Goal: Task Accomplishment & Management: Manage account settings

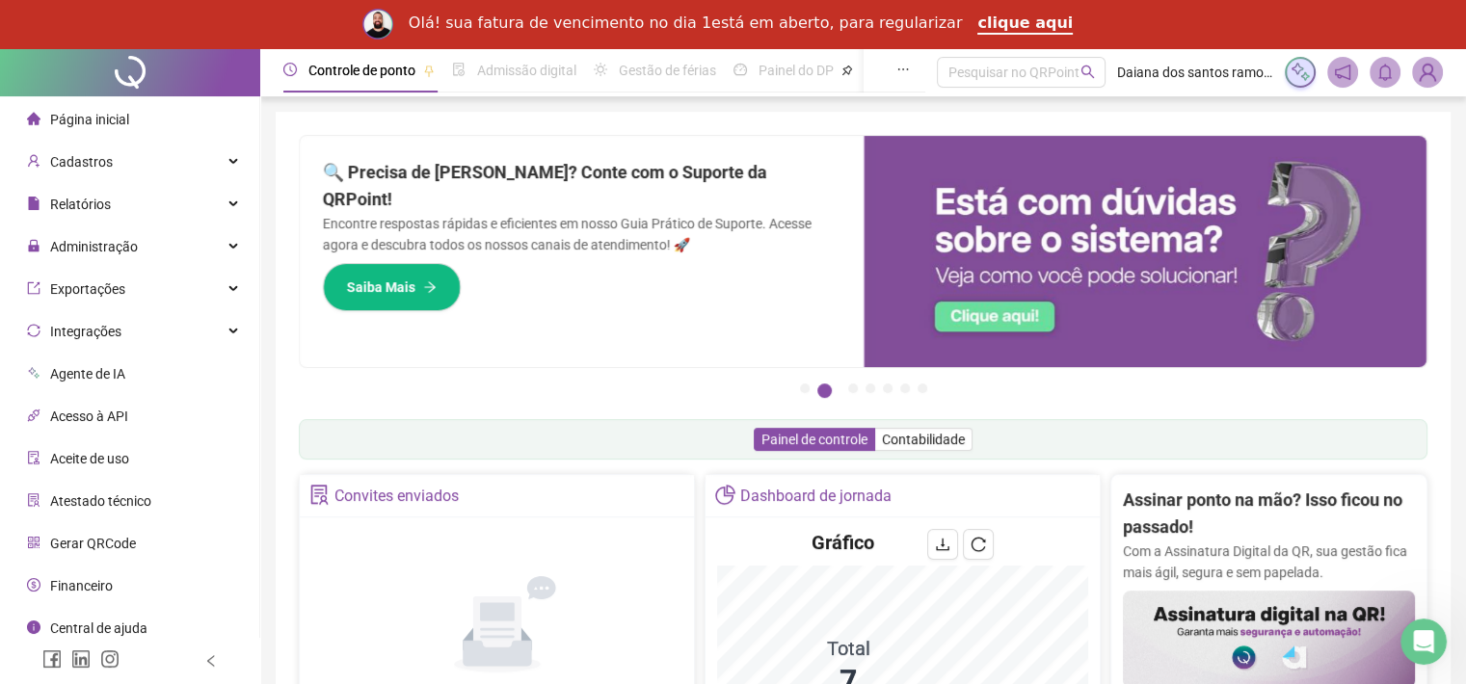
drag, startPoint x: 96, startPoint y: 156, endPoint x: 78, endPoint y: 374, distance: 218.6
click at [96, 156] on span "Cadastros" at bounding box center [81, 161] width 63 height 15
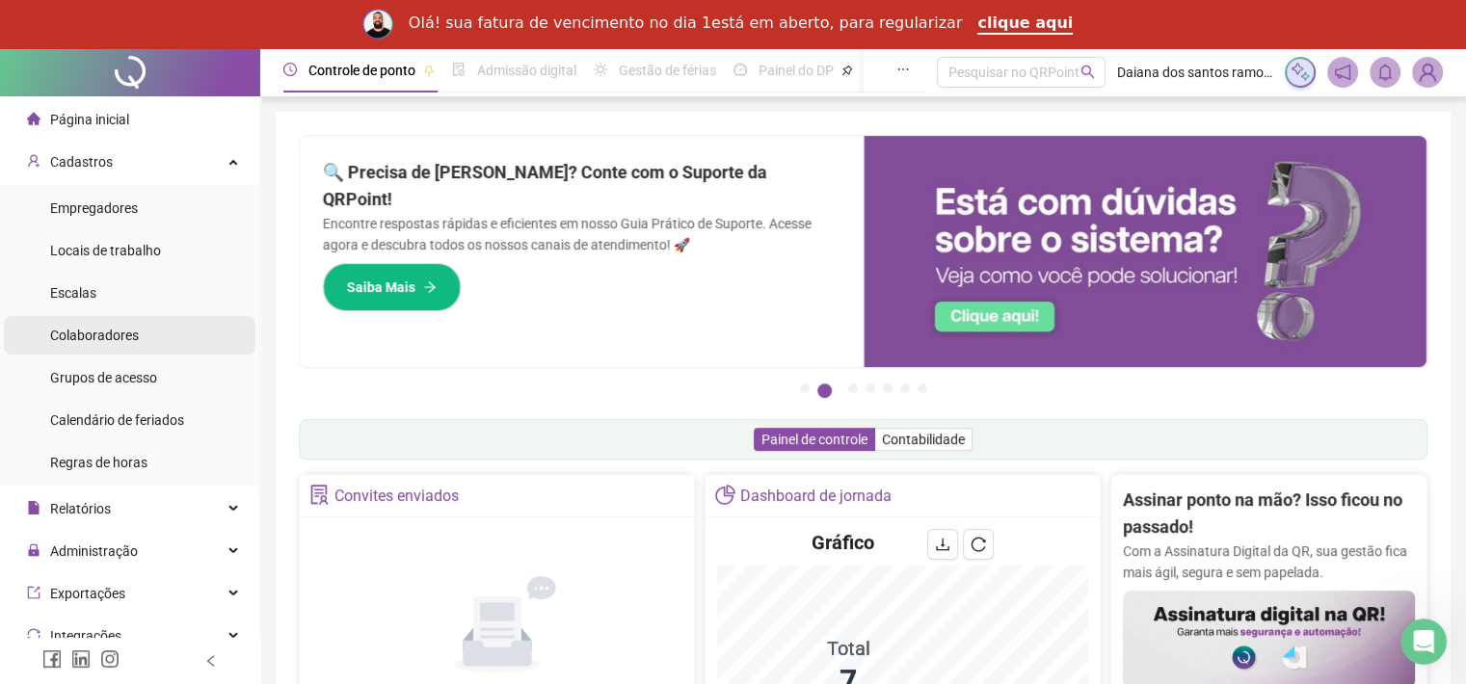
click at [104, 332] on span "Colaboradores" at bounding box center [94, 335] width 89 height 15
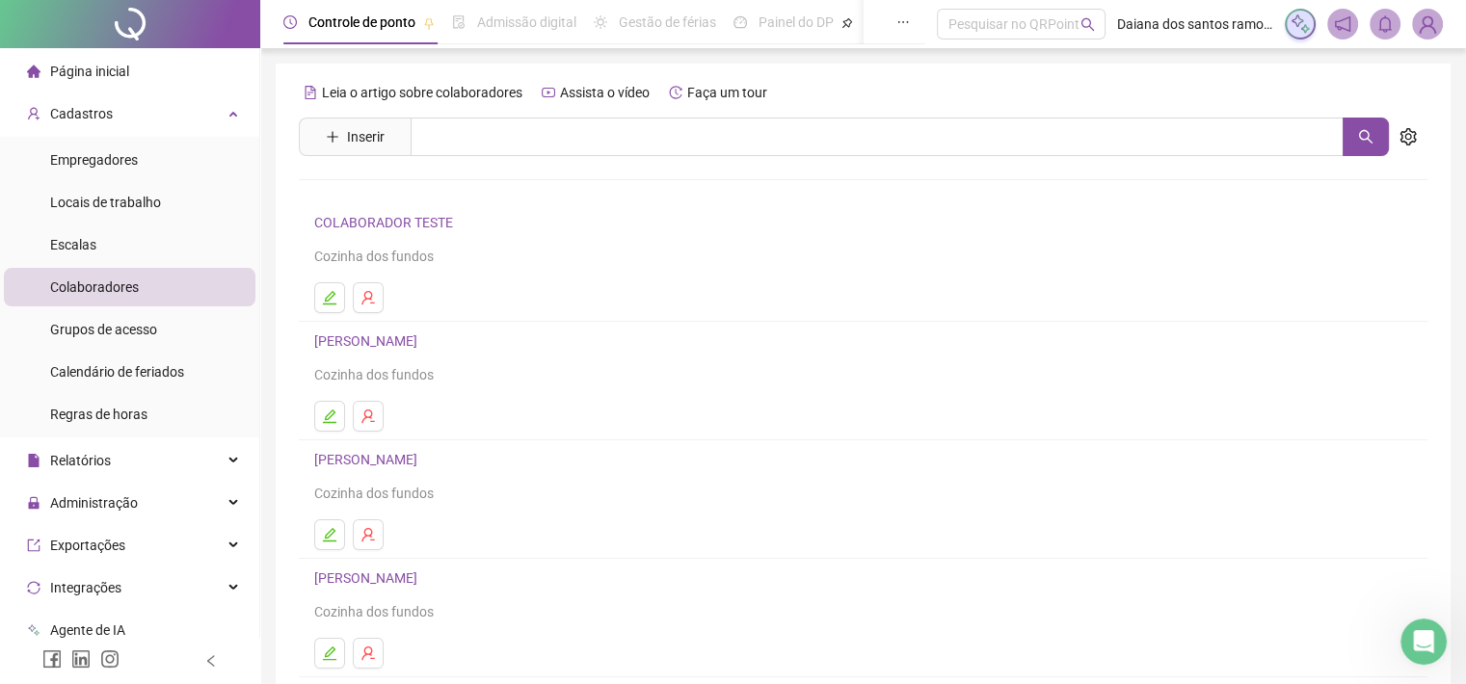
click at [423, 577] on link "[PERSON_NAME]" at bounding box center [368, 578] width 109 height 15
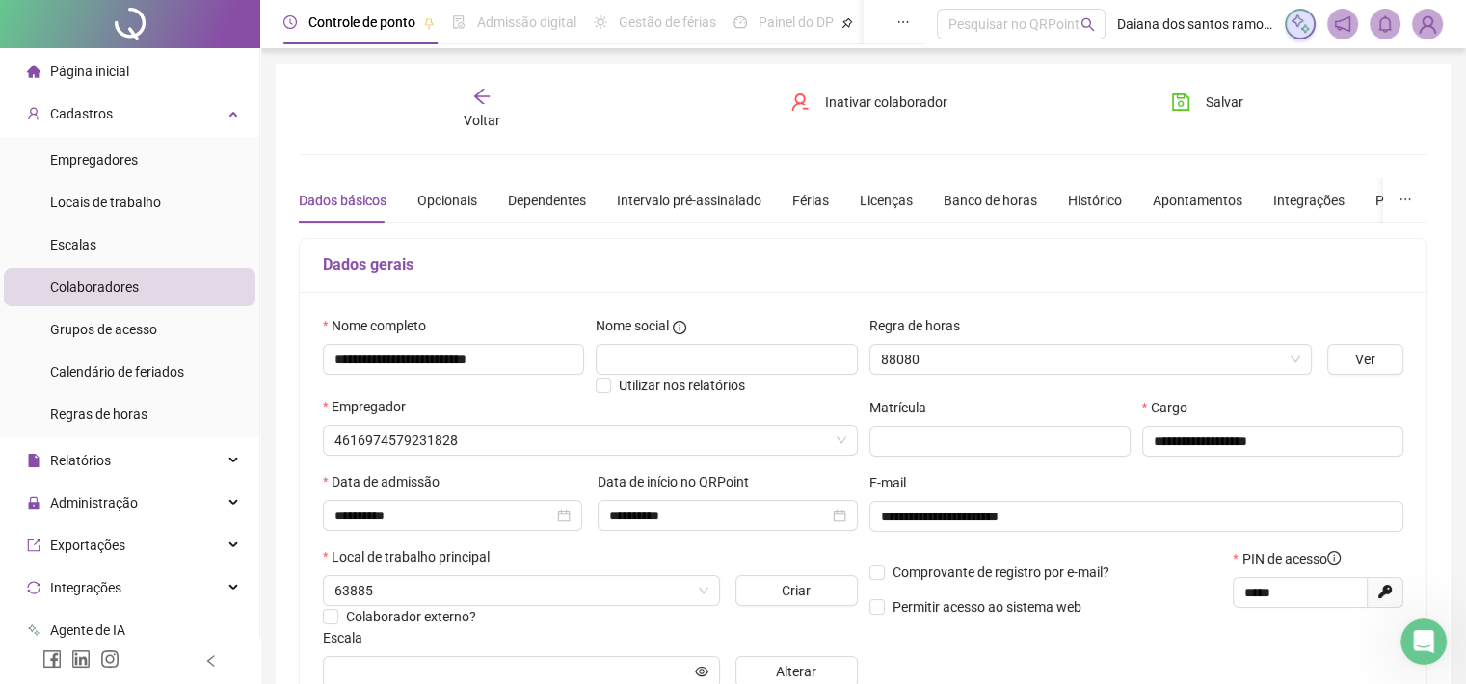
type input "***"
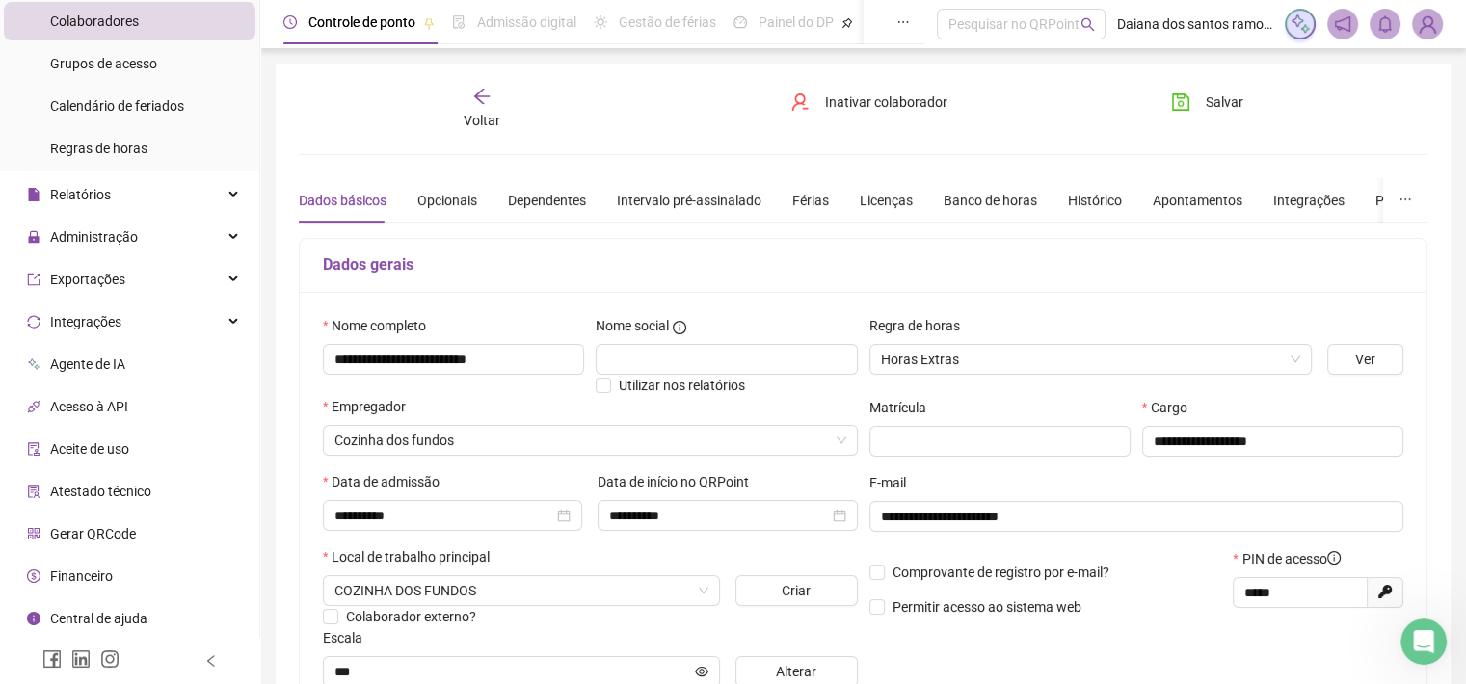
click at [77, 526] on span "Gerar QRCode" at bounding box center [93, 533] width 86 height 15
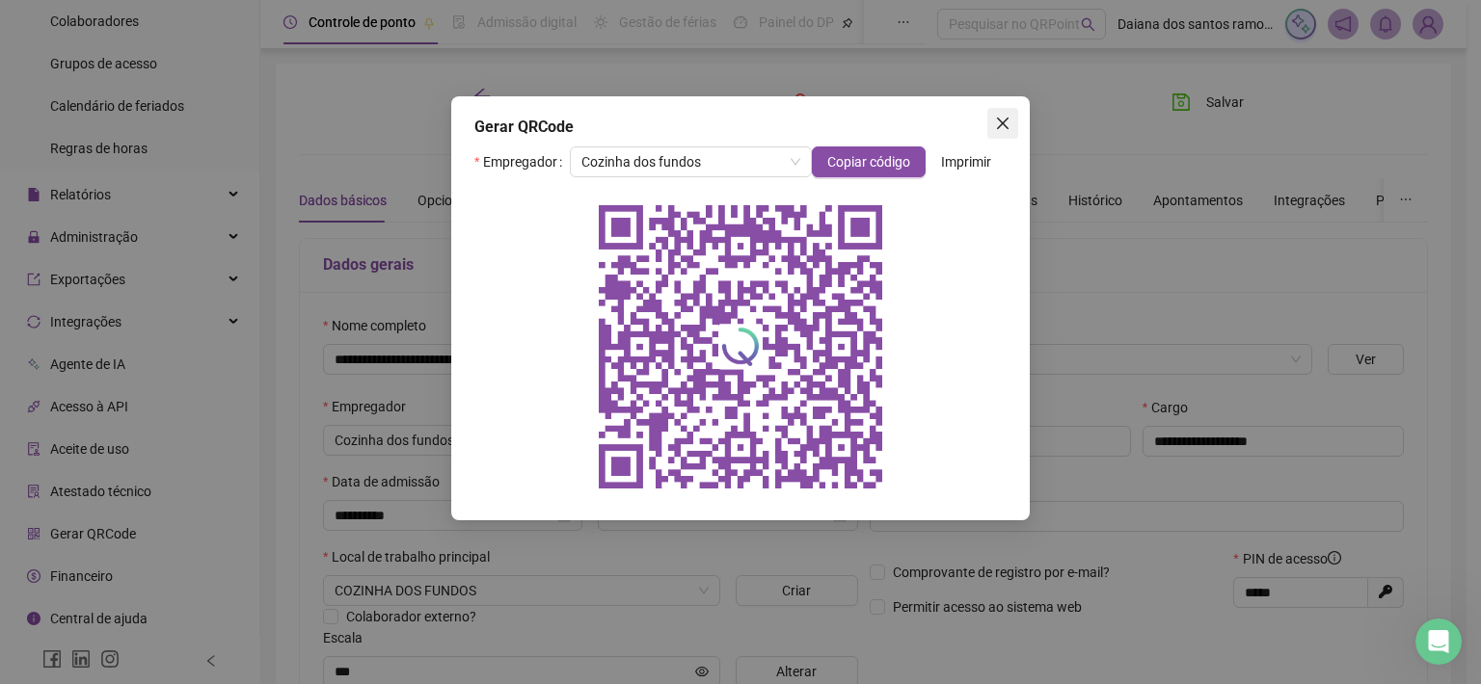
click at [1011, 121] on span "Close" at bounding box center [1002, 123] width 31 height 15
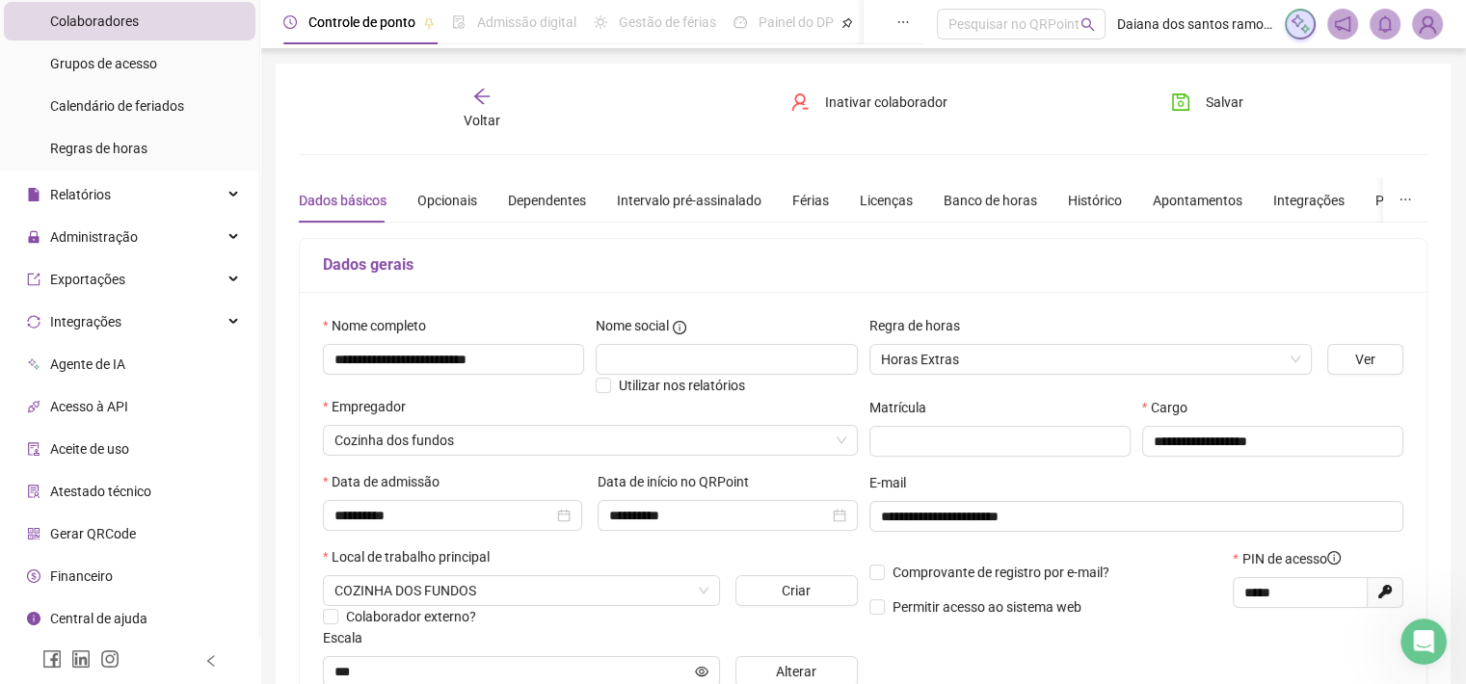
click at [483, 96] on icon "arrow-left" at bounding box center [481, 96] width 15 height 15
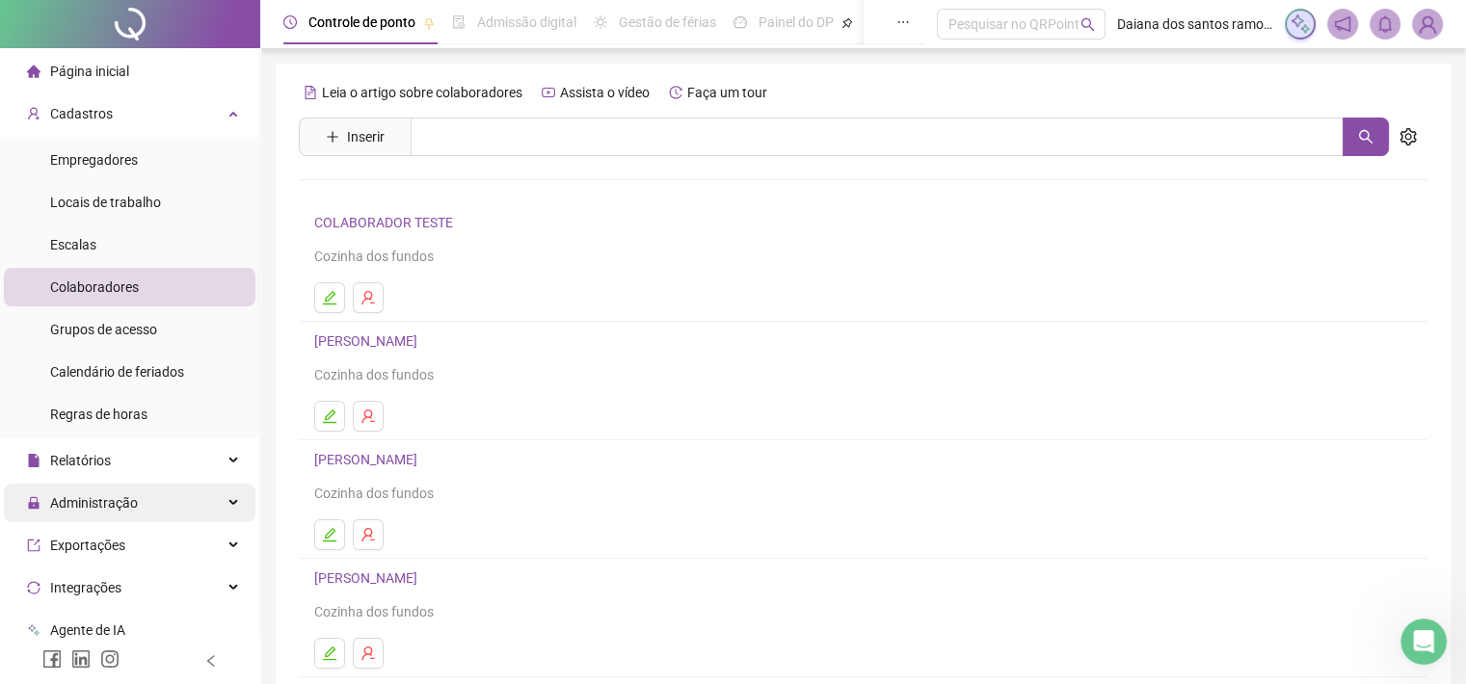
click at [132, 491] on span "Administração" at bounding box center [82, 503] width 111 height 39
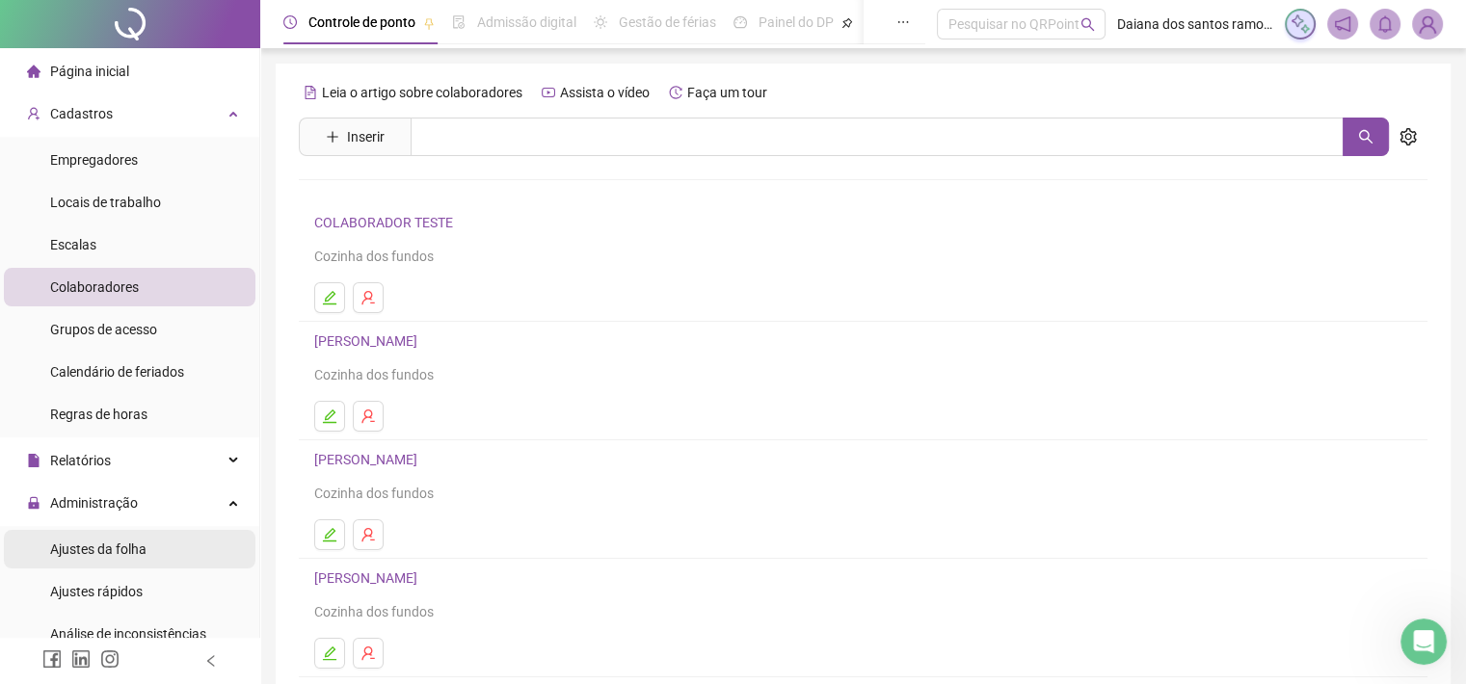
click at [107, 555] on span "Ajustes da folha" at bounding box center [98, 549] width 96 height 15
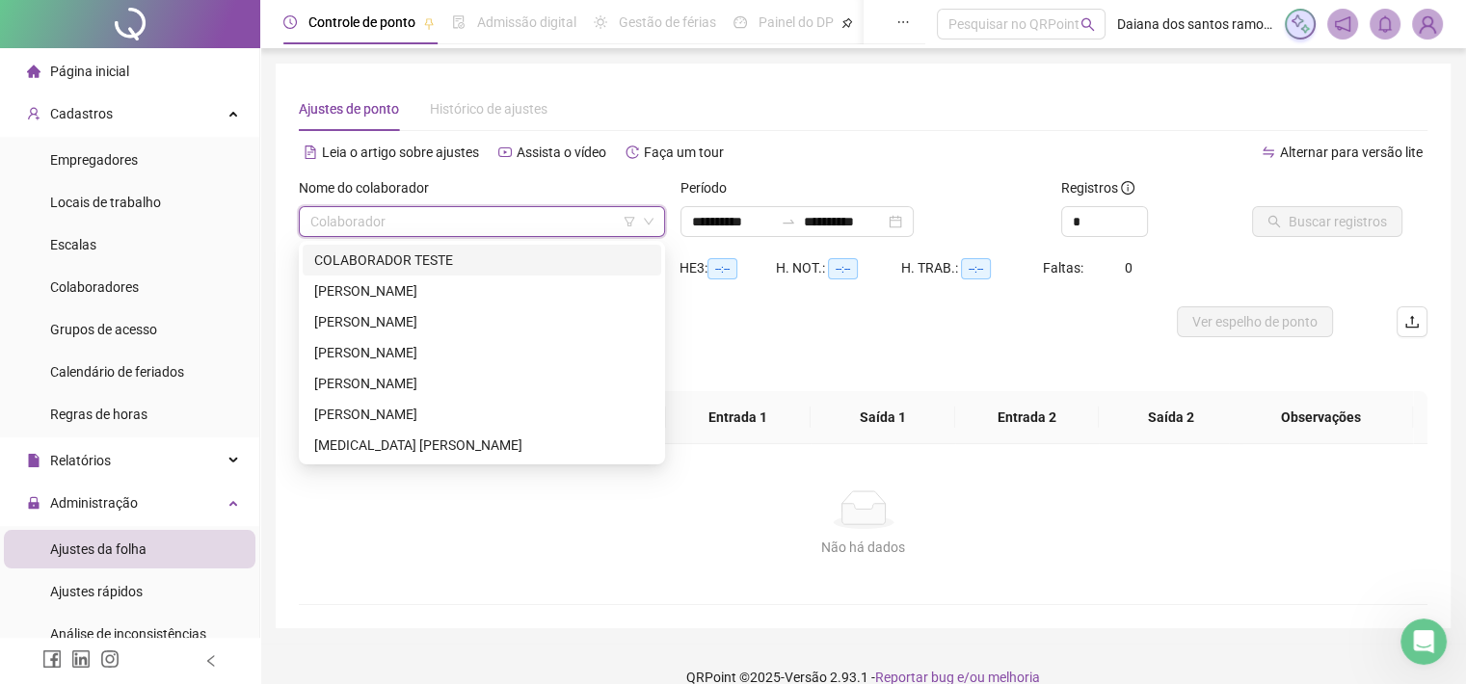
click at [574, 228] on input "search" at bounding box center [473, 221] width 326 height 29
click at [463, 354] on div "[PERSON_NAME]" at bounding box center [481, 352] width 335 height 21
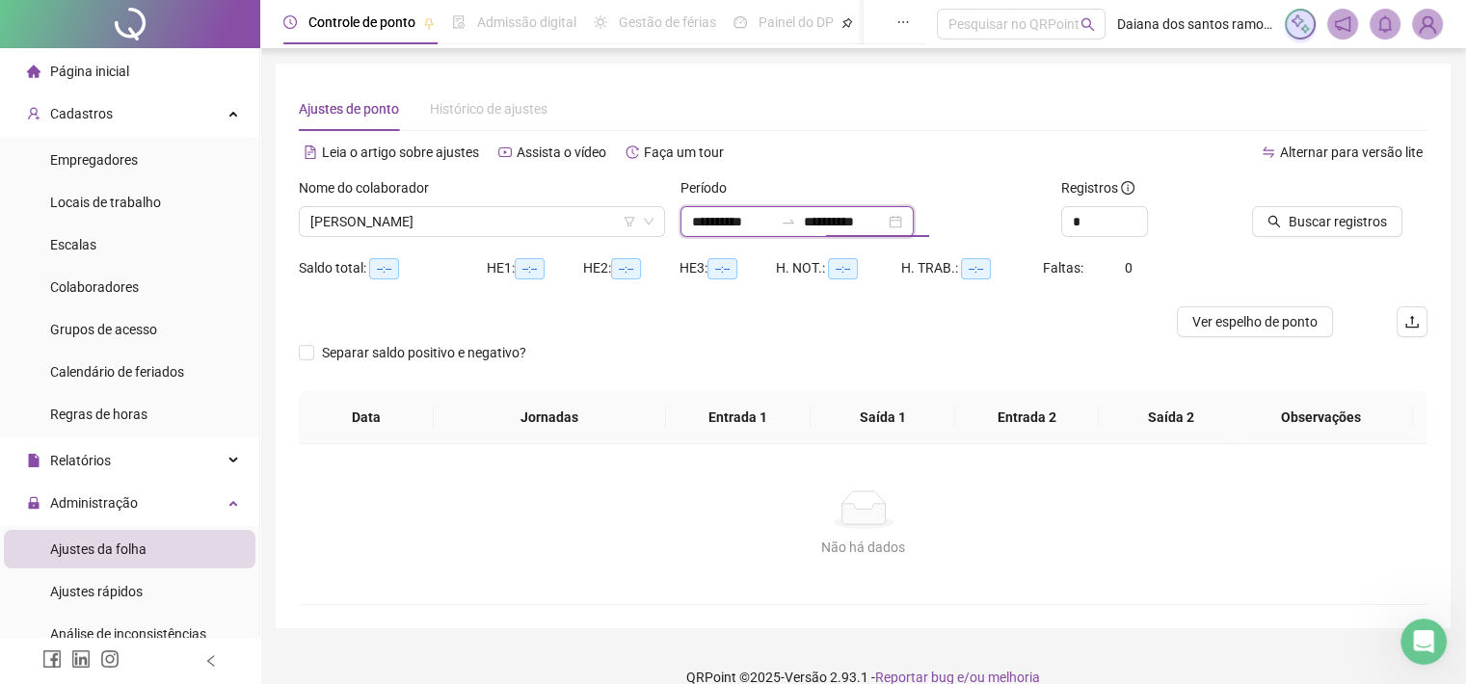
click at [885, 224] on input "**********" at bounding box center [844, 221] width 81 height 21
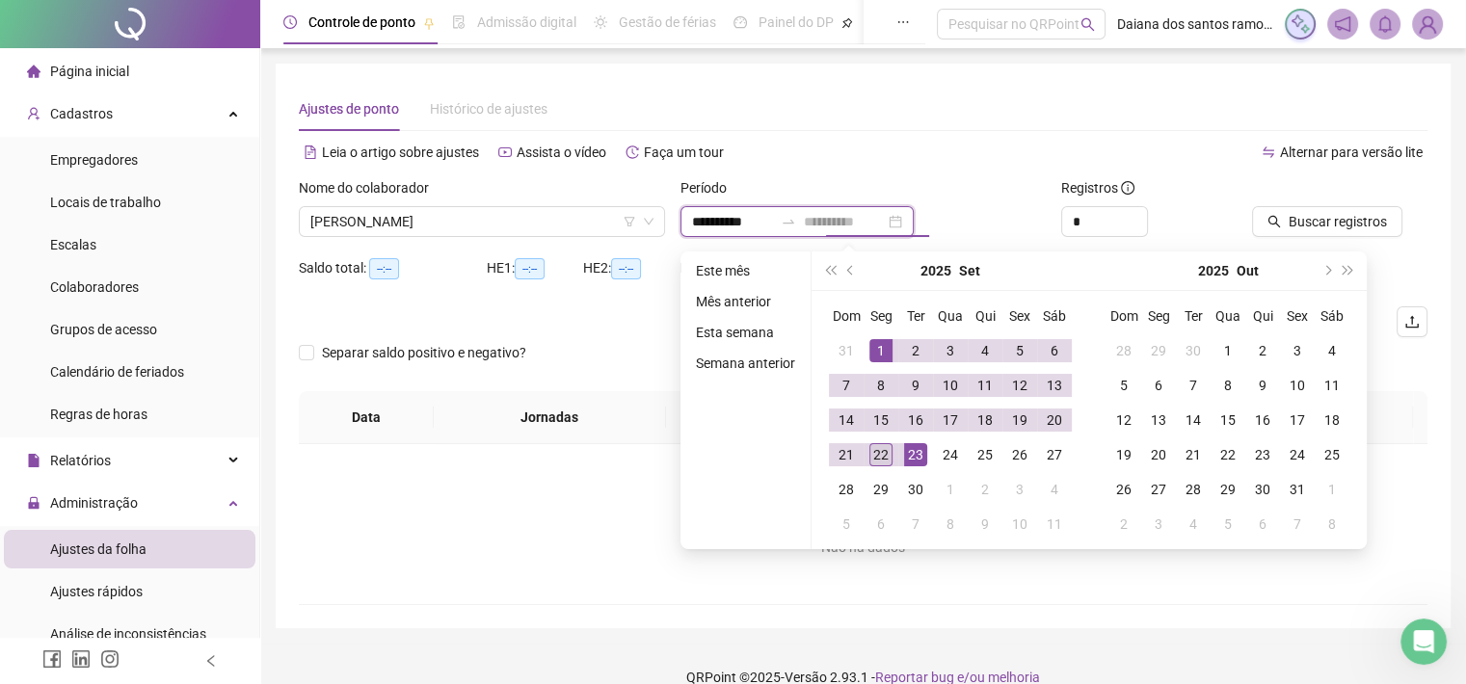
type input "**********"
click at [882, 447] on div "22" at bounding box center [880, 454] width 23 height 23
type input "**********"
click at [1319, 223] on span "Buscar registros" at bounding box center [1338, 221] width 98 height 21
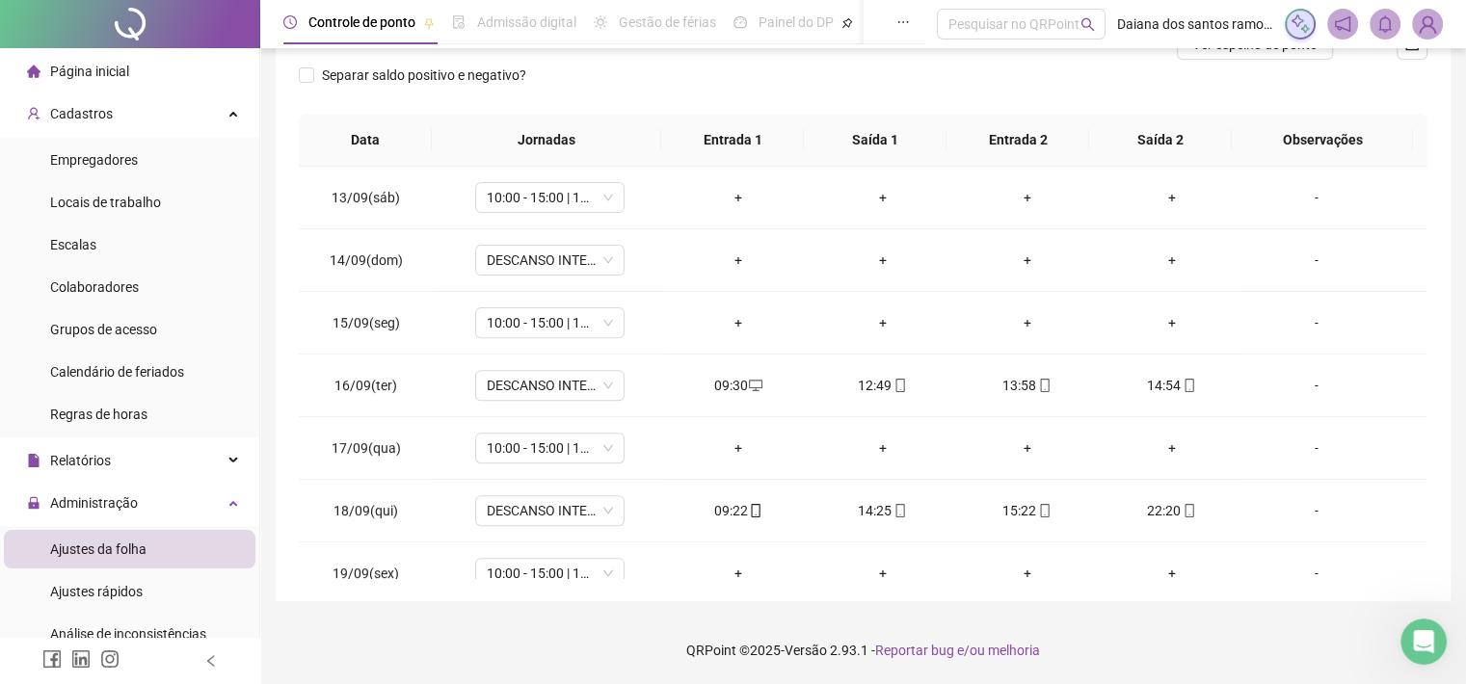
scroll to position [962, 0]
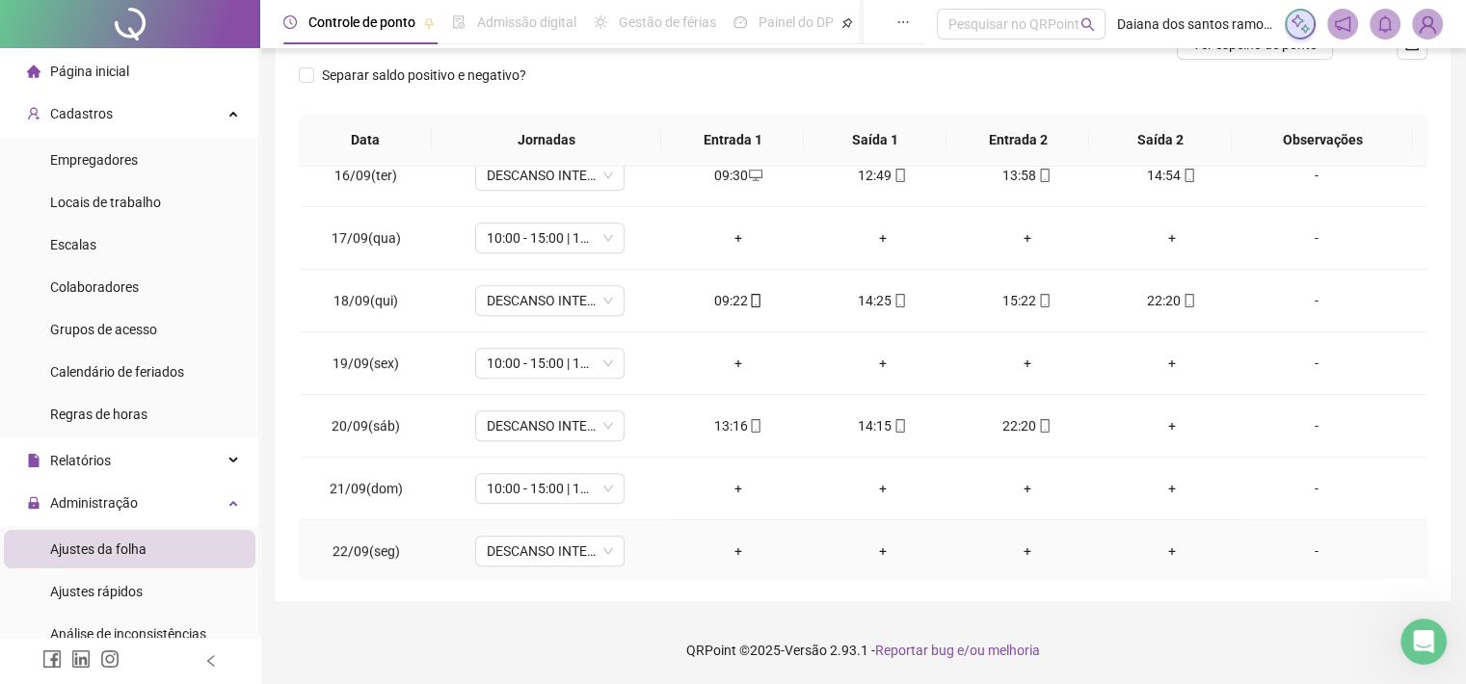
click at [727, 544] on div "+" at bounding box center [738, 551] width 114 height 21
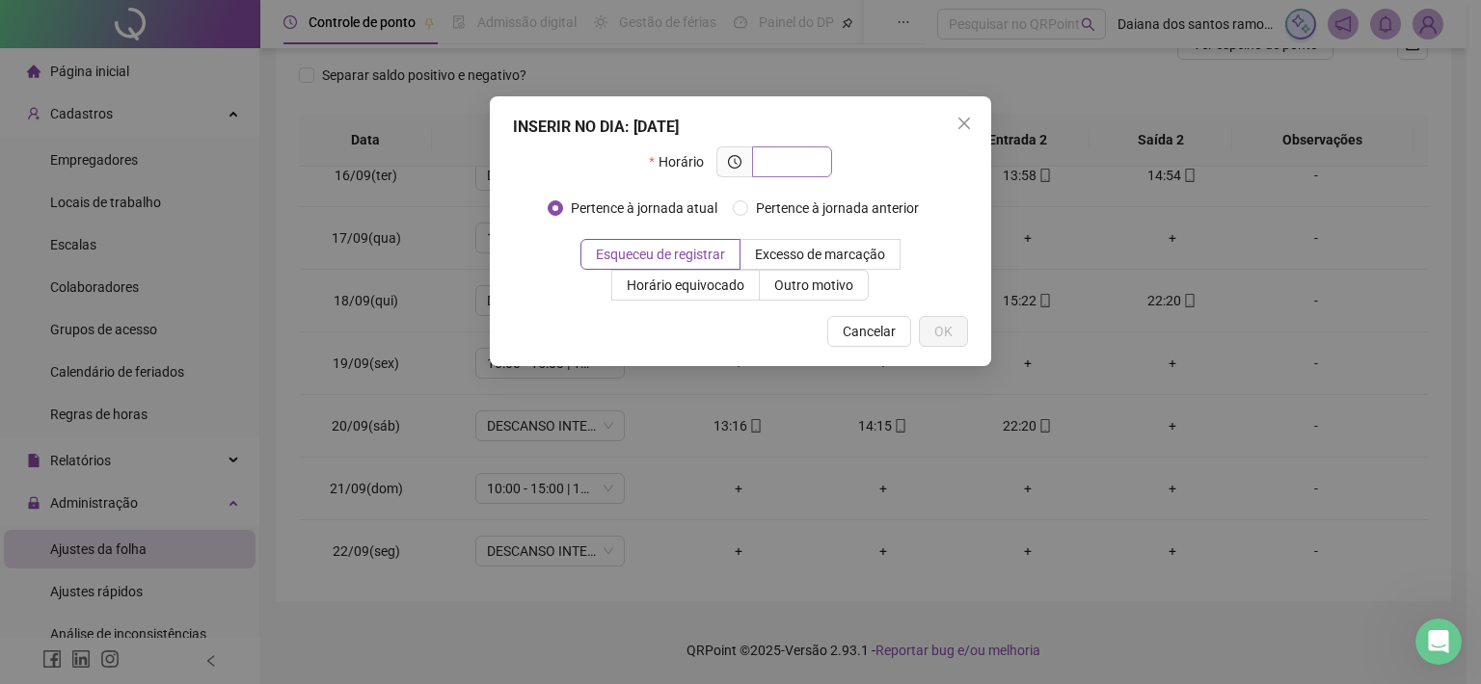
click at [795, 167] on input "text" at bounding box center [789, 161] width 53 height 21
type input "*****"
click at [950, 332] on span "OK" at bounding box center [943, 331] width 18 height 21
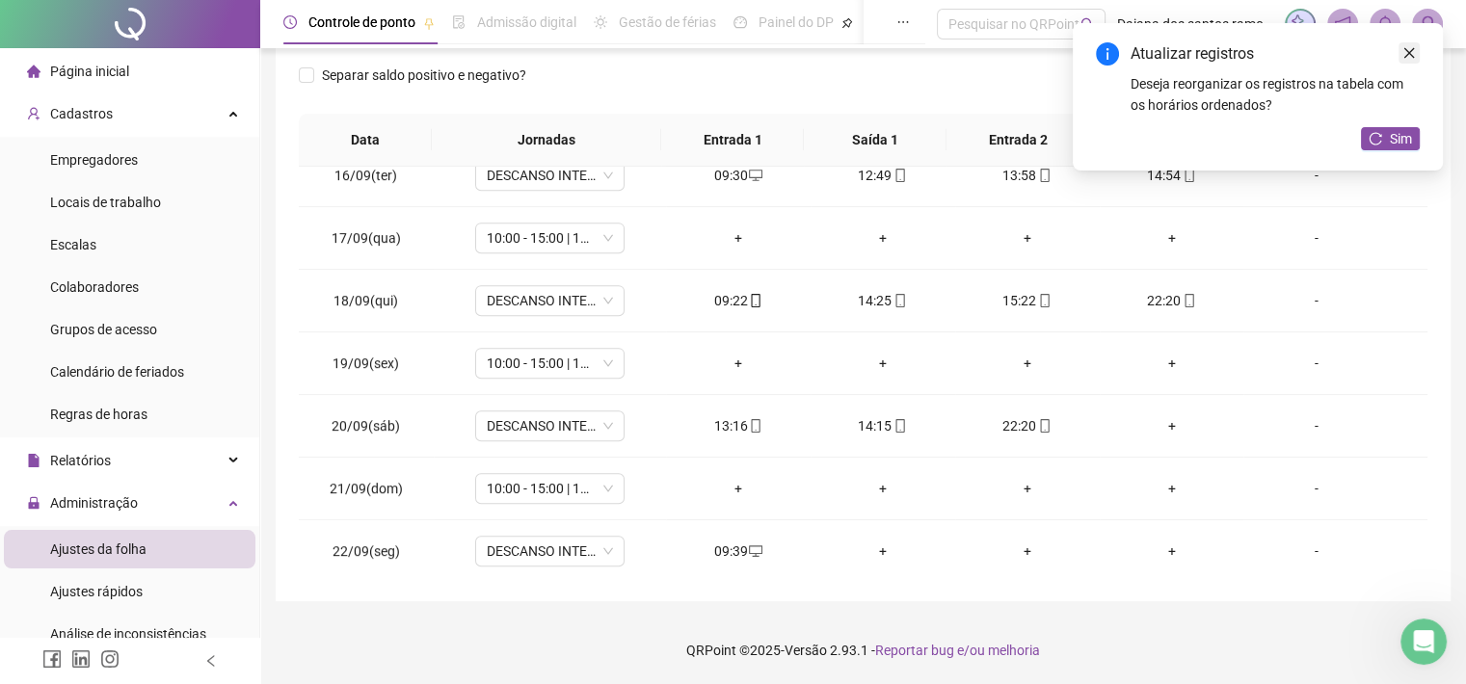
click at [1403, 60] on link "Close" at bounding box center [1409, 52] width 21 height 21
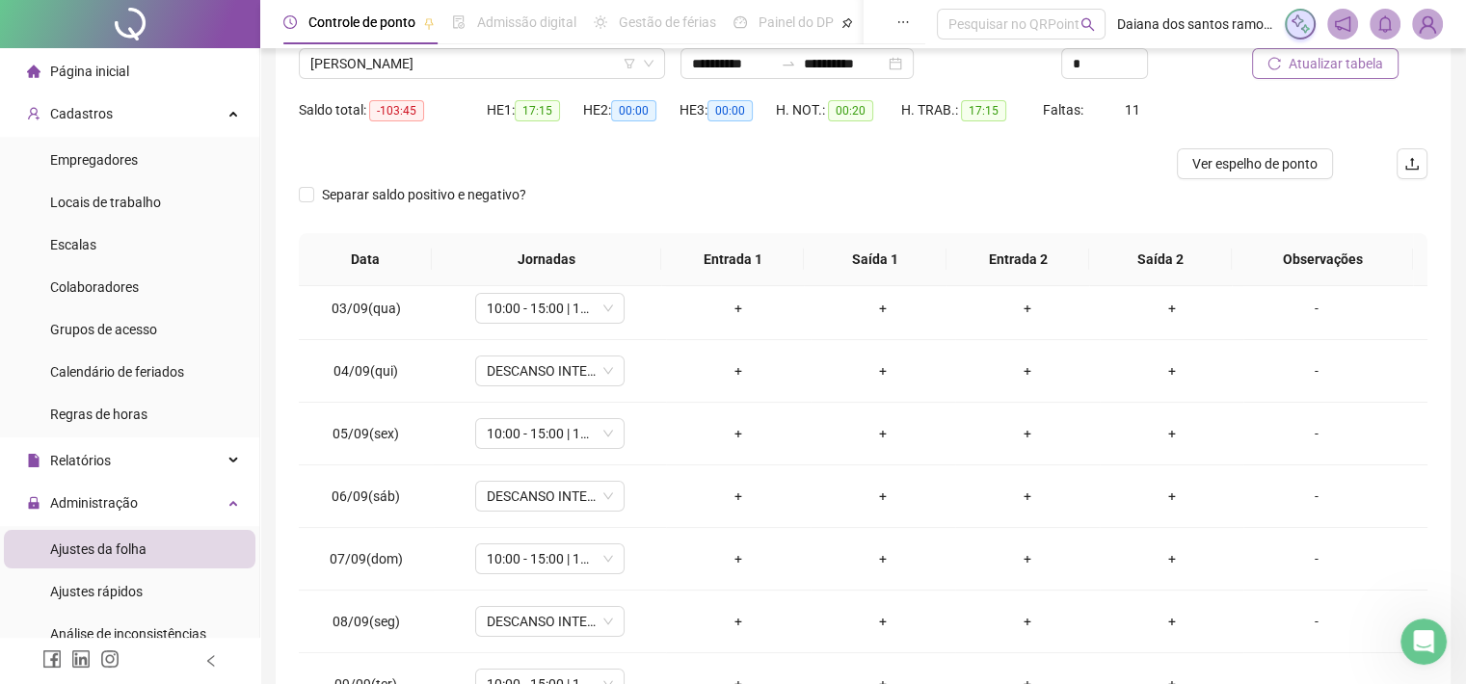
scroll to position [0, 0]
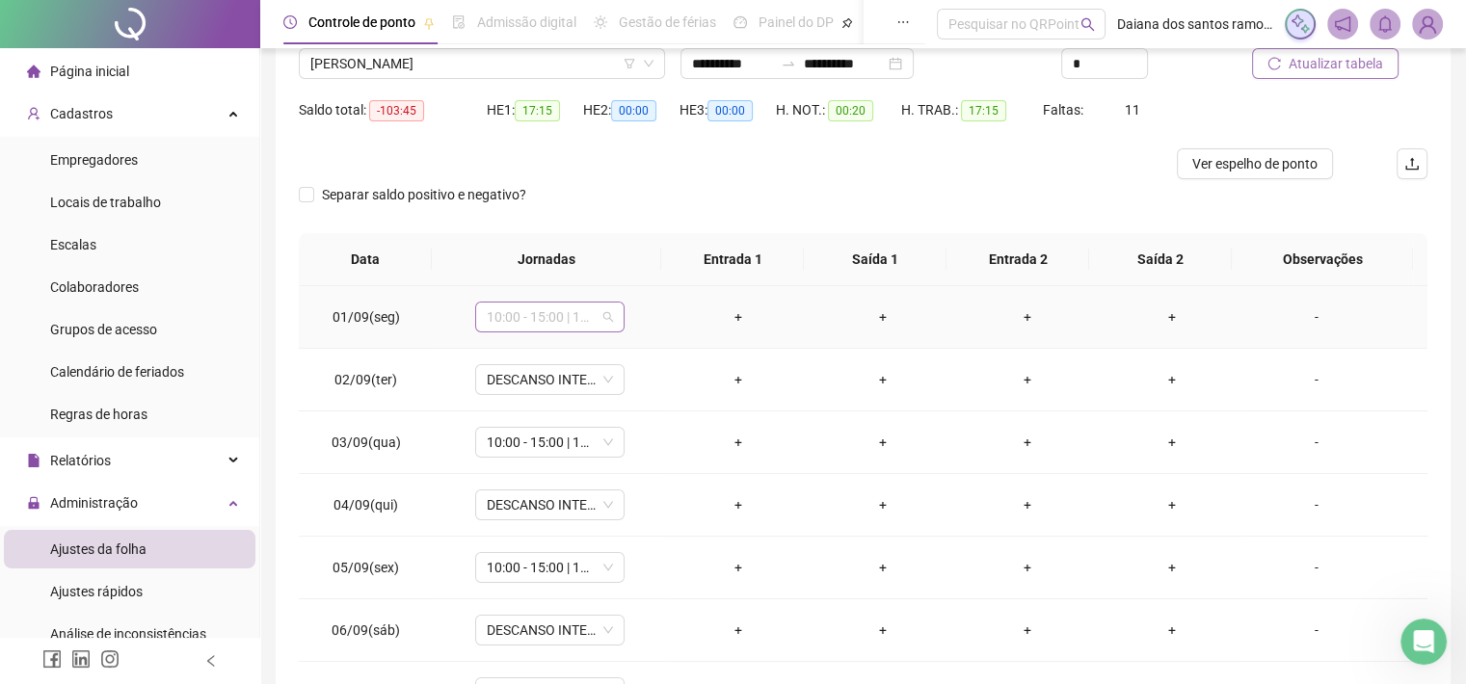
click at [587, 317] on span "10:00 - 15:00 | 16:00 - 22:00" at bounding box center [550, 317] width 126 height 29
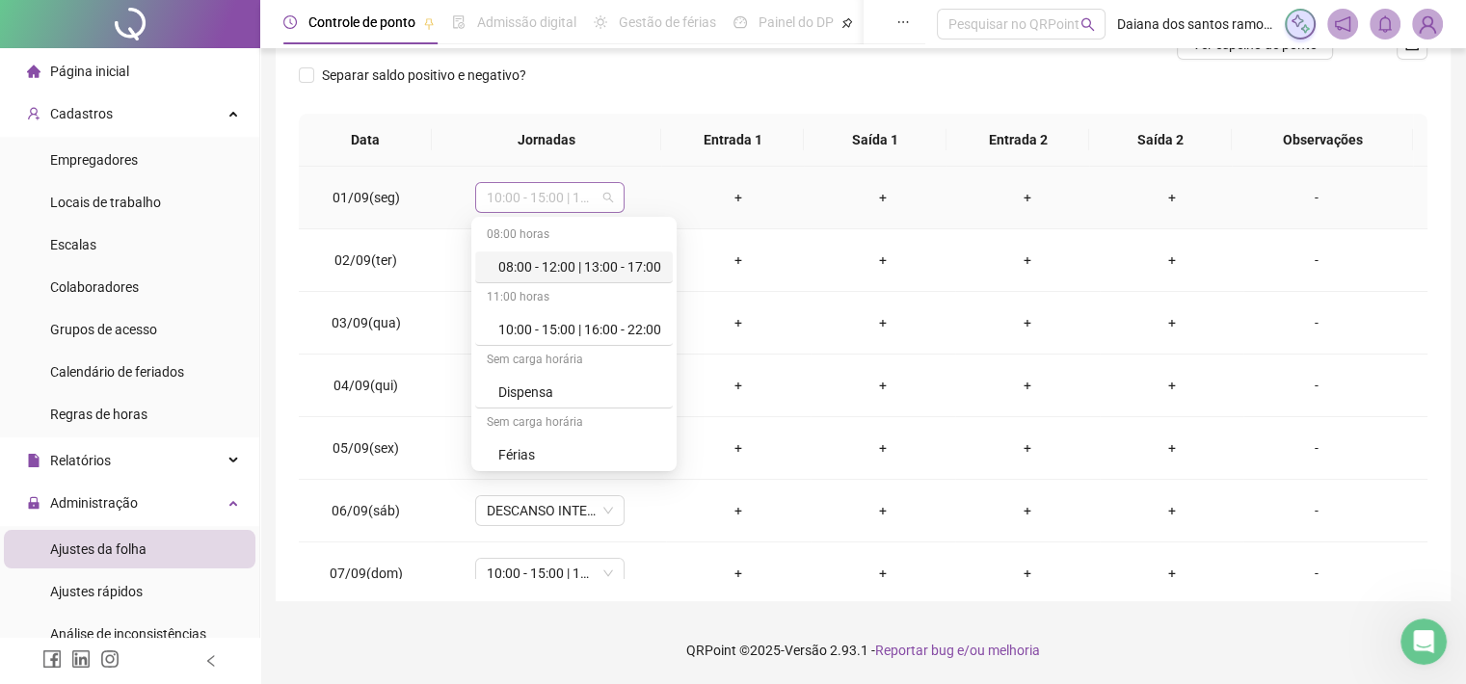
click at [598, 190] on span "10:00 - 15:00 | 16:00 - 22:00" at bounding box center [550, 197] width 126 height 29
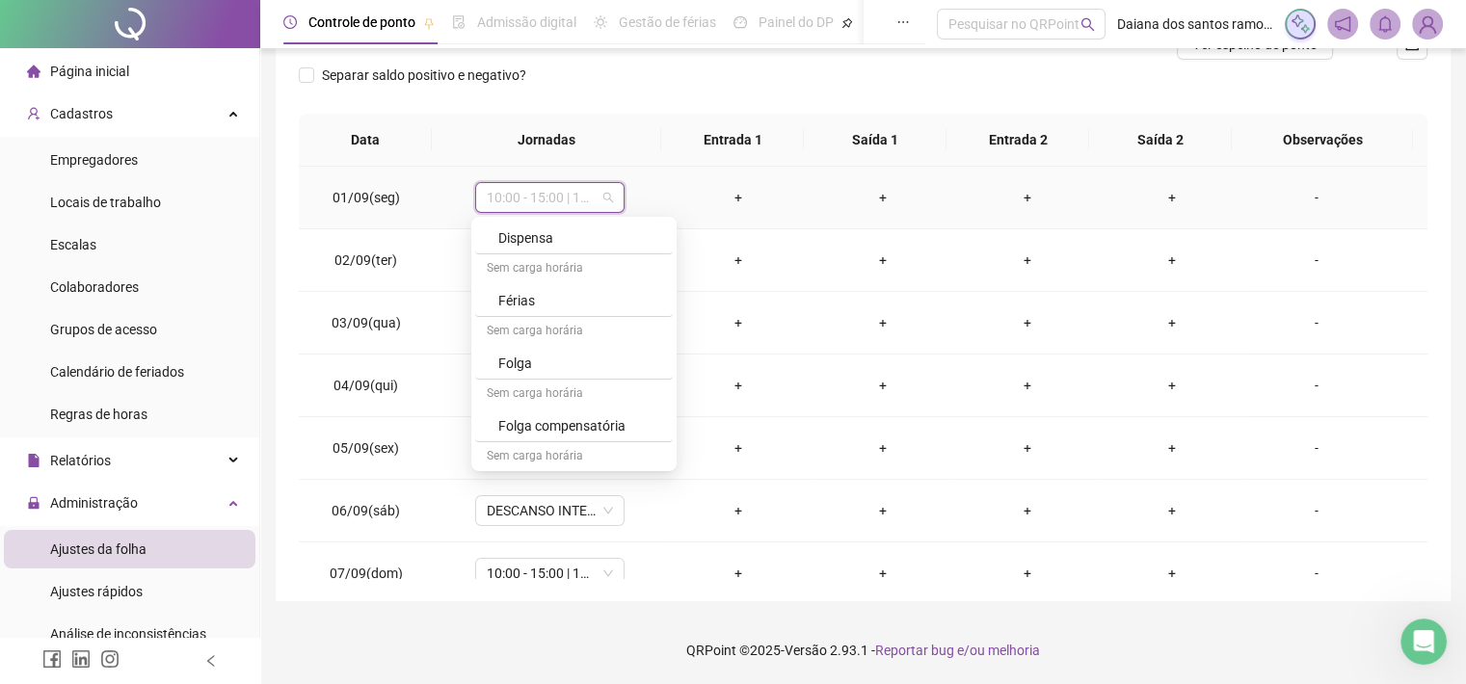
scroll to position [185, 0]
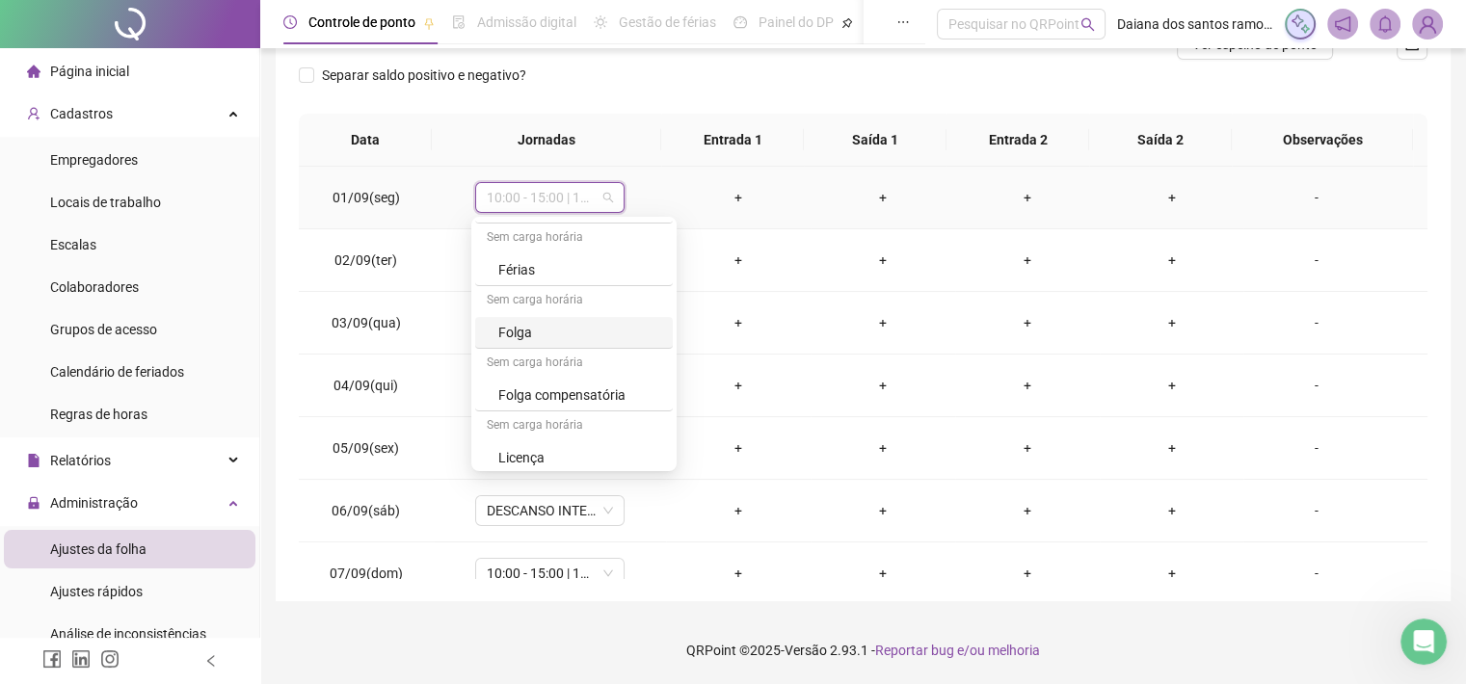
click at [524, 328] on div "Folga" at bounding box center [579, 332] width 163 height 21
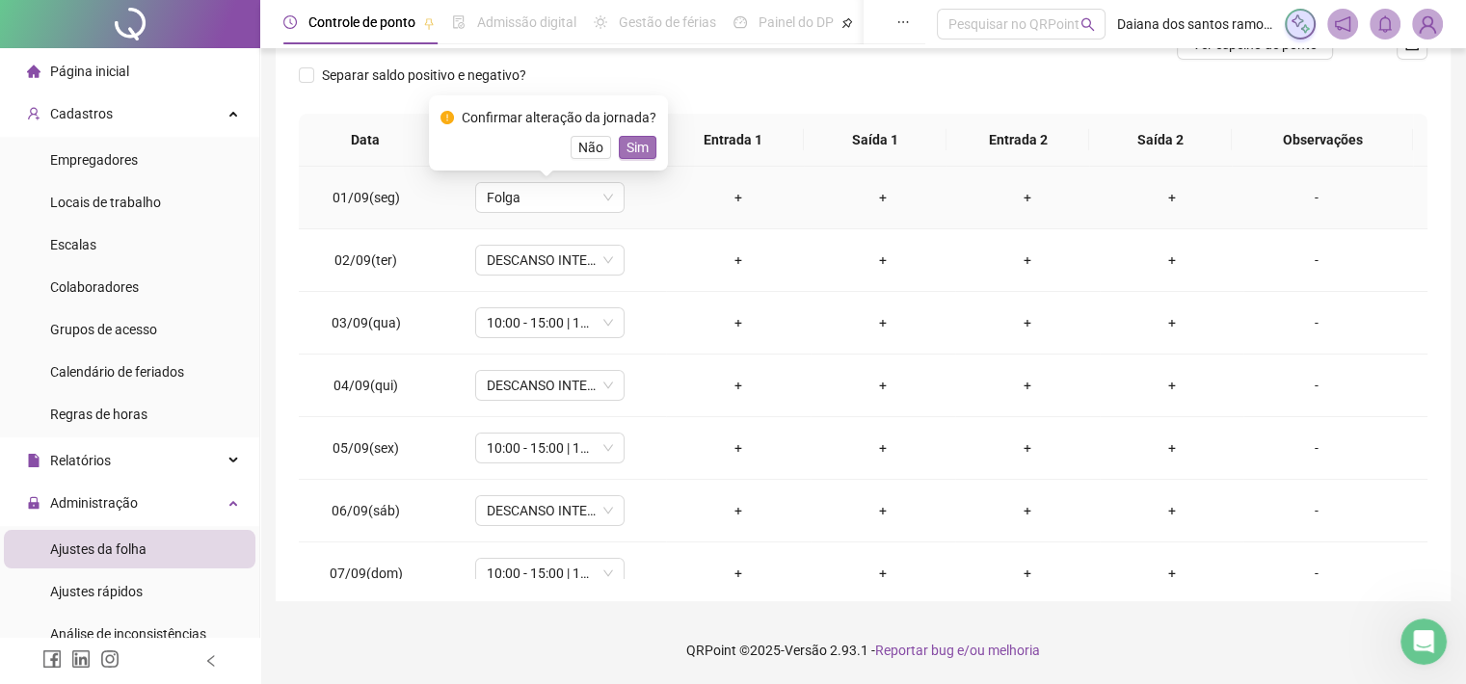
click at [636, 150] on span "Sim" at bounding box center [638, 147] width 22 height 21
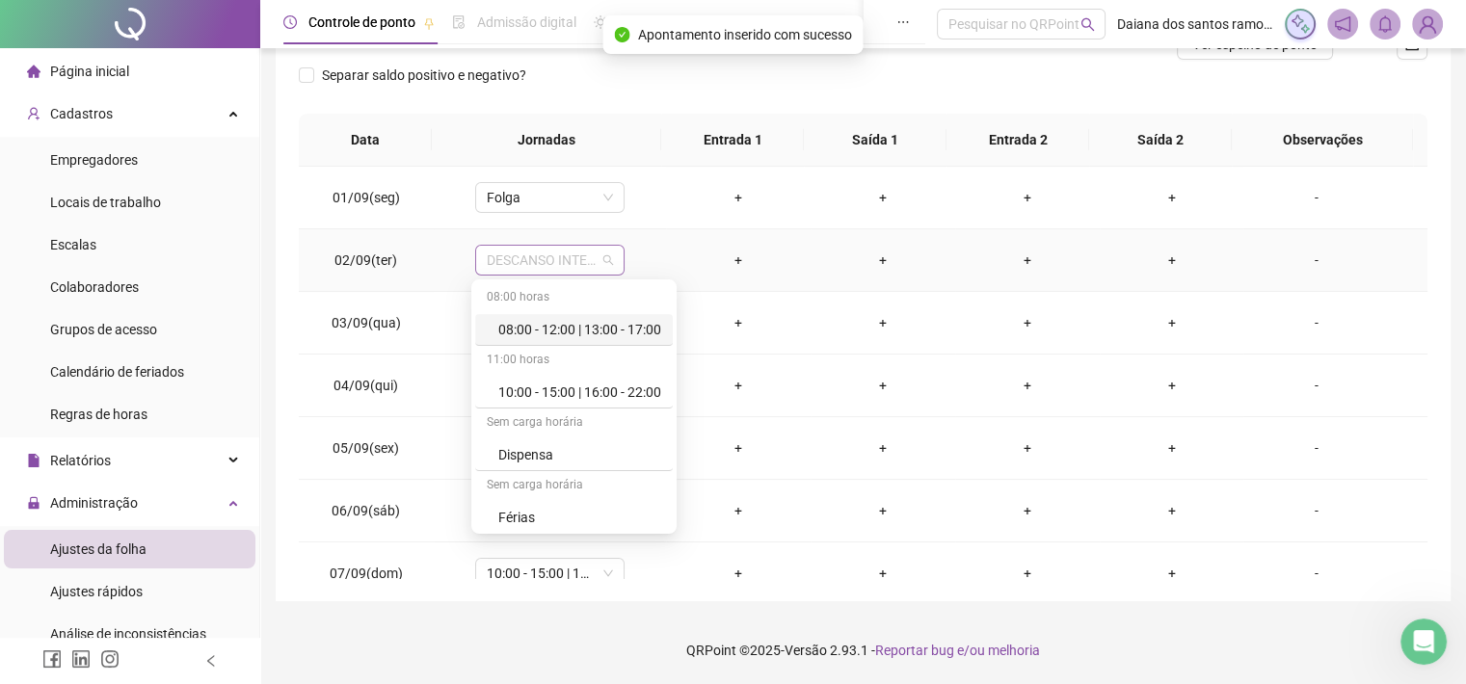
click at [597, 263] on span "DESCANSO INTER-JORNADA" at bounding box center [550, 260] width 126 height 29
click at [583, 397] on div "10:00 - 15:00 | 16:00 - 22:00" at bounding box center [579, 392] width 163 height 21
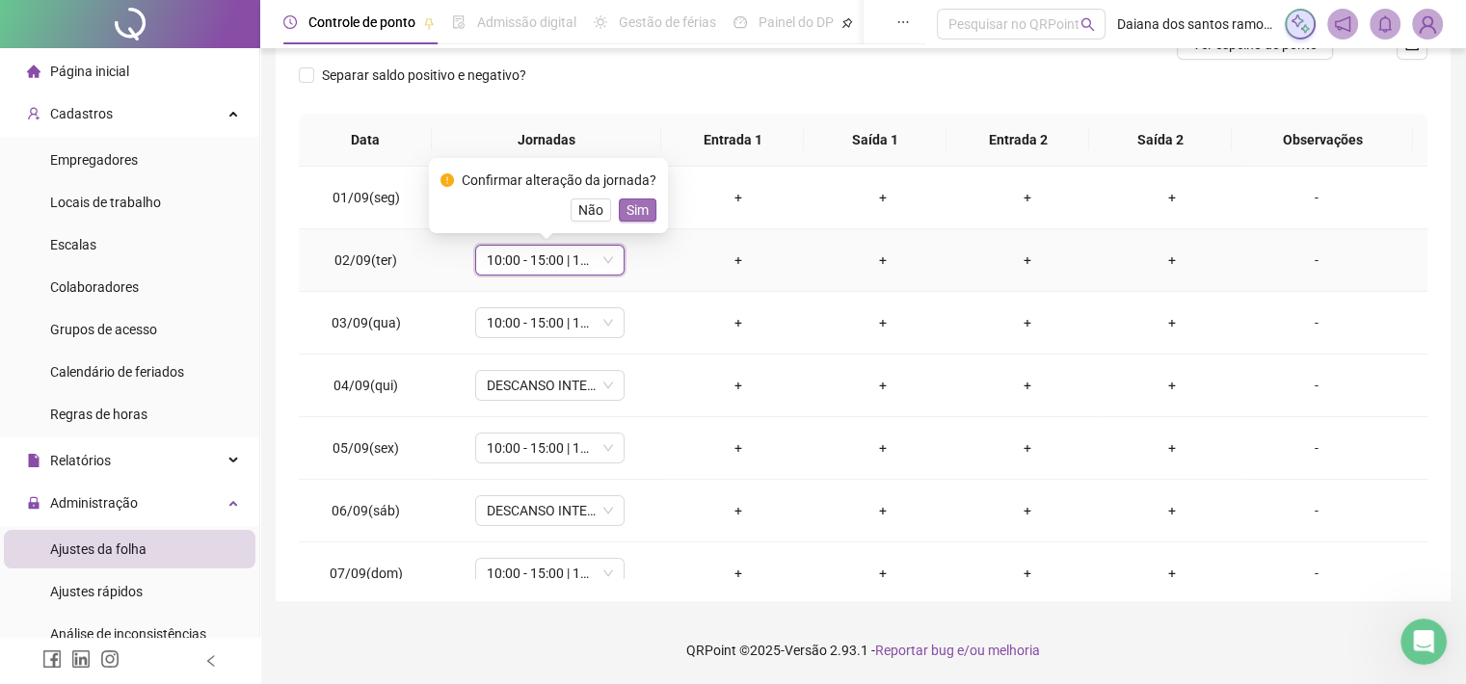
click at [640, 210] on span "Sim" at bounding box center [638, 210] width 22 height 21
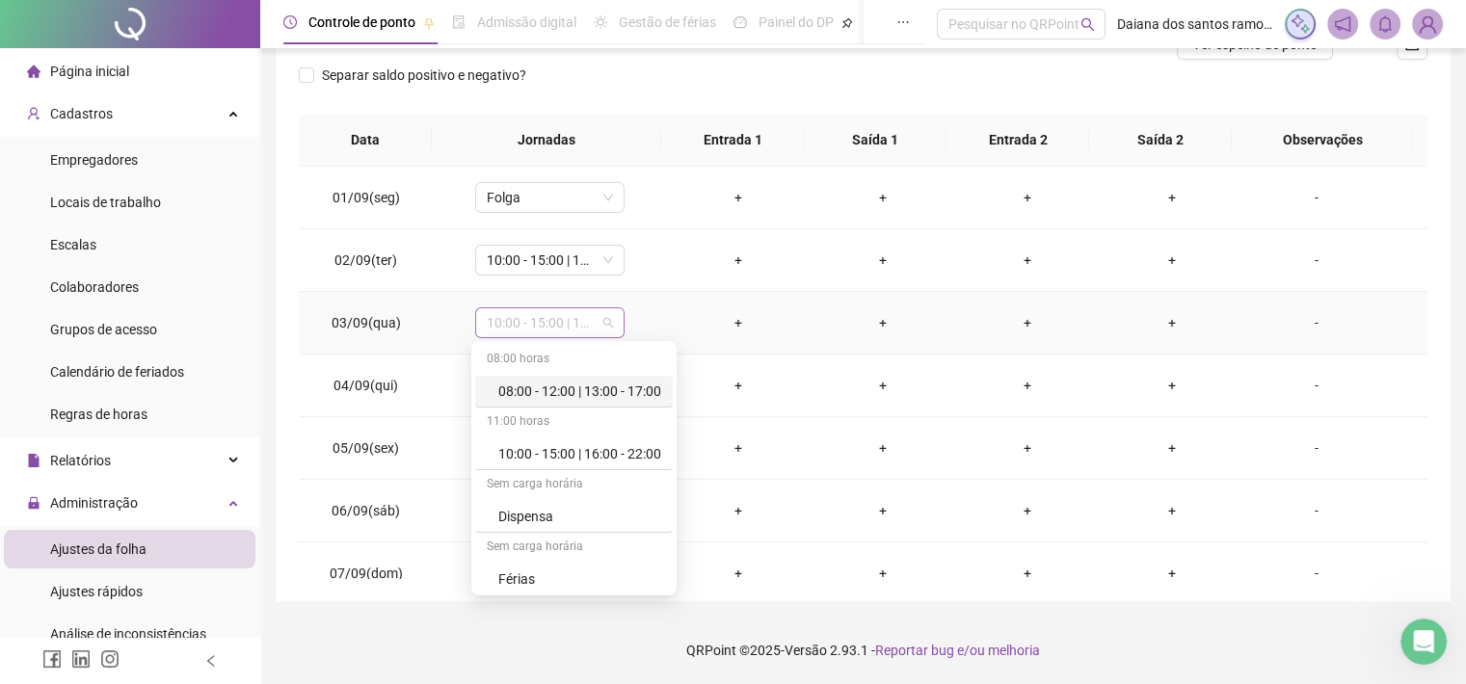
click at [587, 319] on span "10:00 - 15:00 | 16:00 - 22:00" at bounding box center [550, 322] width 126 height 29
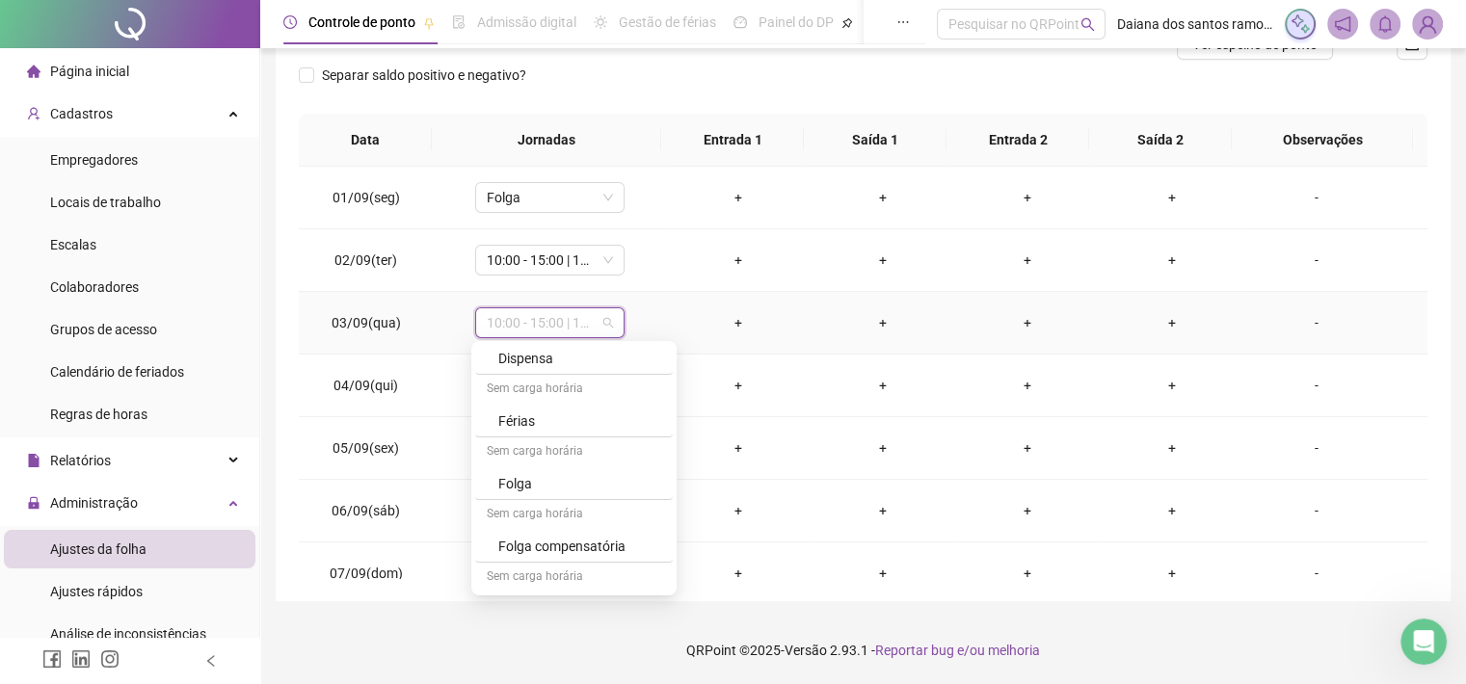
scroll to position [164, 0]
click at [527, 467] on div "Folga" at bounding box center [579, 477] width 163 height 21
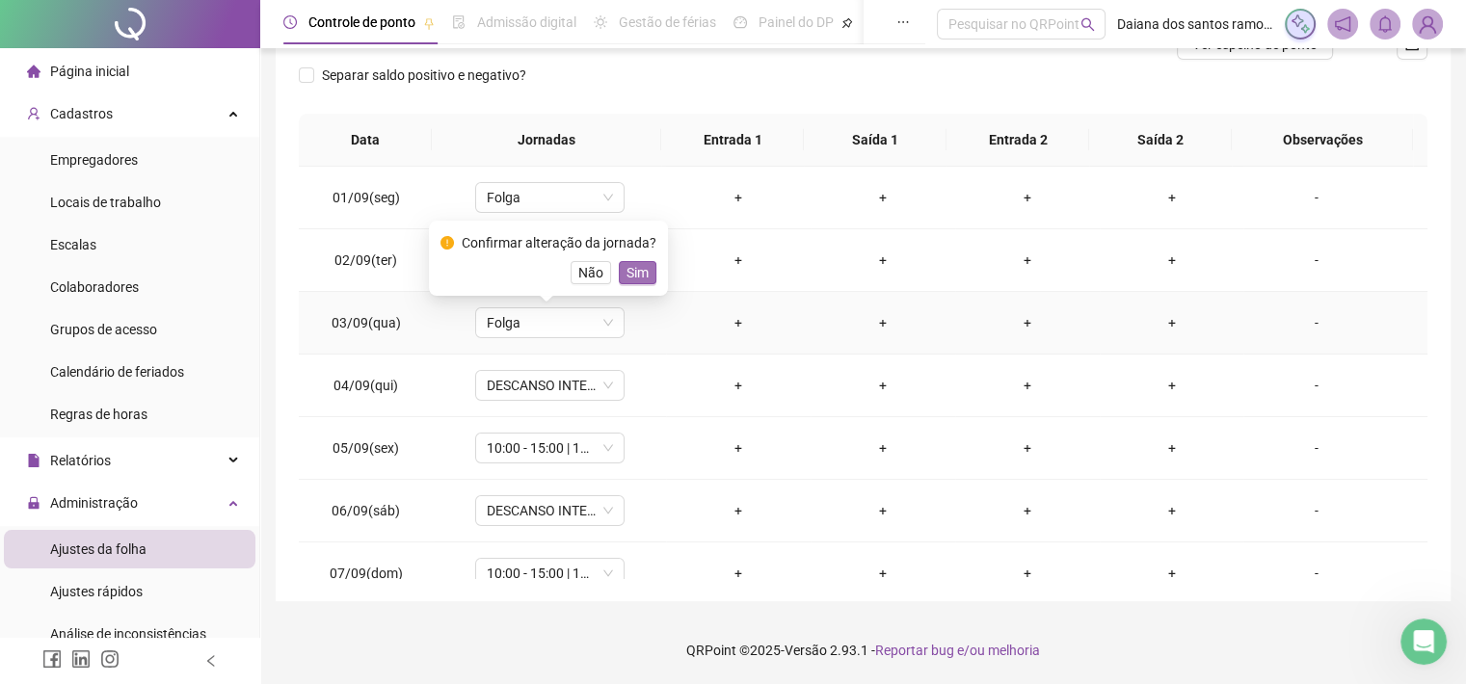
click at [637, 271] on span "Sim" at bounding box center [638, 272] width 22 height 21
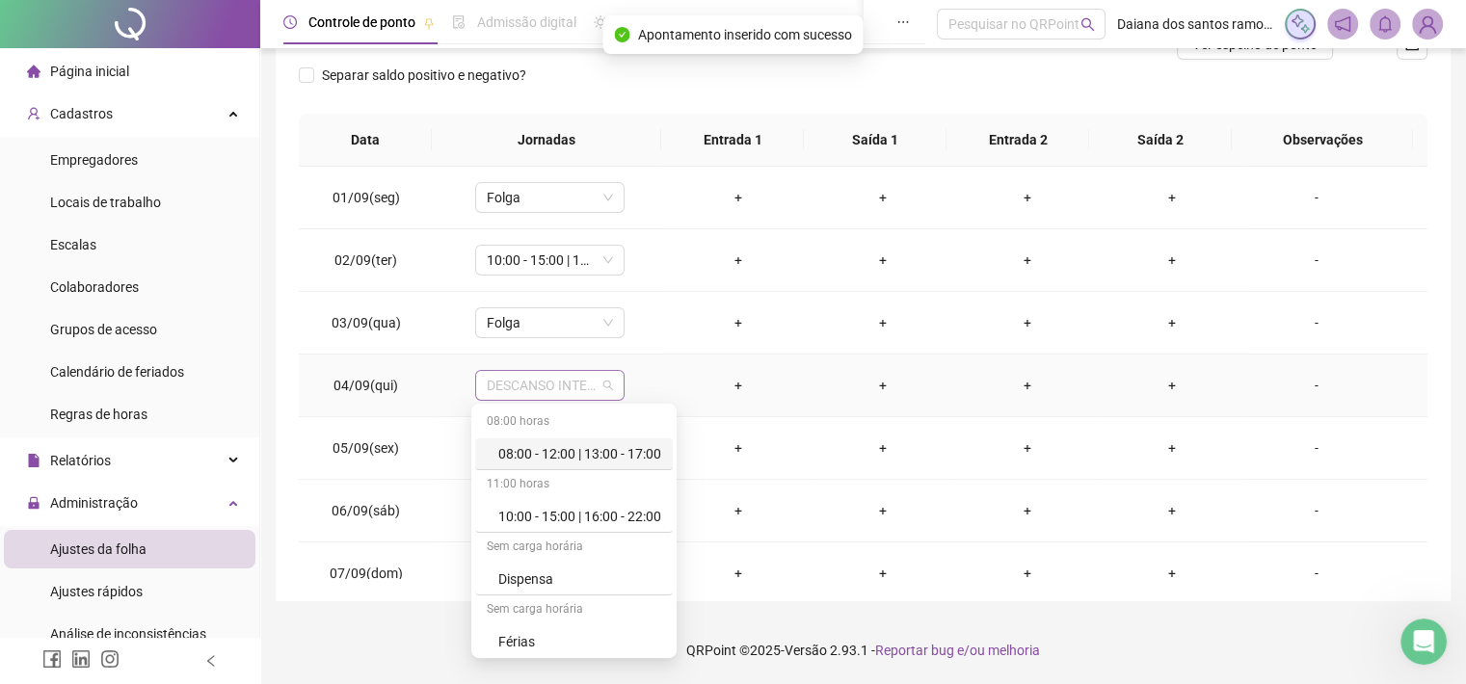
click at [586, 383] on span "DESCANSO INTER-JORNADA" at bounding box center [550, 385] width 126 height 29
click at [596, 510] on div "10:00 - 15:00 | 16:00 - 22:00" at bounding box center [579, 516] width 163 height 21
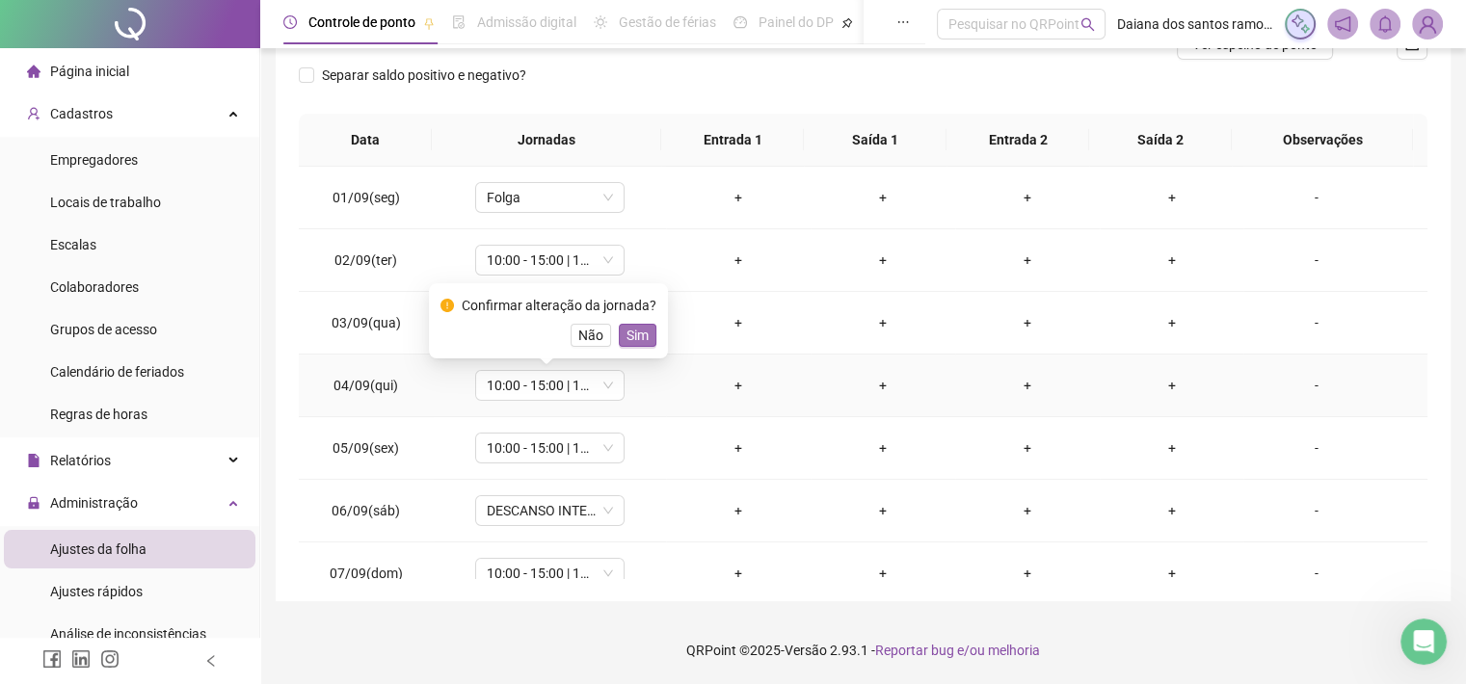
click at [642, 340] on span "Sim" at bounding box center [638, 335] width 22 height 21
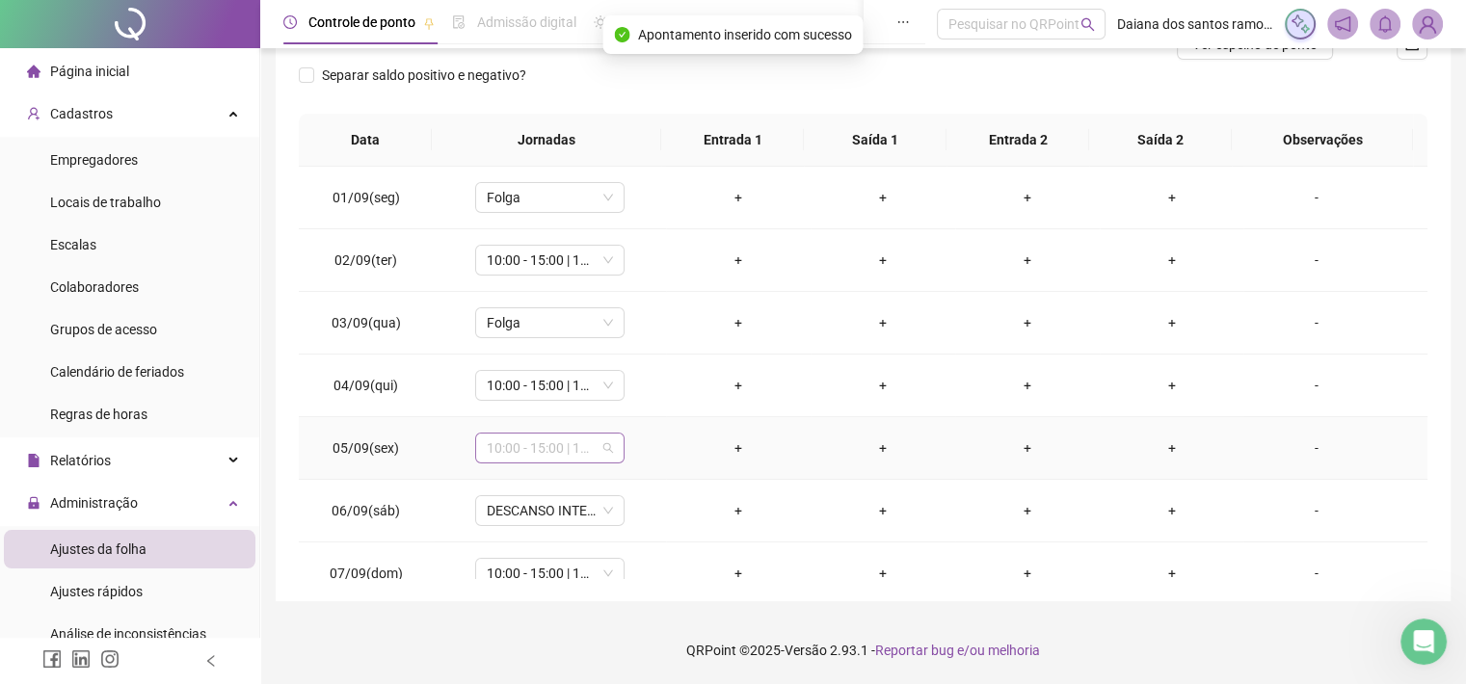
click at [587, 458] on span "10:00 - 15:00 | 16:00 - 22:00" at bounding box center [550, 448] width 126 height 29
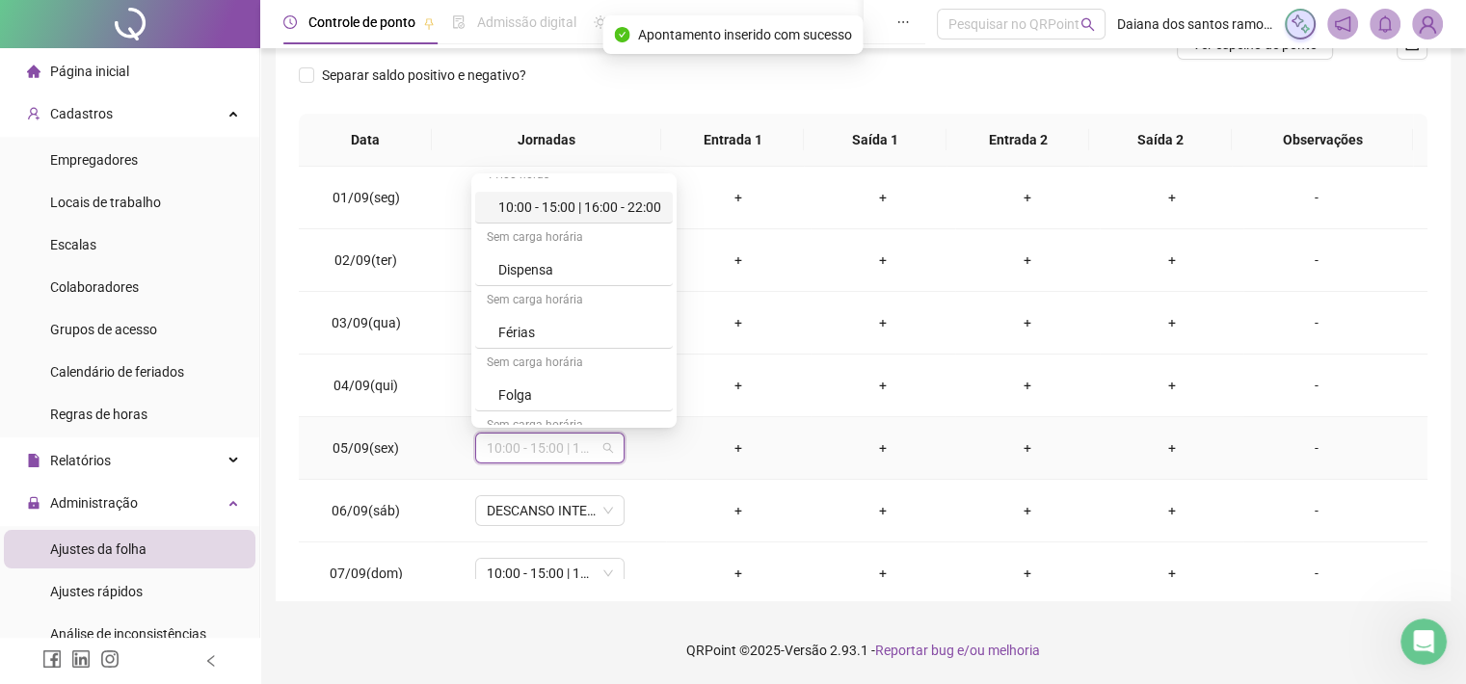
scroll to position [81, 0]
click at [520, 387] on div "Folga" at bounding box center [579, 393] width 163 height 21
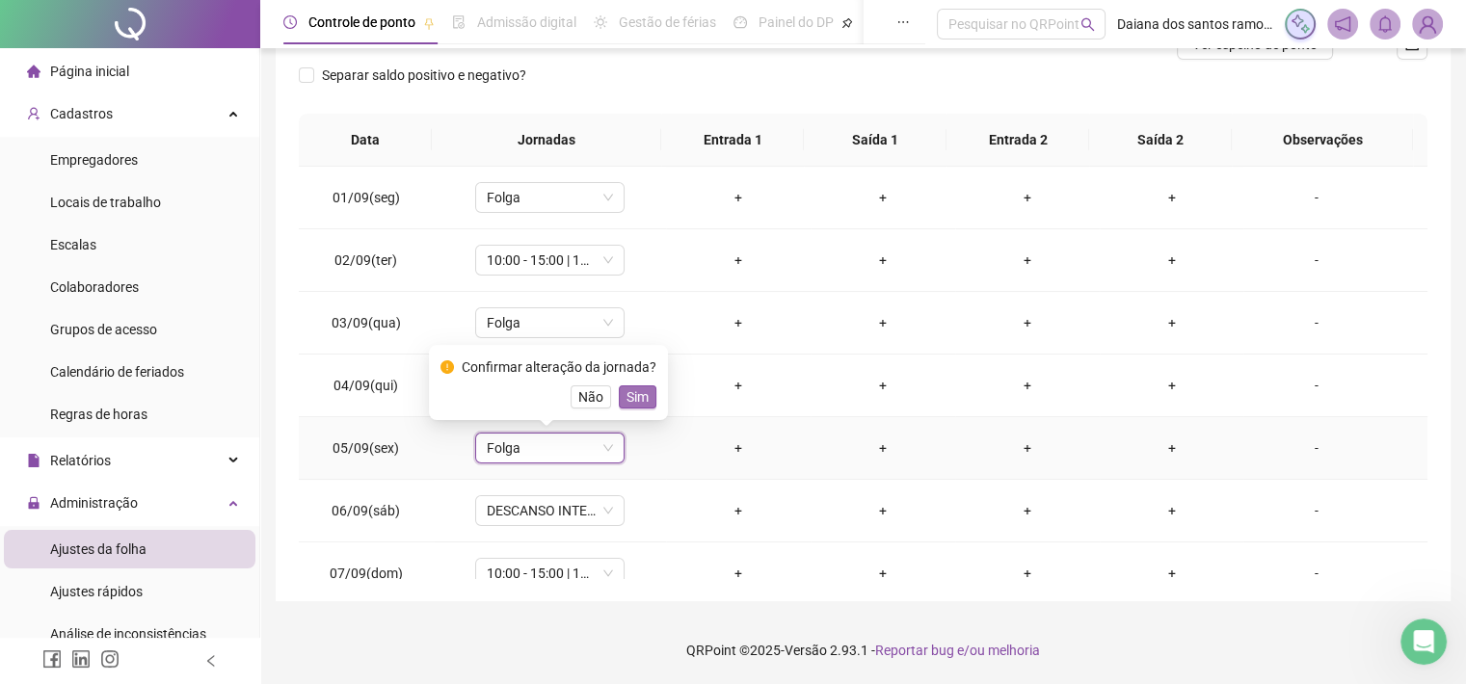
click at [630, 389] on span "Sim" at bounding box center [638, 397] width 22 height 21
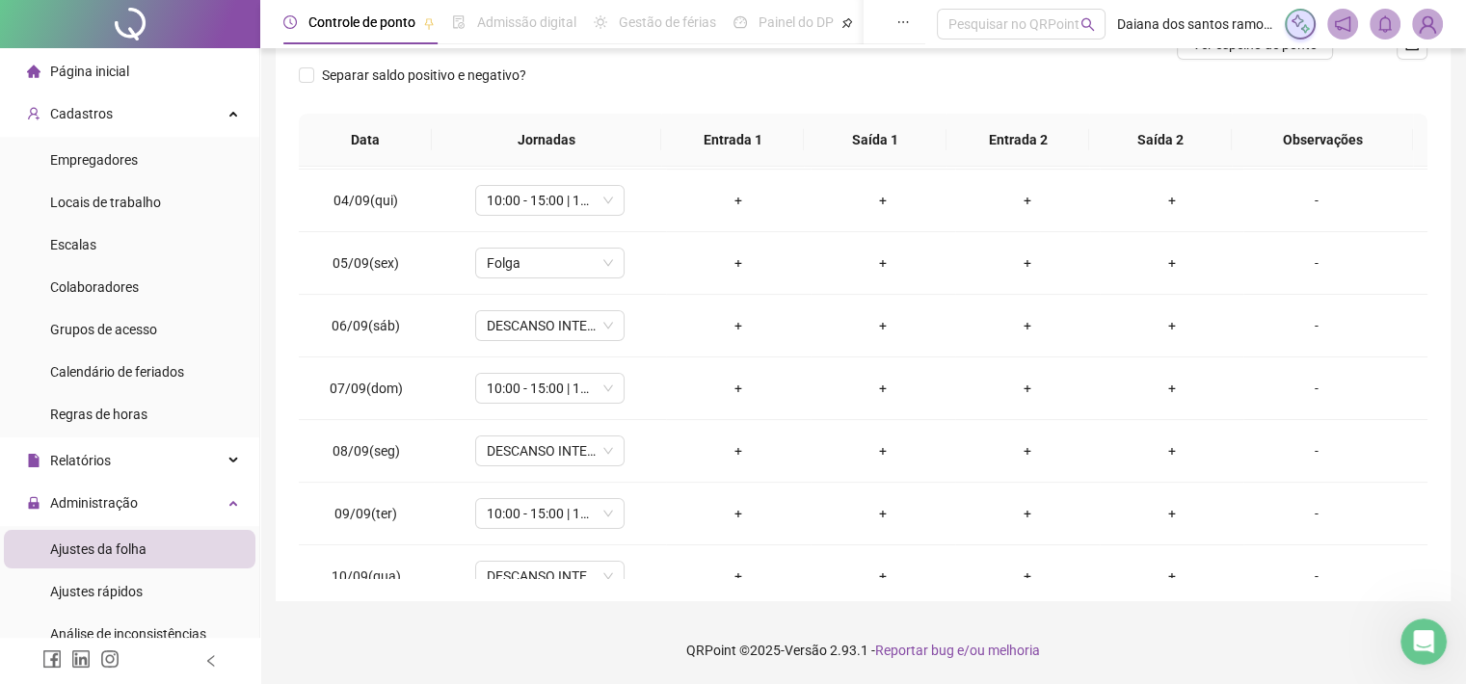
scroll to position [212, 0]
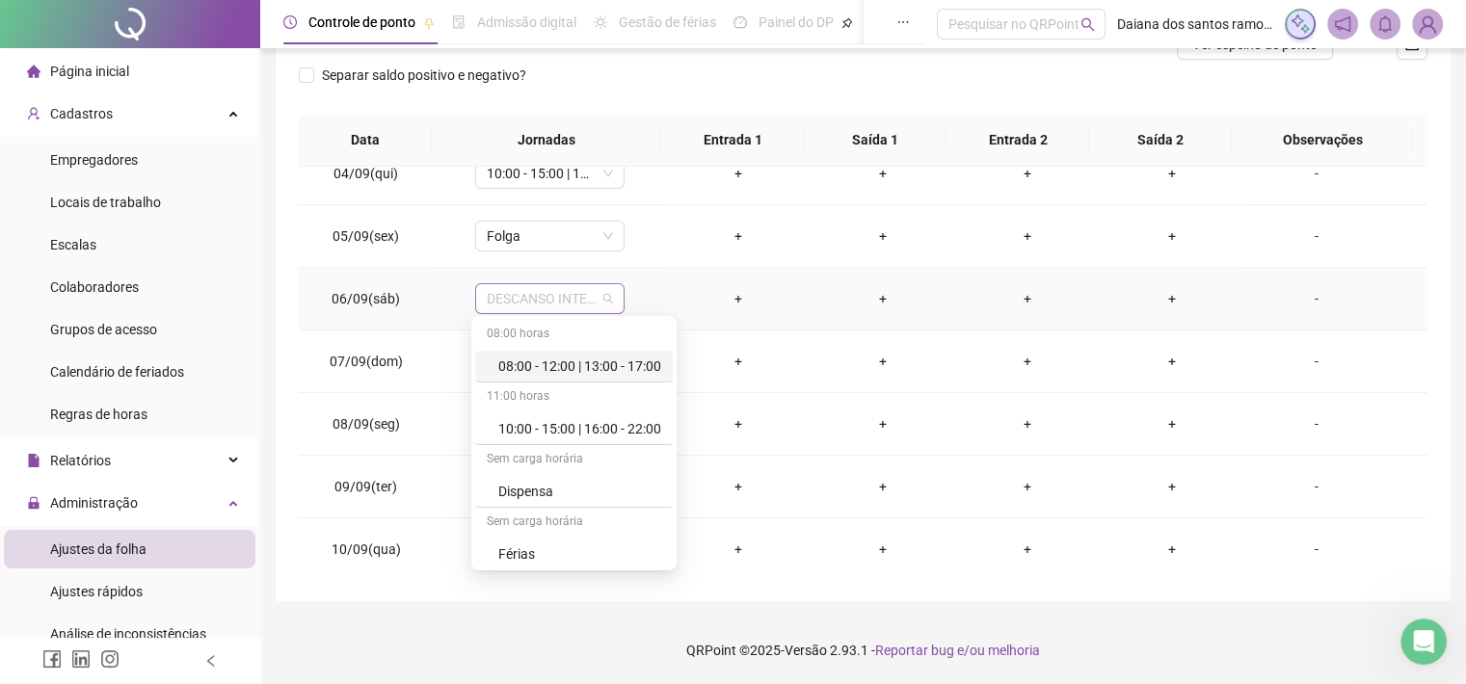
click at [588, 293] on span "DESCANSO INTER-JORNADA" at bounding box center [550, 298] width 126 height 29
click at [613, 433] on div "10:00 - 15:00 | 16:00 - 22:00" at bounding box center [579, 428] width 163 height 21
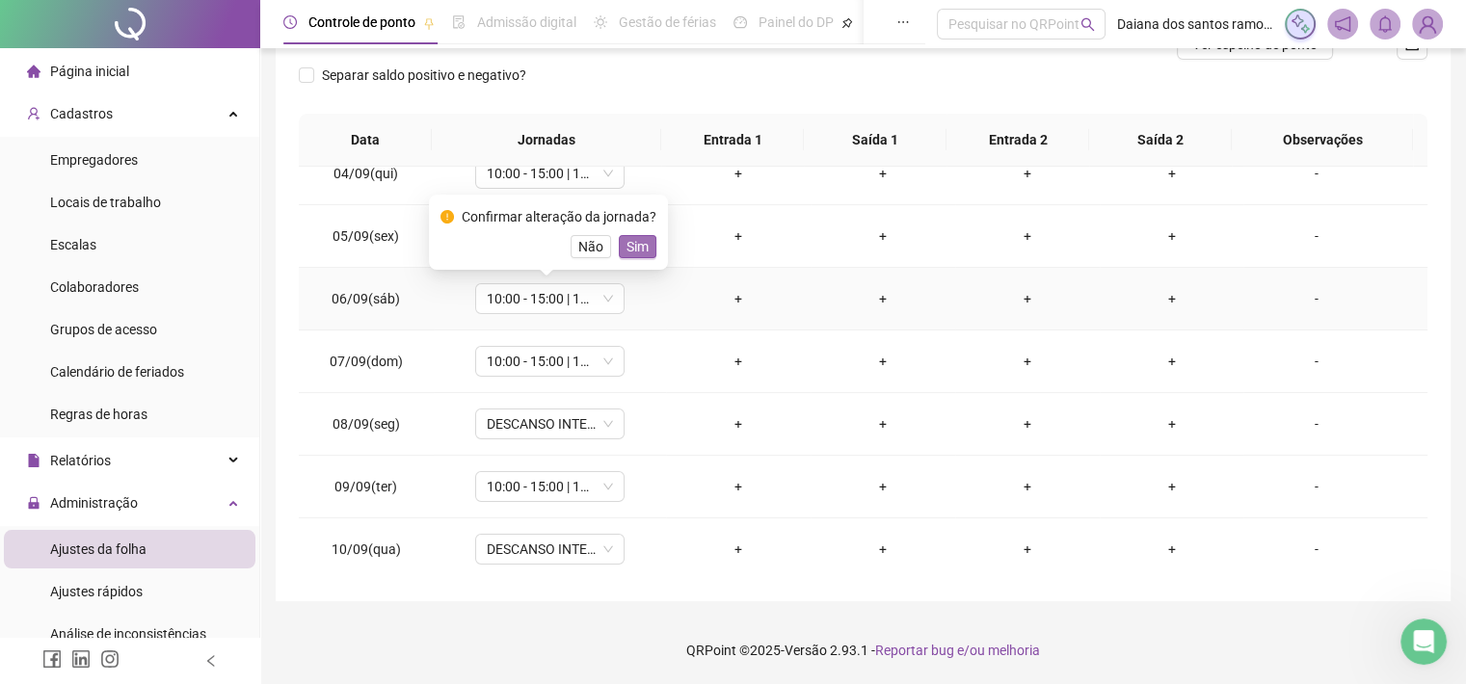
click at [632, 240] on span "Sim" at bounding box center [638, 246] width 22 height 21
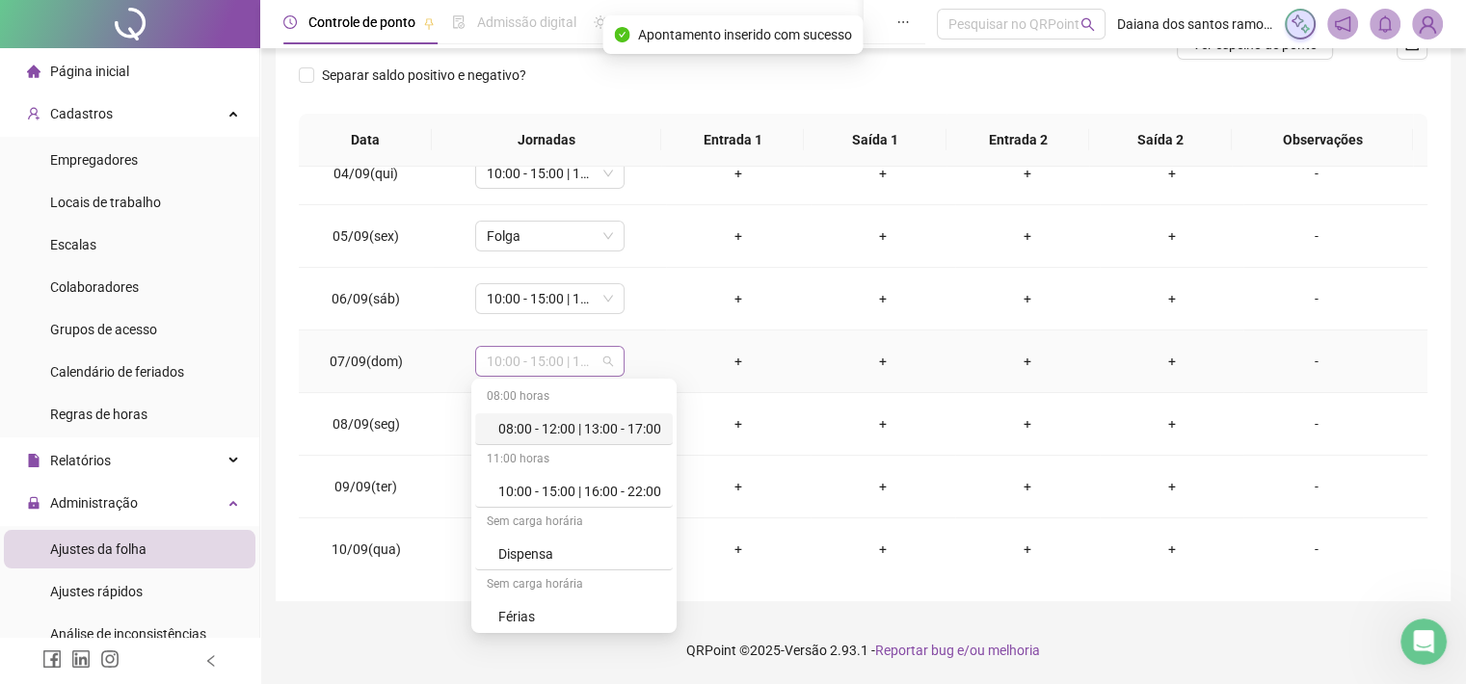
click at [582, 355] on span "10:00 - 15:00 | 16:00 - 22:00" at bounding box center [550, 361] width 126 height 29
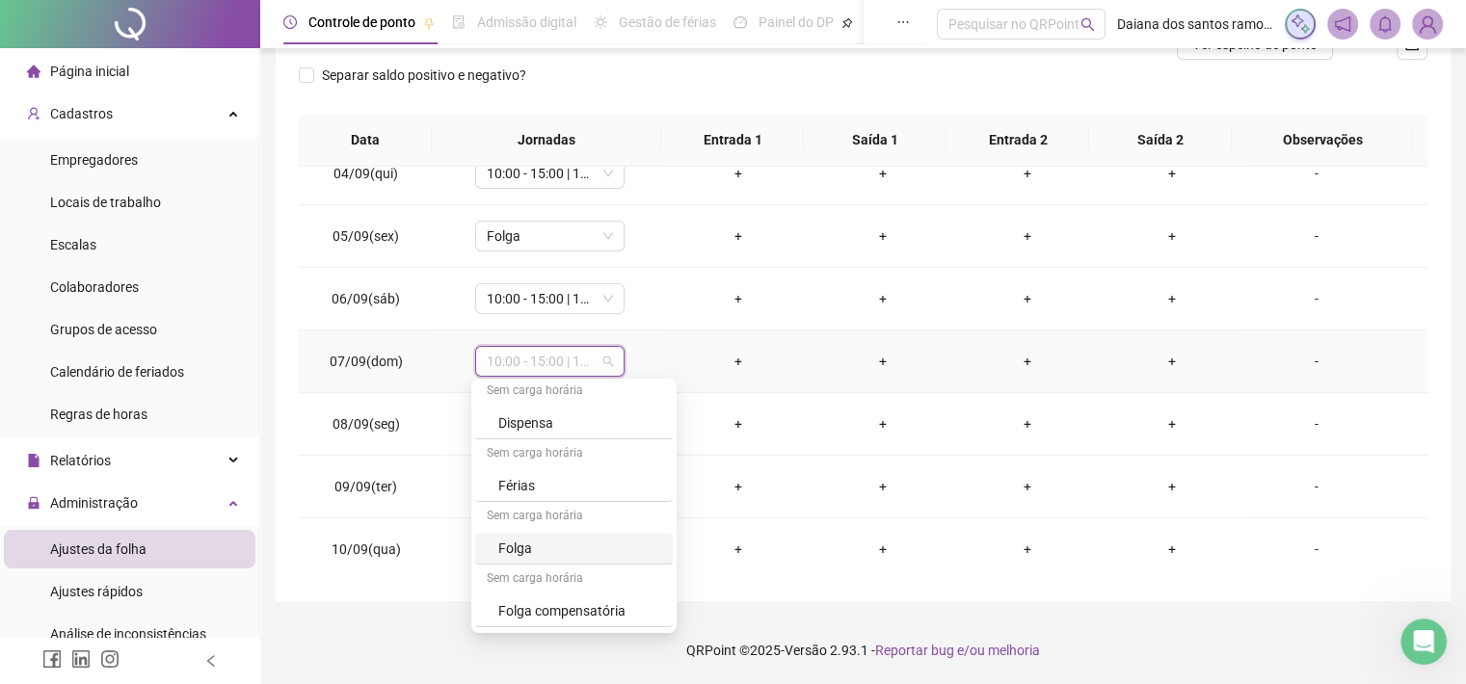
click at [523, 548] on div "Folga" at bounding box center [579, 548] width 163 height 21
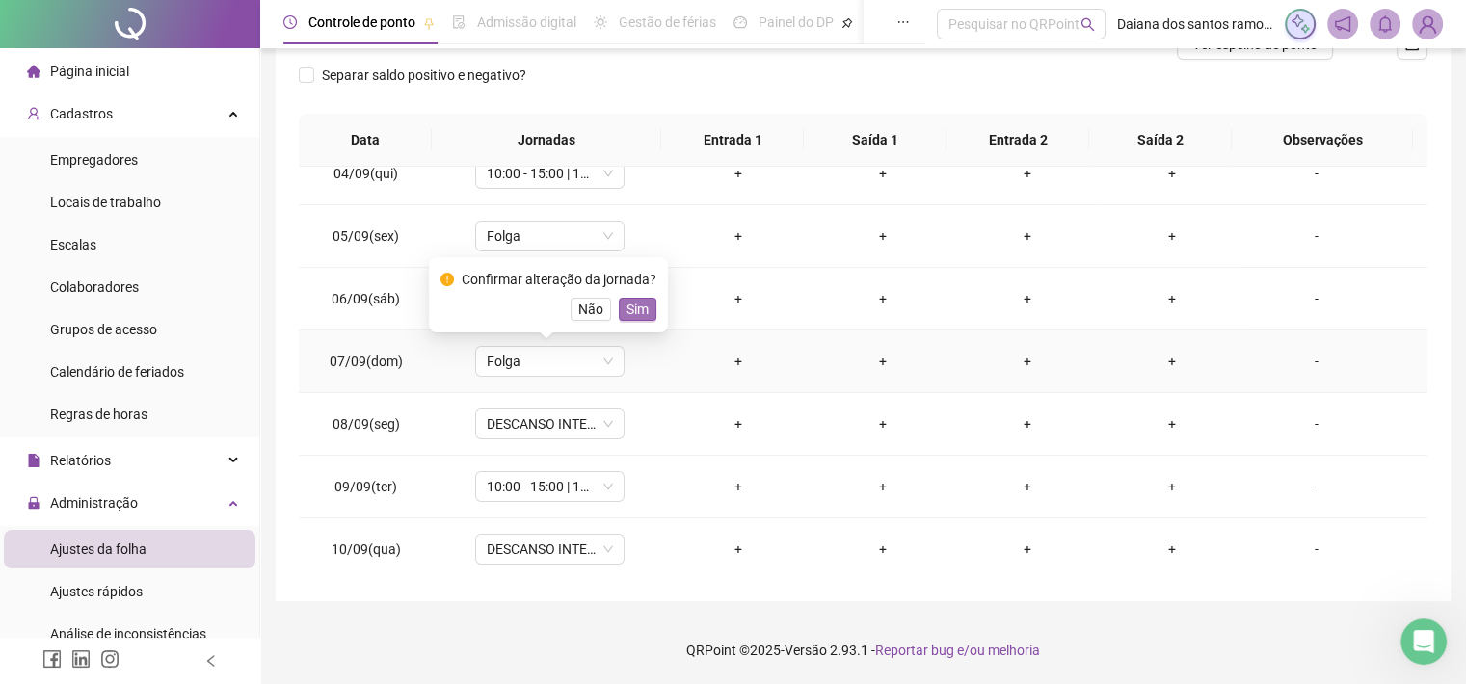
click at [637, 307] on span "Sim" at bounding box center [638, 309] width 22 height 21
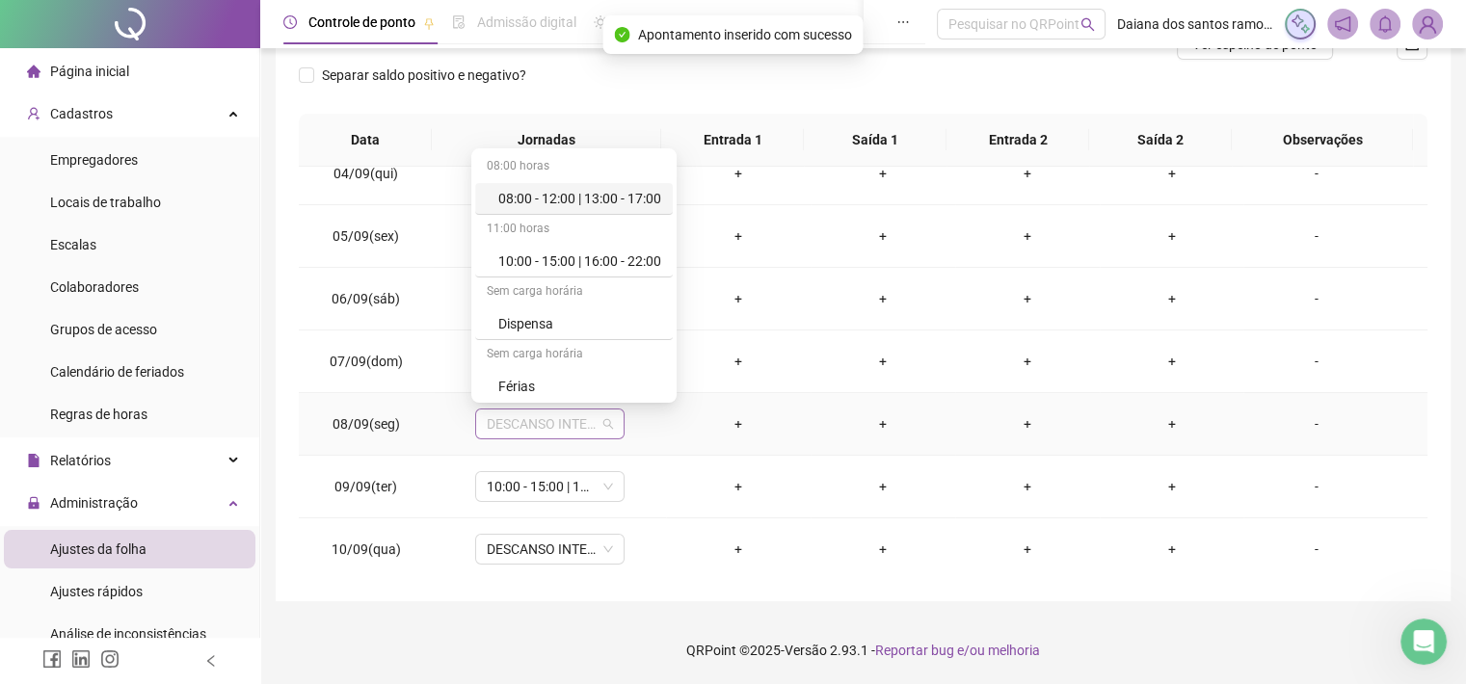
click at [591, 421] on span "DESCANSO INTER-JORNADA" at bounding box center [550, 424] width 126 height 29
click at [619, 255] on div "10:00 - 15:00 | 16:00 - 22:00" at bounding box center [579, 261] width 163 height 21
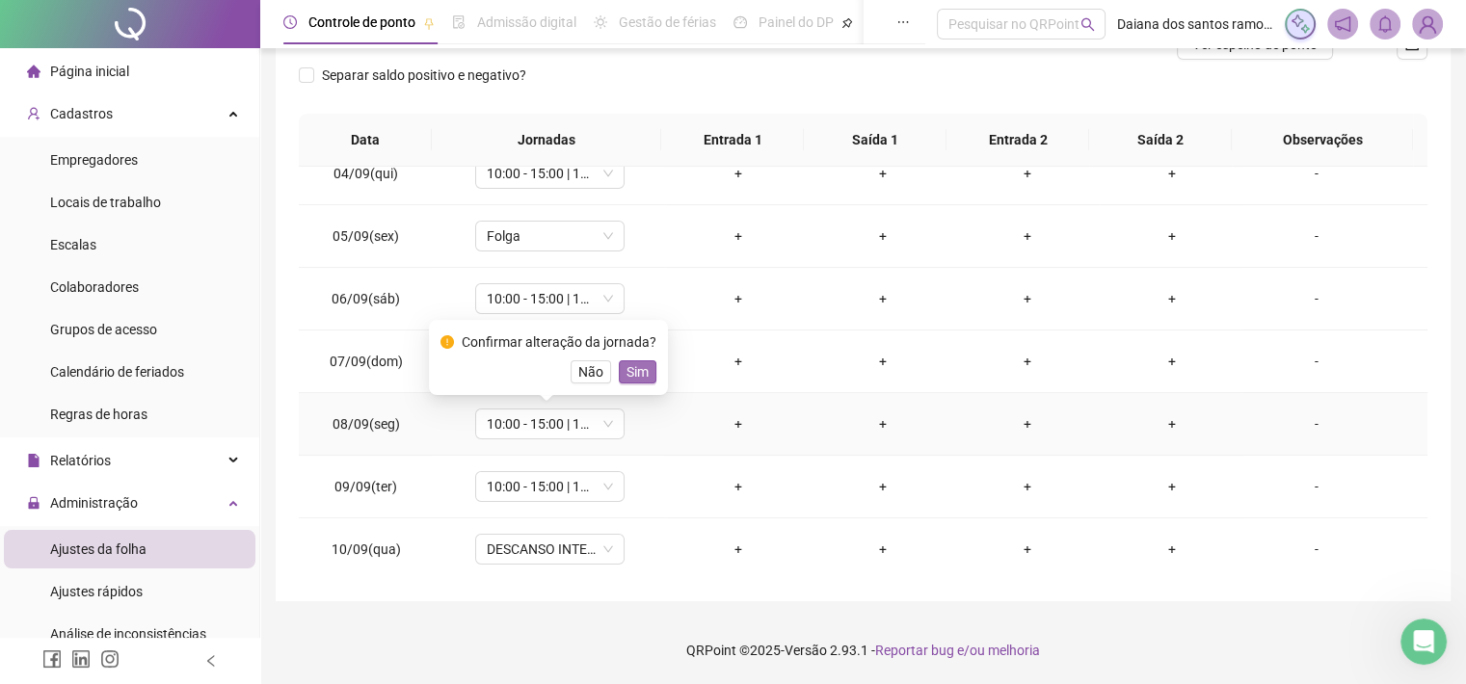
click at [631, 373] on span "Sim" at bounding box center [638, 371] width 22 height 21
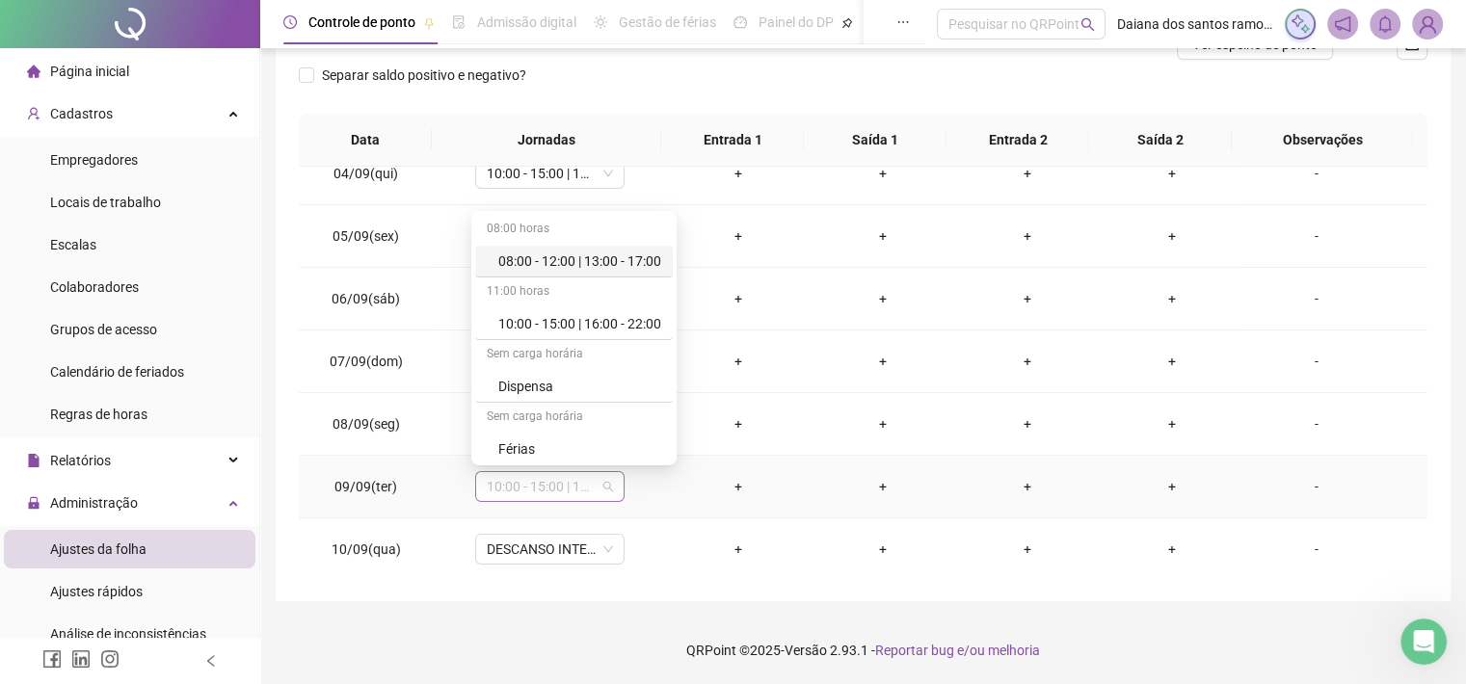
click at [588, 483] on span "10:00 - 15:00 | 16:00 - 22:00" at bounding box center [550, 486] width 126 height 29
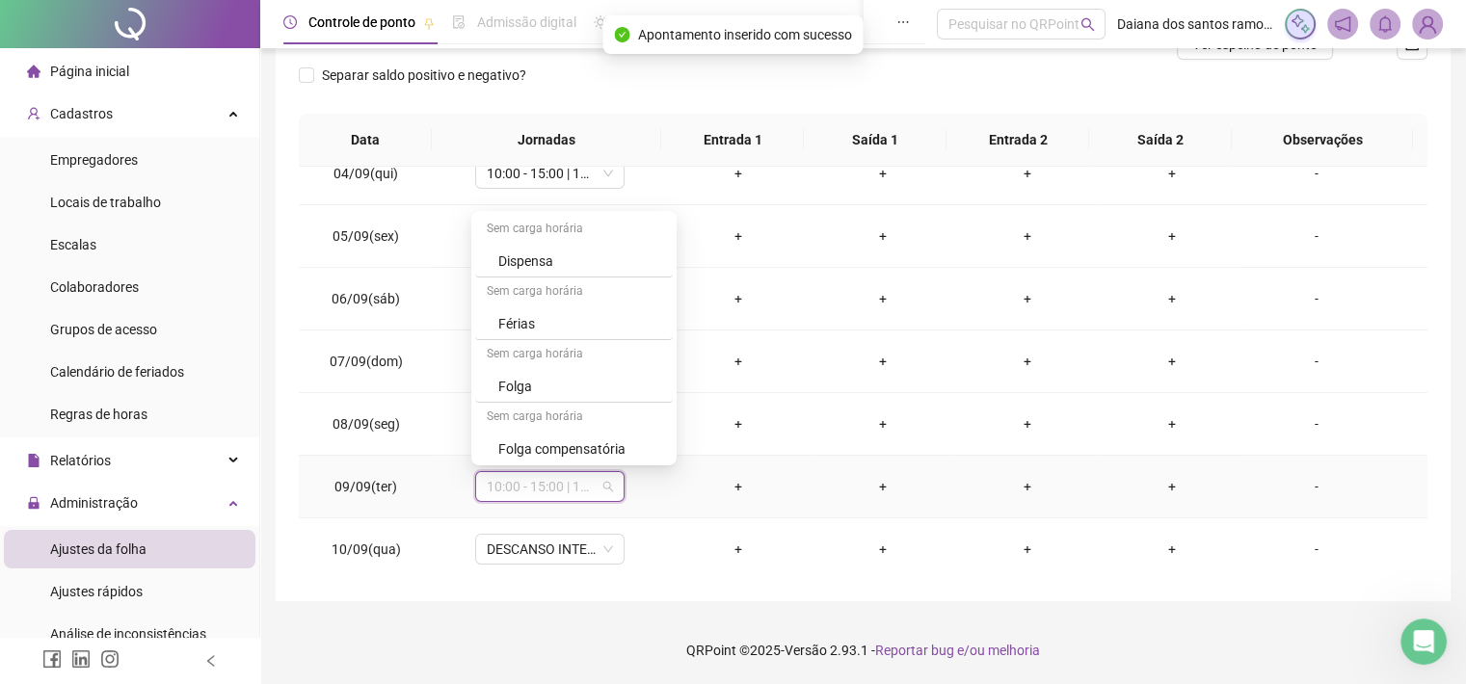
scroll to position [143, 0]
click at [537, 366] on div "Folga" at bounding box center [579, 369] width 163 height 21
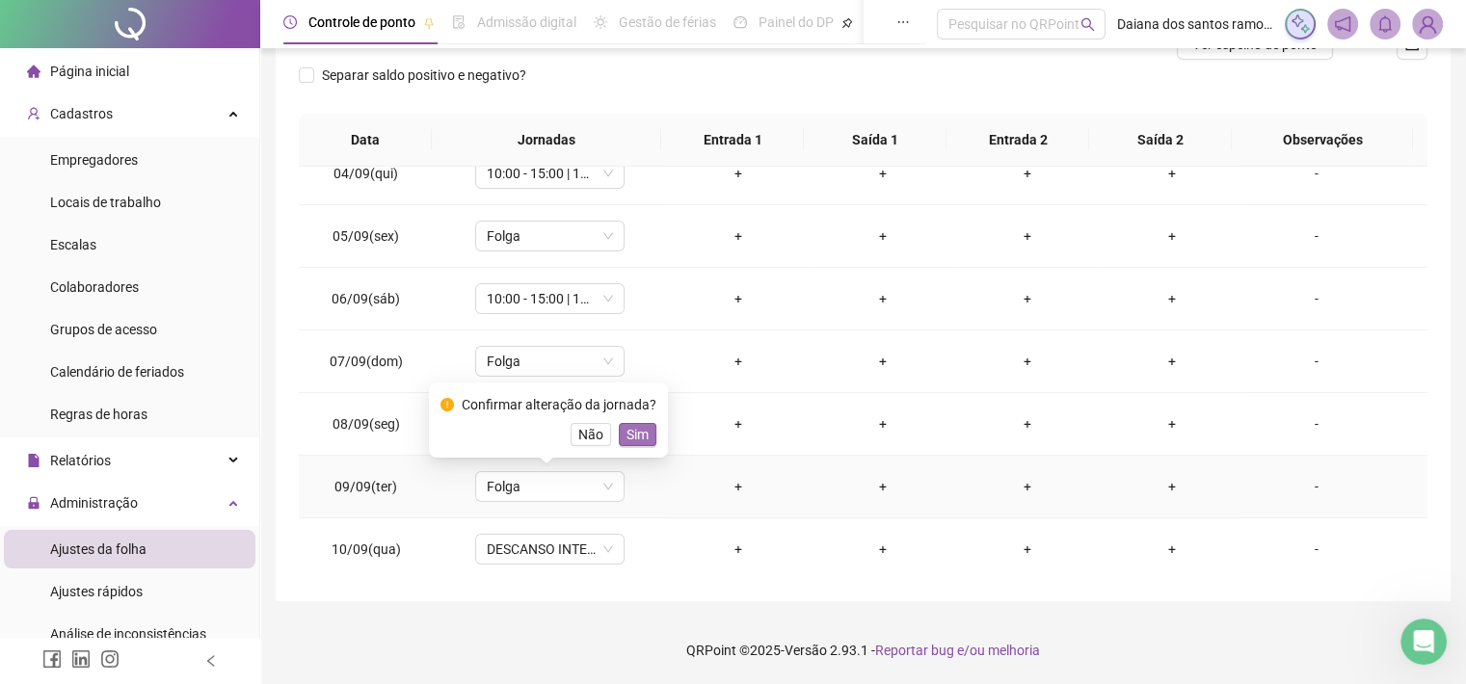
click at [644, 429] on span "Sim" at bounding box center [638, 434] width 22 height 21
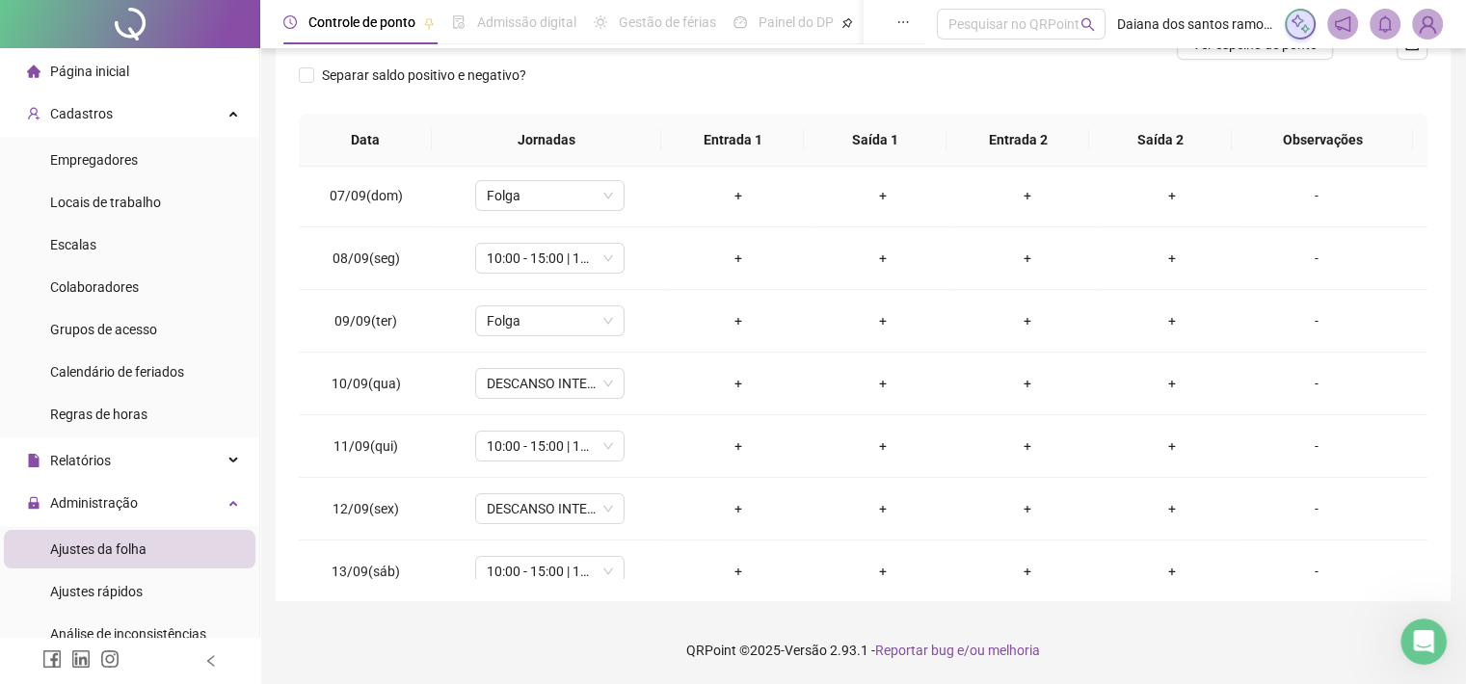
scroll to position [422, 0]
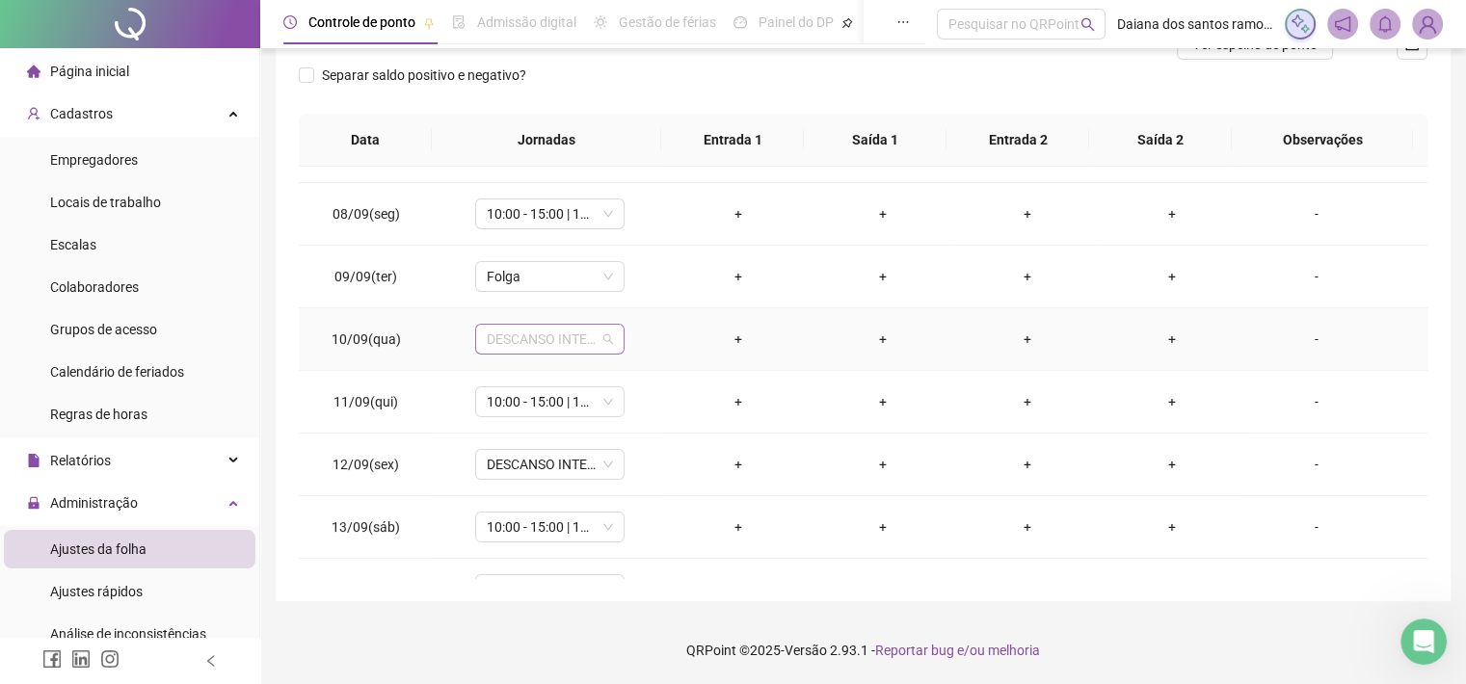
click at [584, 344] on span "DESCANSO INTER-JORNADA" at bounding box center [550, 339] width 126 height 29
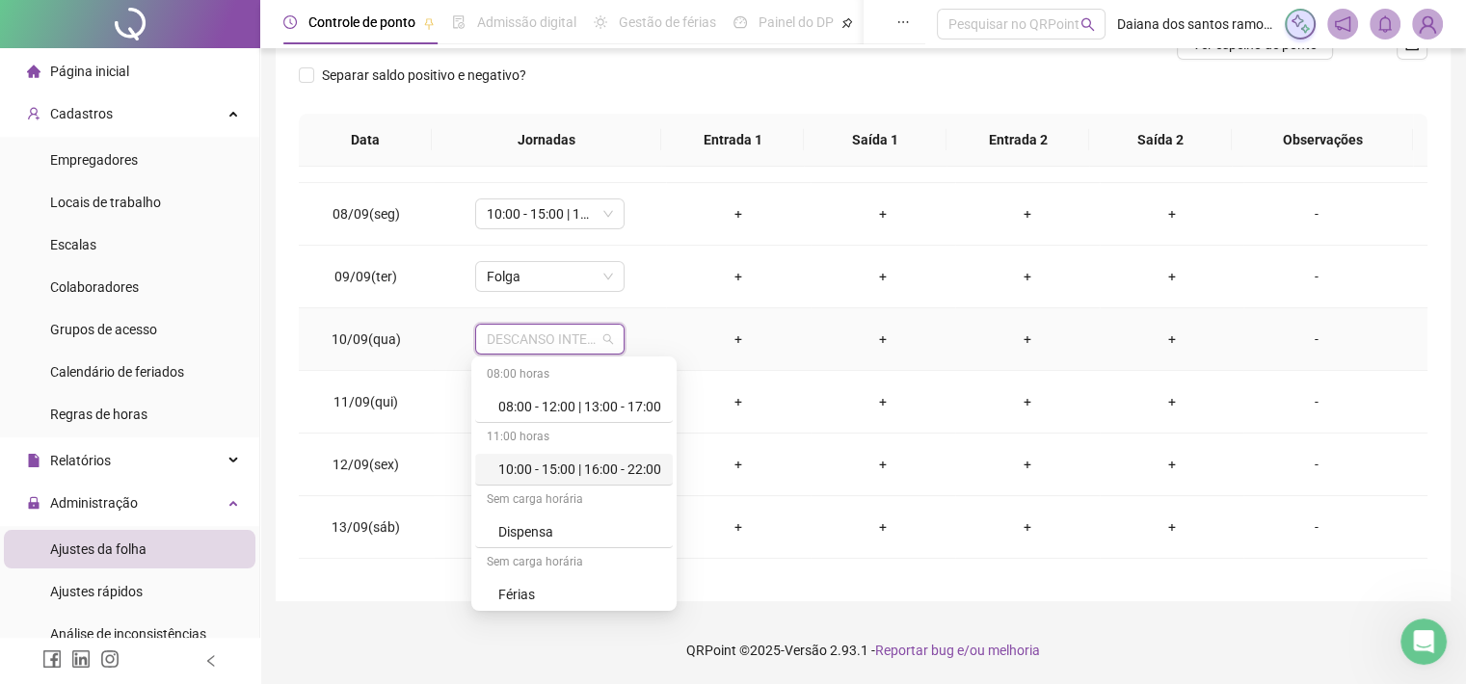
click at [567, 471] on div "10:00 - 15:00 | 16:00 - 22:00" at bounding box center [579, 469] width 163 height 21
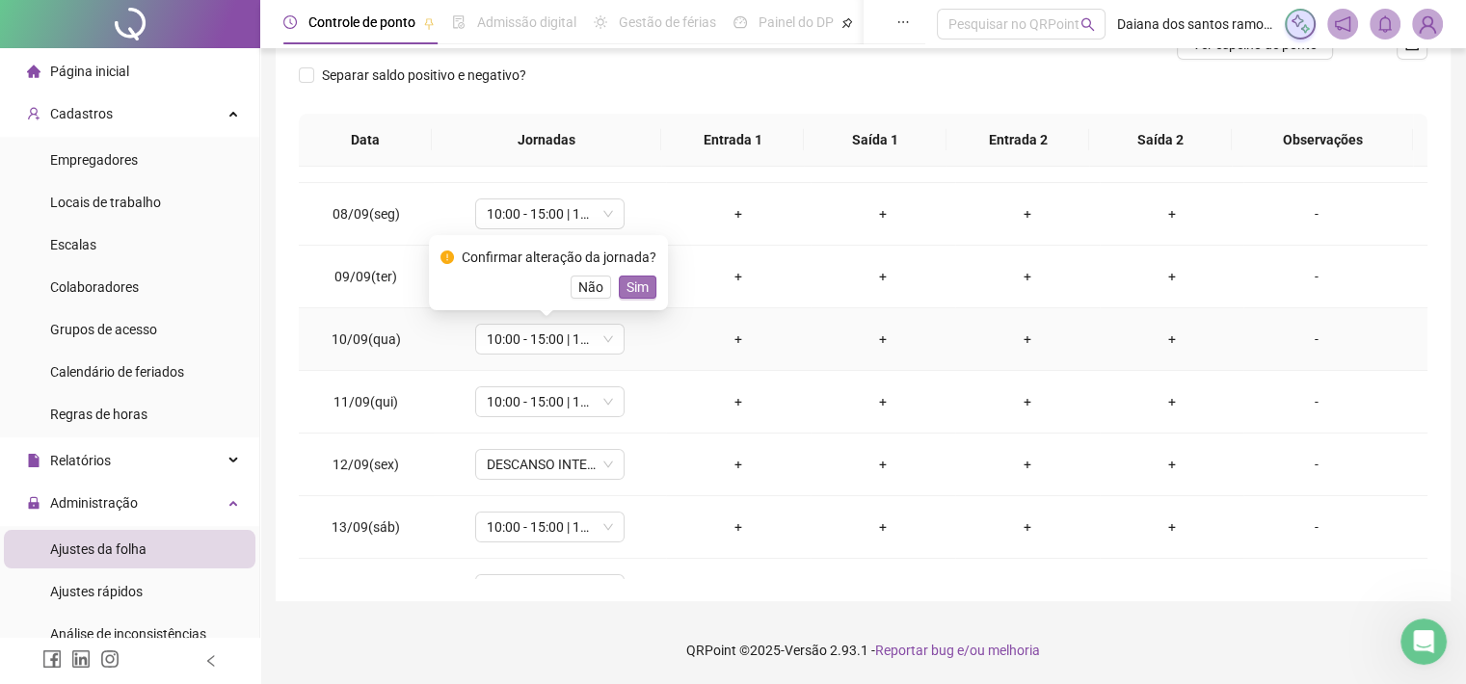
click at [636, 279] on span "Sim" at bounding box center [638, 287] width 22 height 21
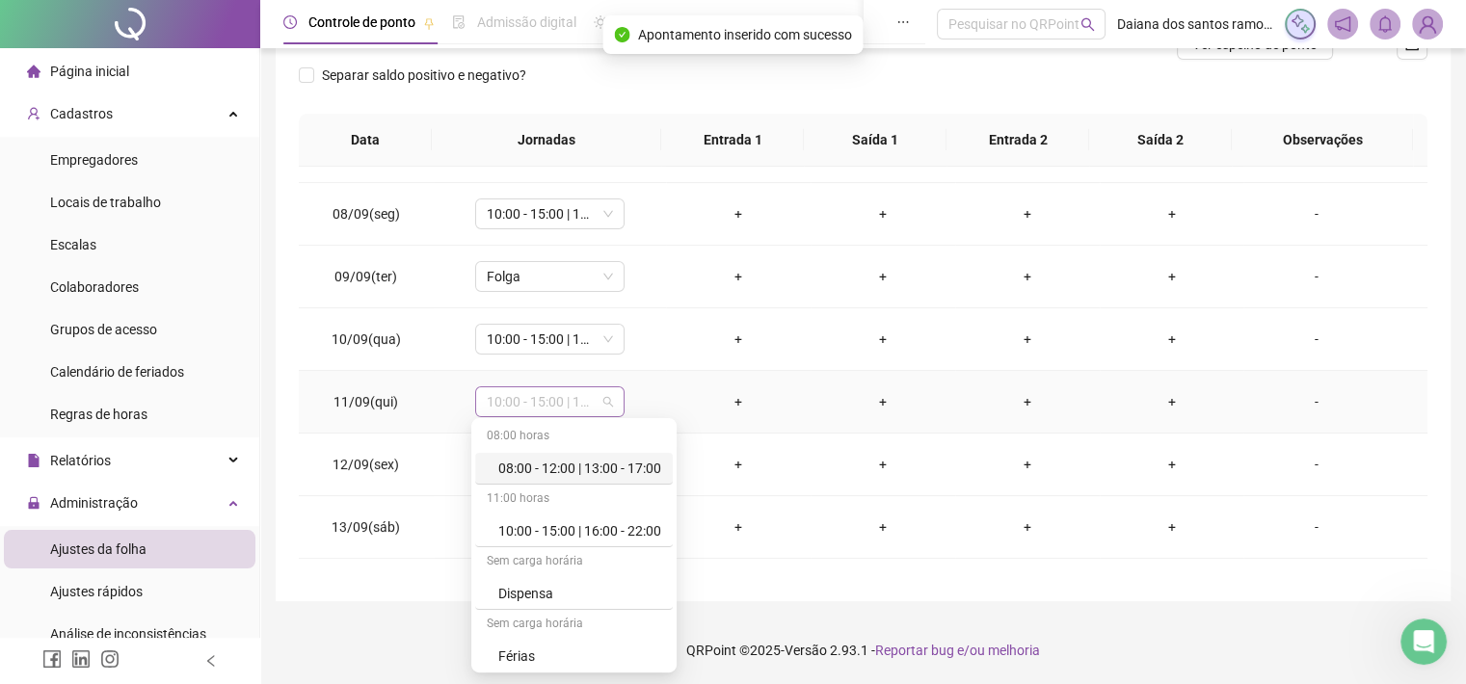
click at [590, 407] on span "10:00 - 15:00 | 16:00 - 22:00" at bounding box center [550, 401] width 126 height 29
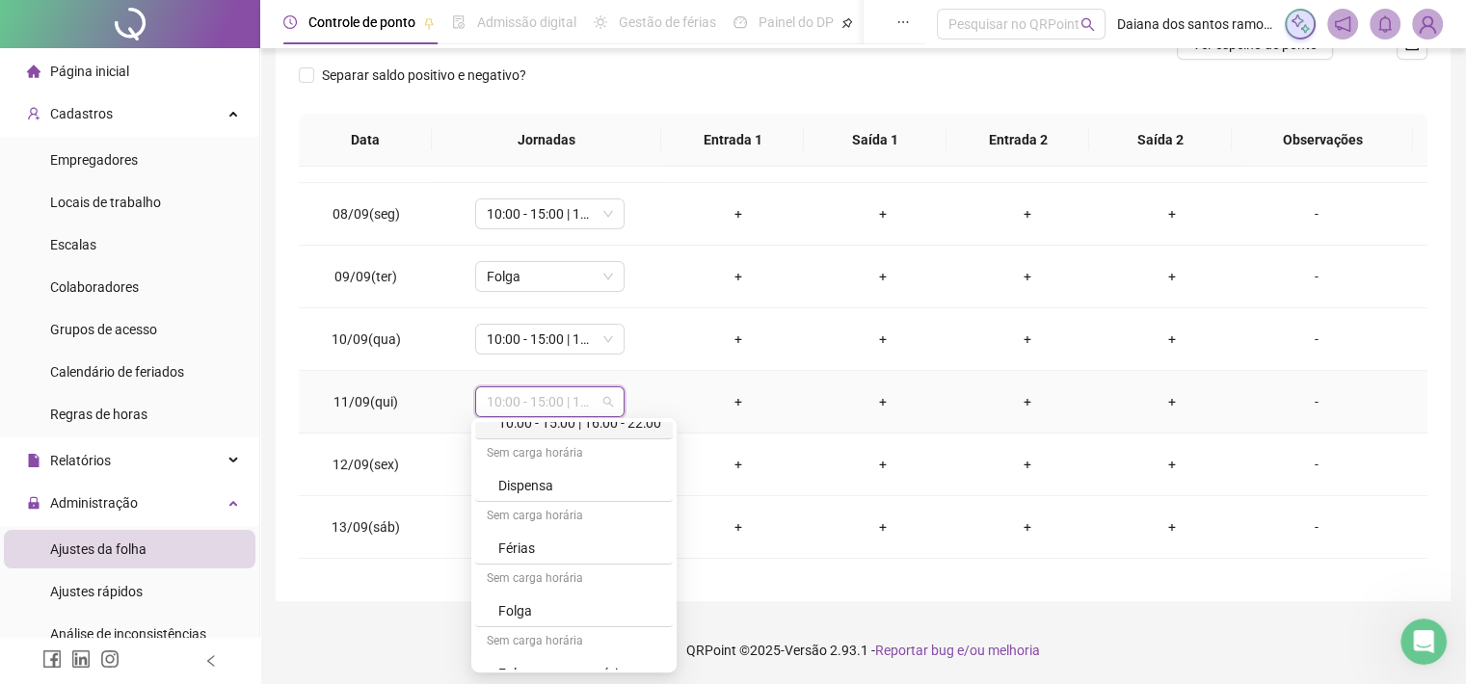
scroll to position [110, 0]
click at [507, 606] on div "Folga" at bounding box center [579, 609] width 163 height 21
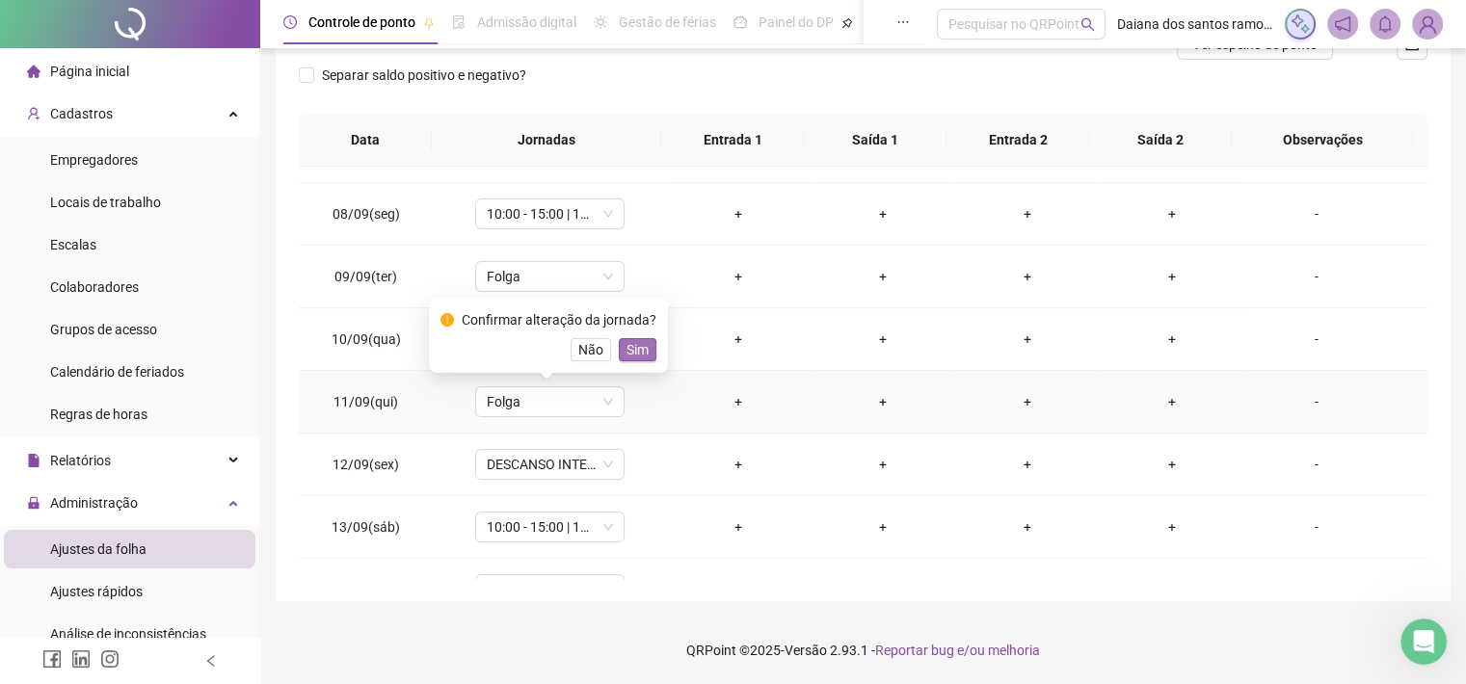
click at [633, 352] on span "Sim" at bounding box center [638, 349] width 22 height 21
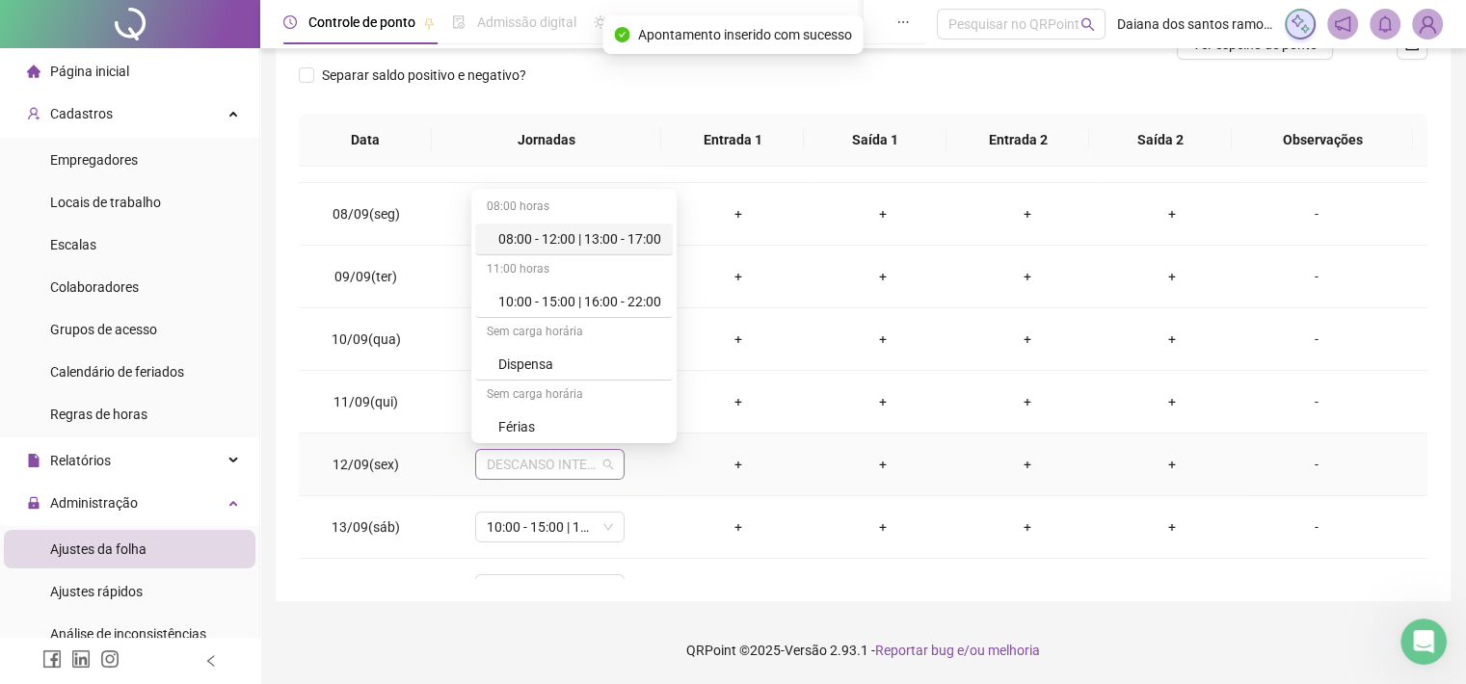
click at [593, 464] on span "DESCANSO INTER-JORNADA" at bounding box center [550, 464] width 126 height 29
click at [625, 306] on div "10:00 - 15:00 | 16:00 - 22:00" at bounding box center [579, 301] width 163 height 21
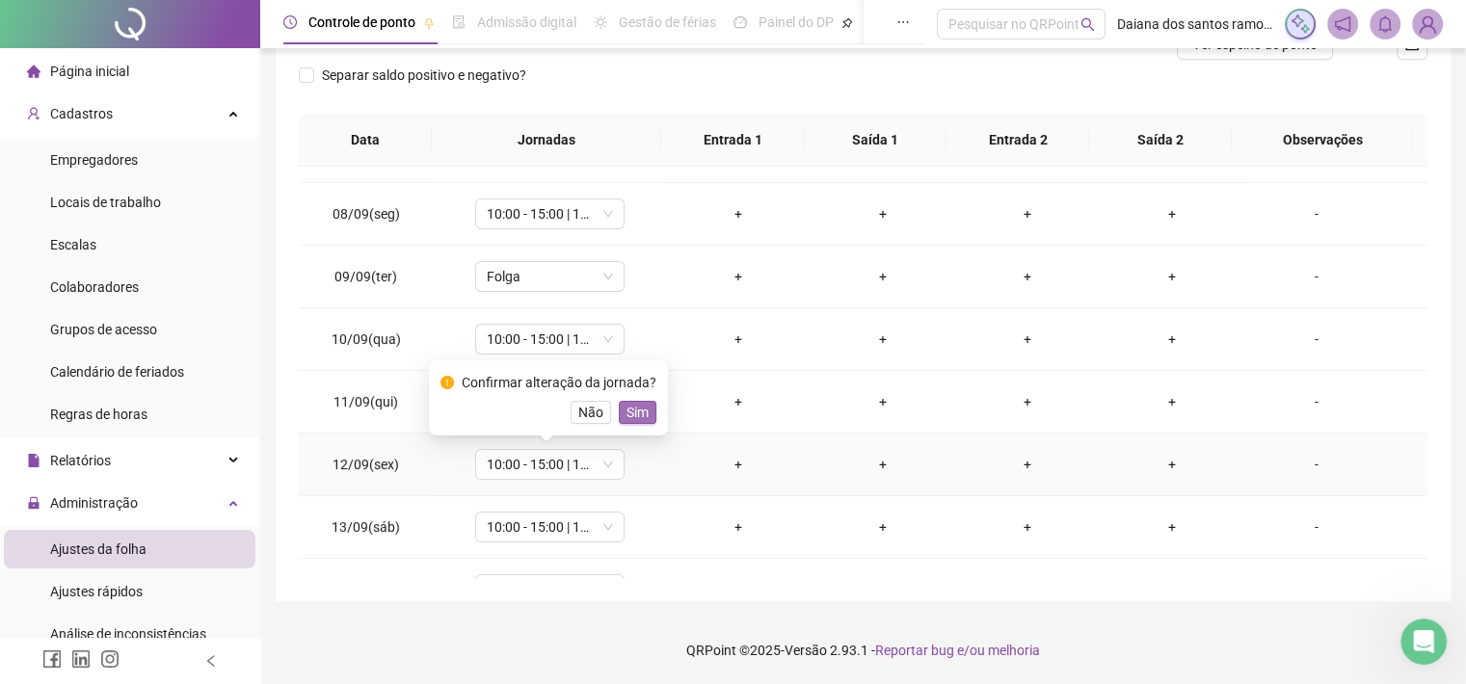
click at [640, 414] on span "Sim" at bounding box center [638, 412] width 22 height 21
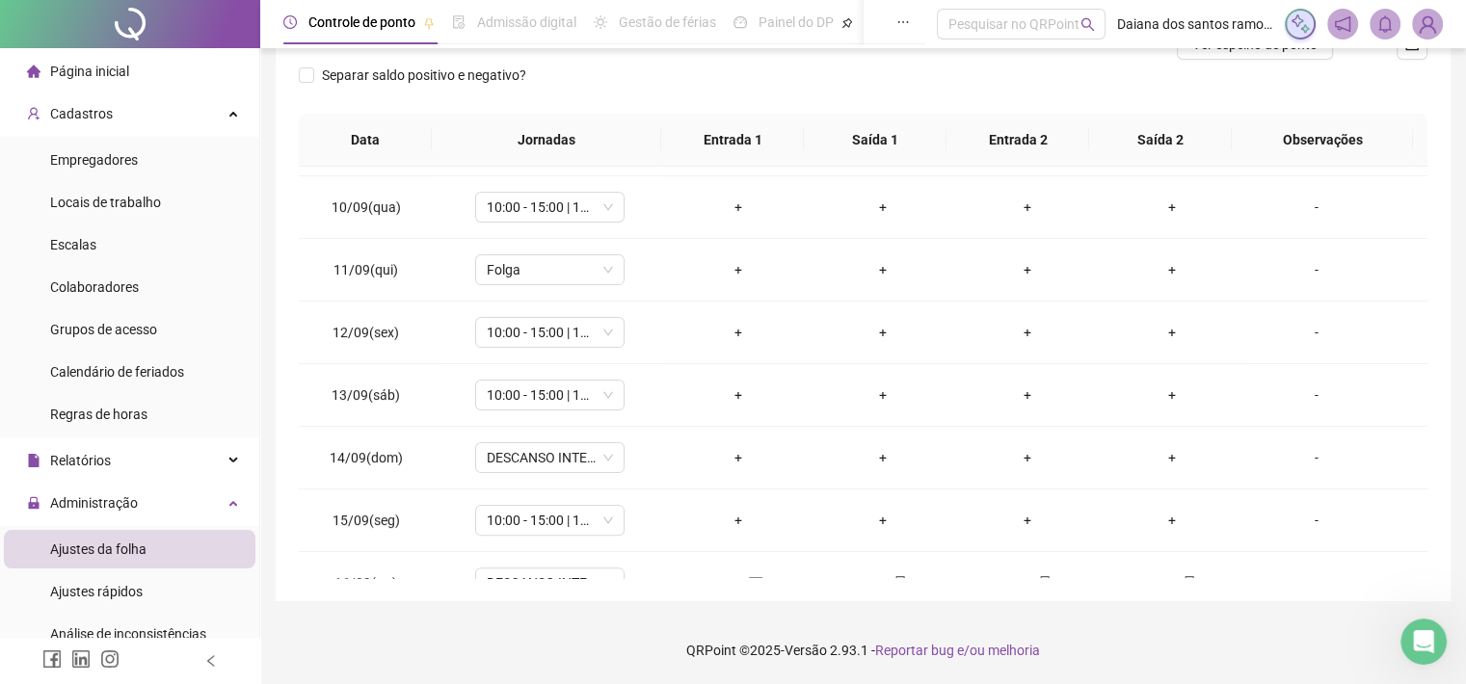
scroll to position [565, 0]
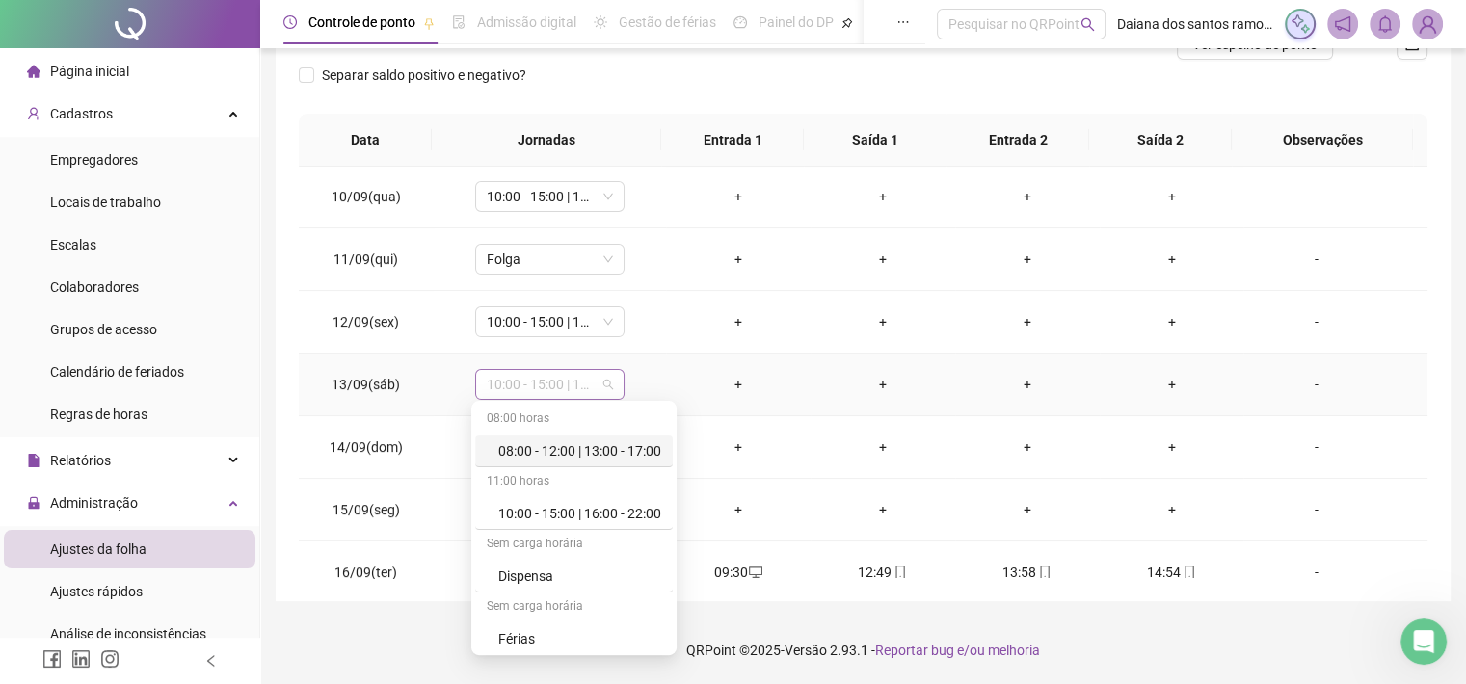
click at [588, 379] on span "10:00 - 15:00 | 16:00 - 22:00" at bounding box center [550, 384] width 126 height 29
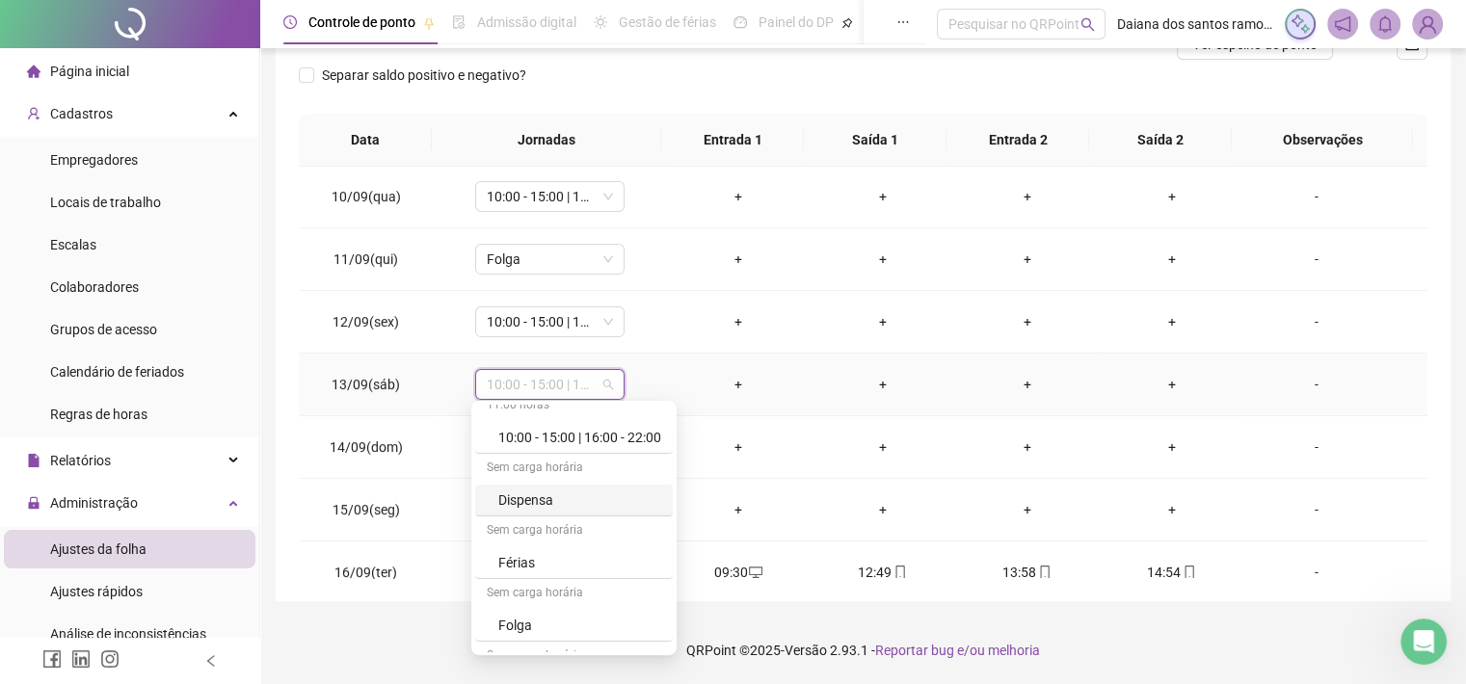
scroll to position [98, 0]
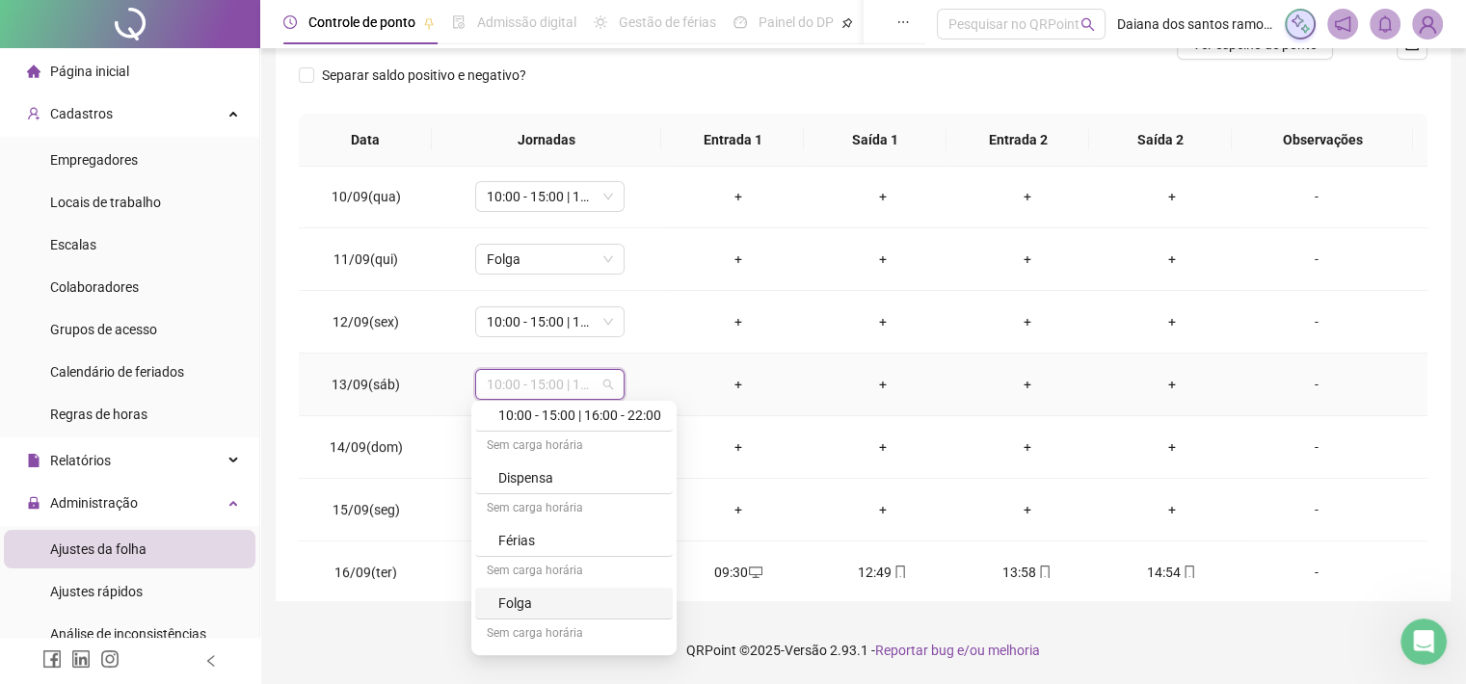
click at [508, 598] on div "Folga" at bounding box center [579, 603] width 163 height 21
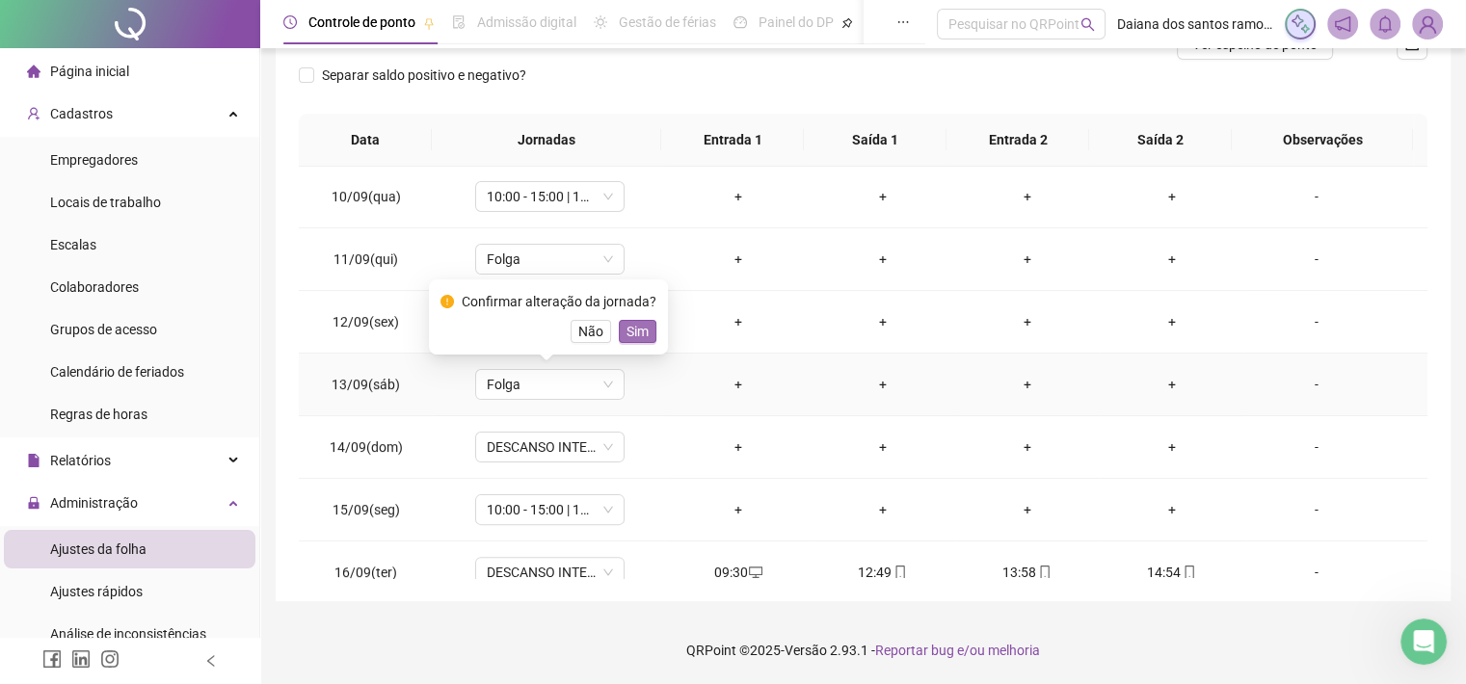
click at [629, 335] on span "Sim" at bounding box center [638, 331] width 22 height 21
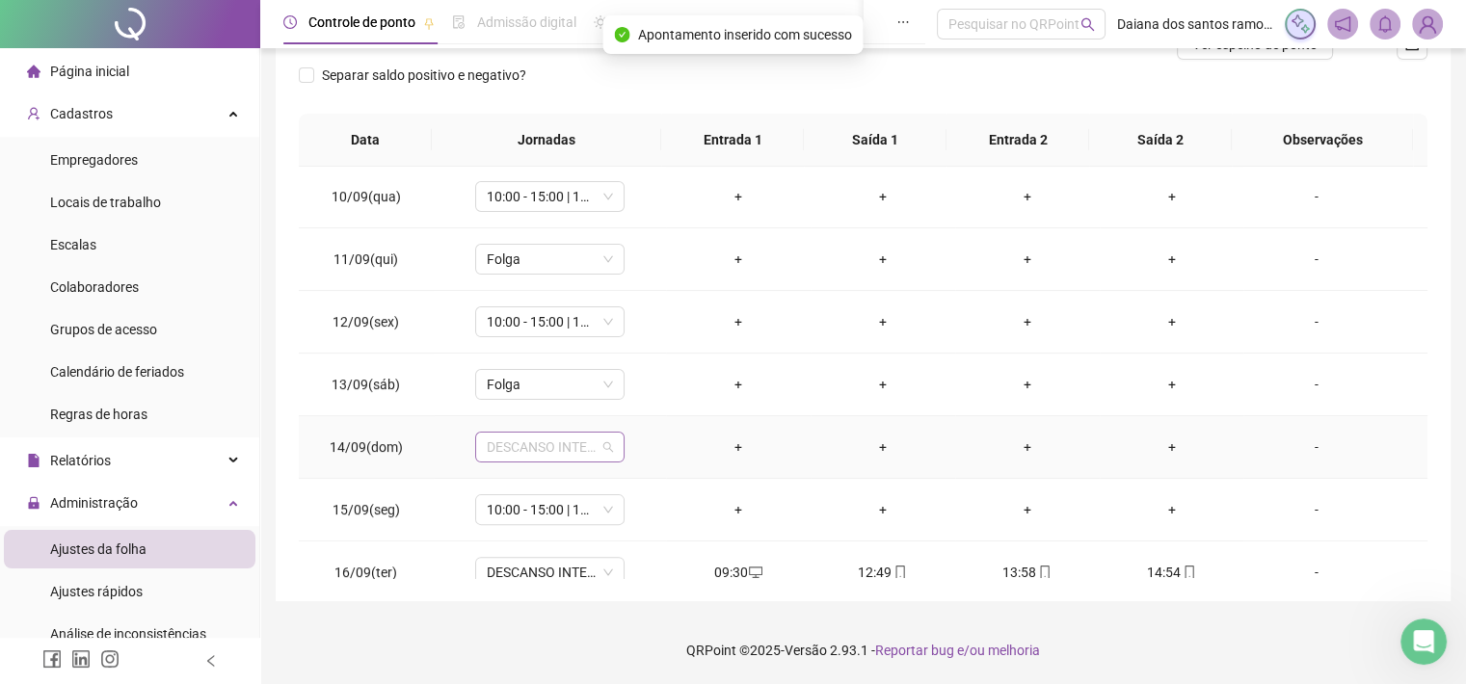
click at [598, 442] on span "DESCANSO INTER-JORNADA" at bounding box center [550, 447] width 126 height 29
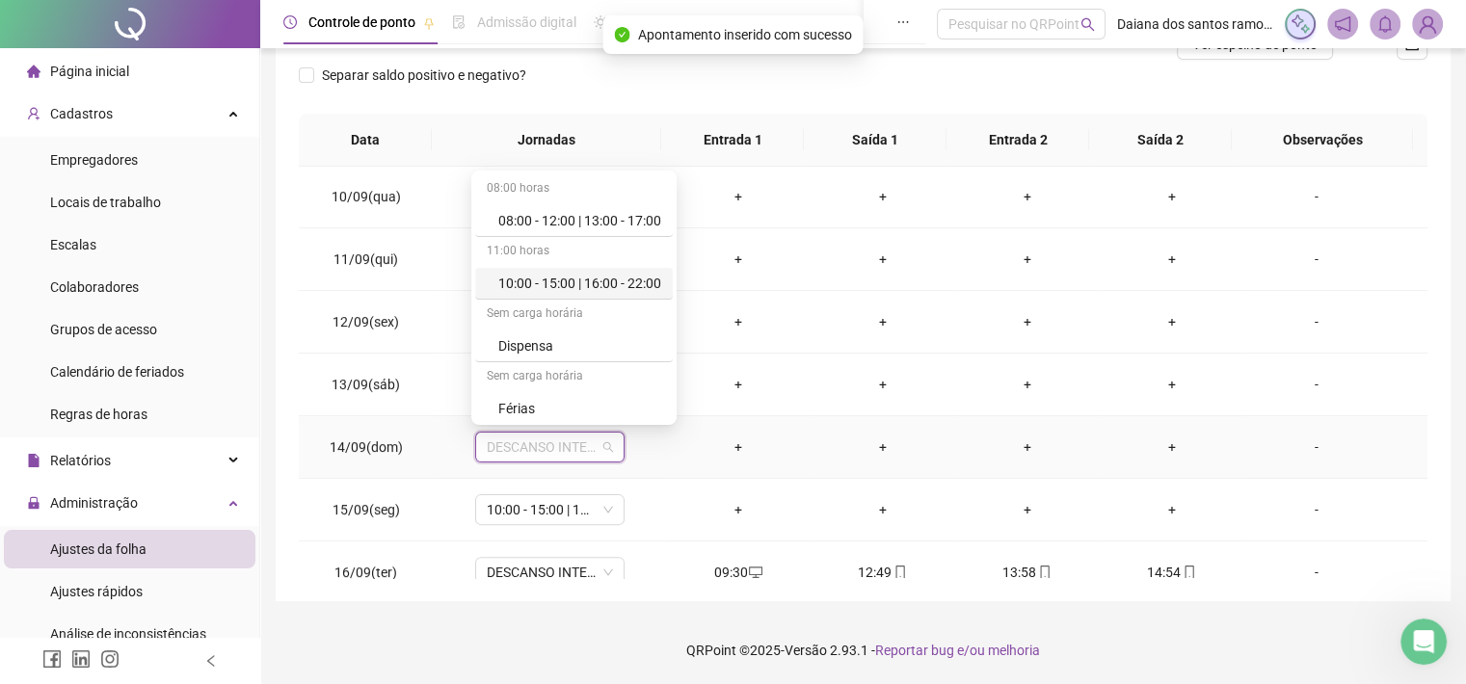
click at [599, 283] on div "10:00 - 15:00 | 16:00 - 22:00" at bounding box center [579, 283] width 163 height 21
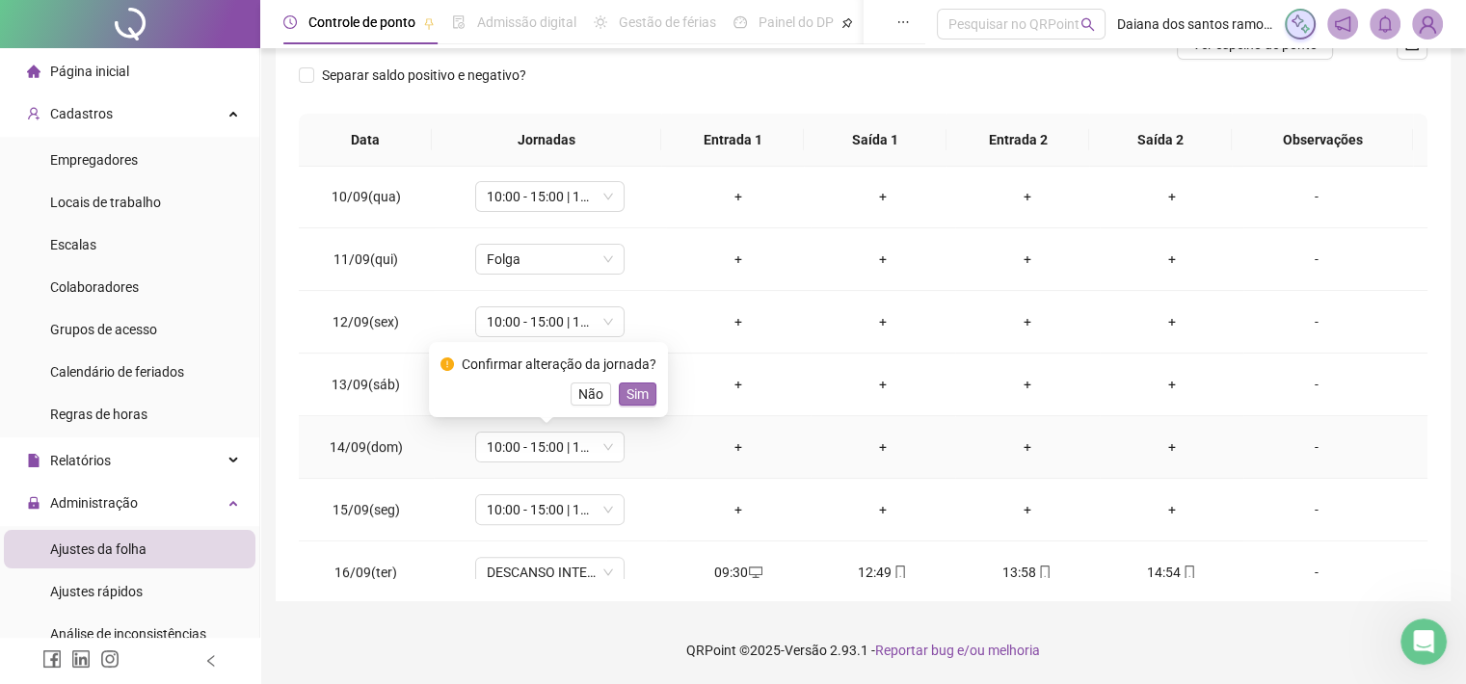
click at [635, 392] on span "Sim" at bounding box center [638, 394] width 22 height 21
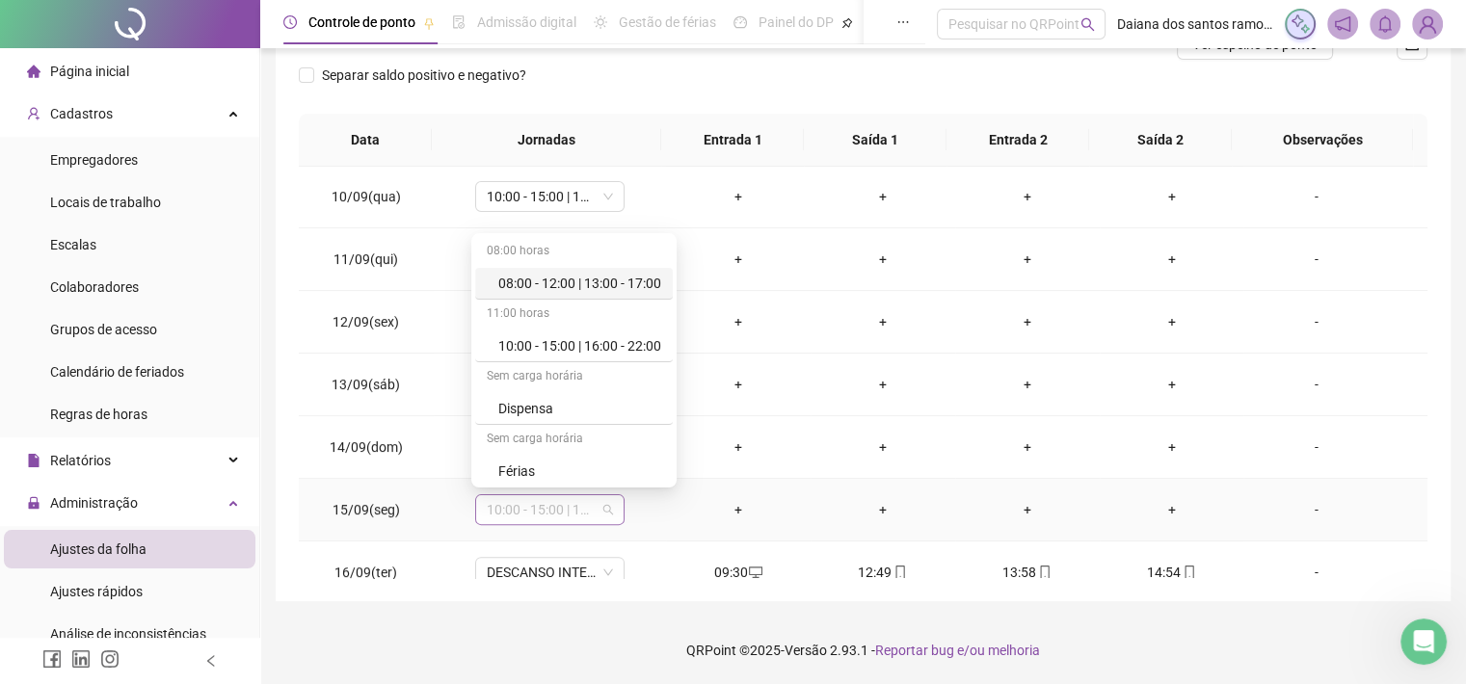
click at [593, 511] on span "10:00 - 15:00 | 16:00 - 22:00" at bounding box center [550, 509] width 126 height 29
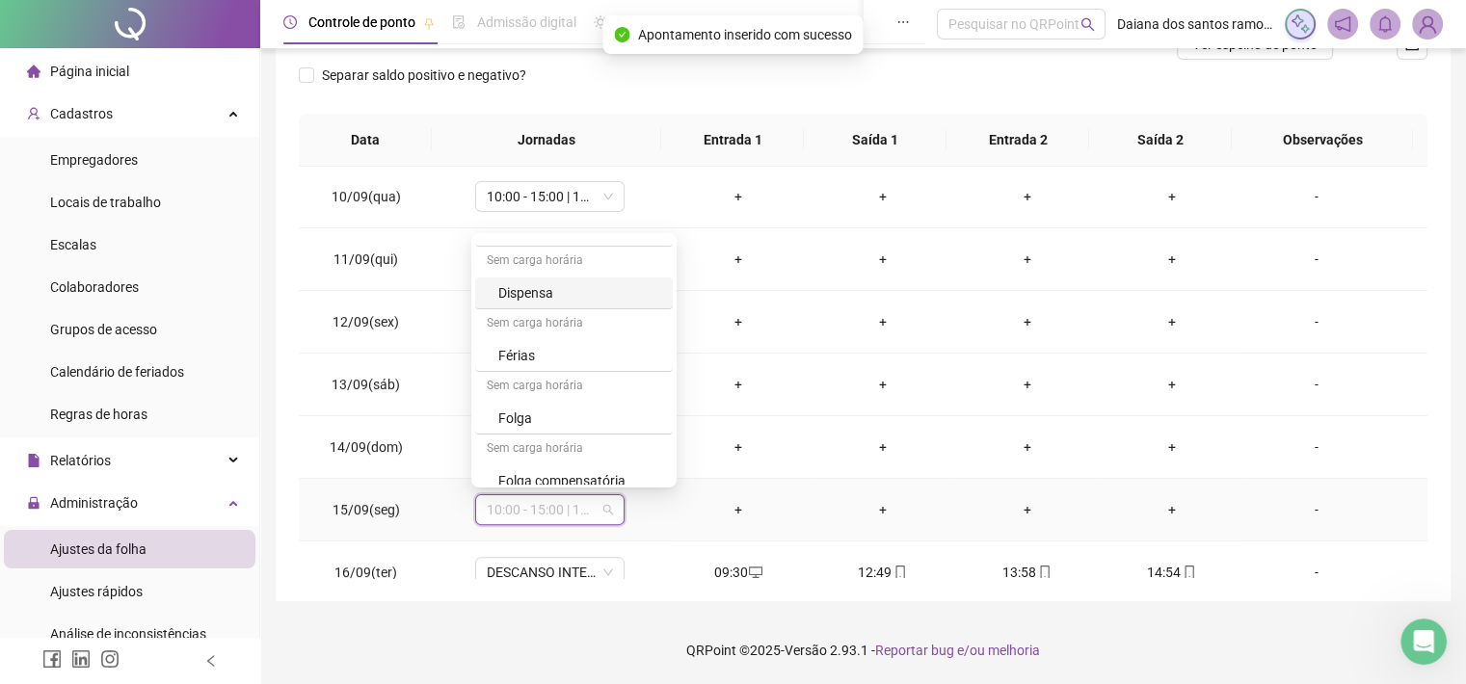
scroll to position [132, 0]
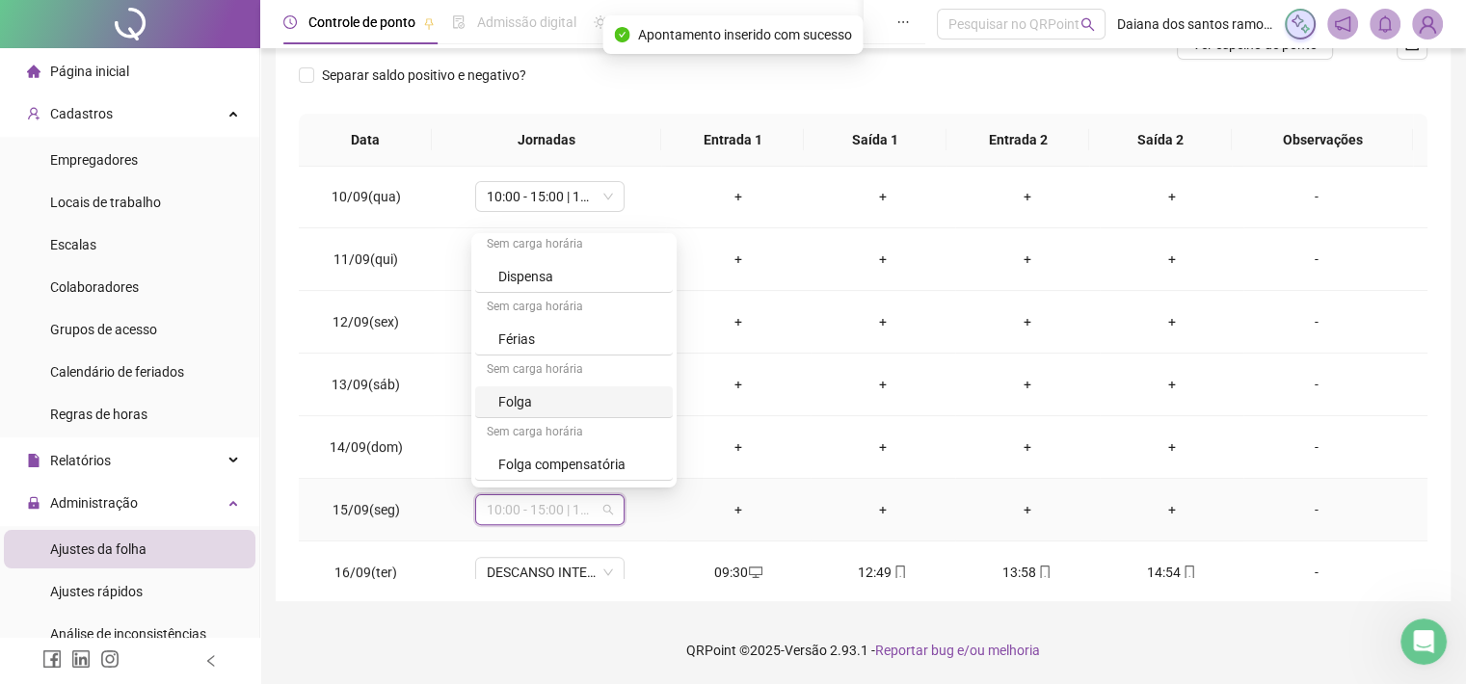
click at [521, 398] on div "Folga" at bounding box center [579, 401] width 163 height 21
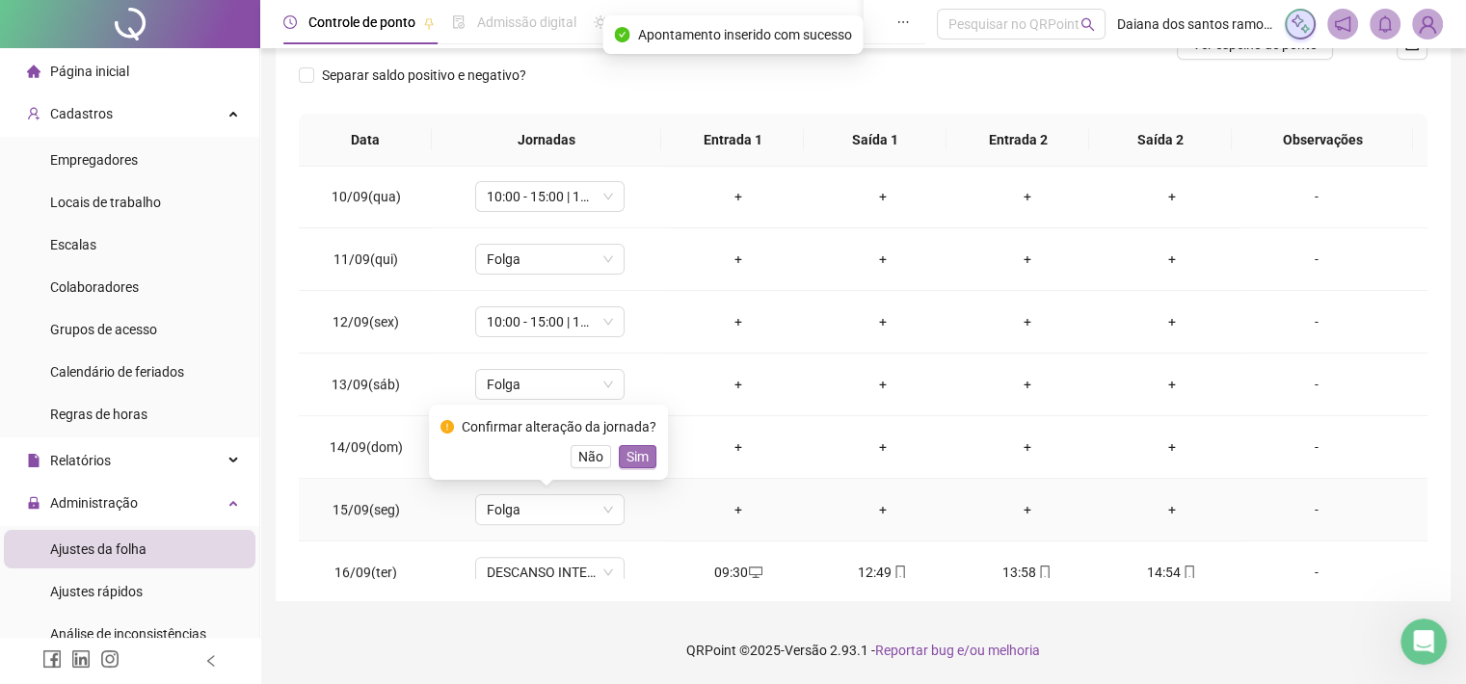
click at [633, 448] on span "Sim" at bounding box center [638, 456] width 22 height 21
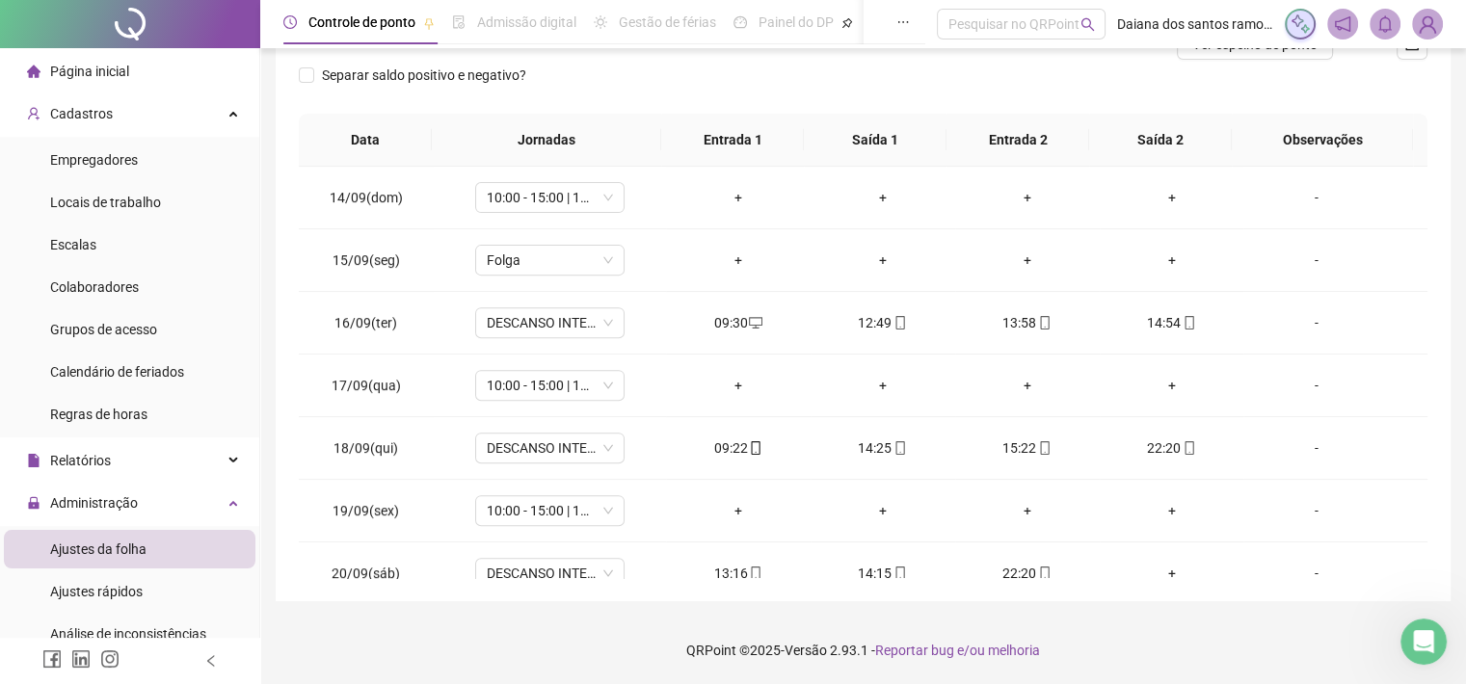
scroll to position [801, 0]
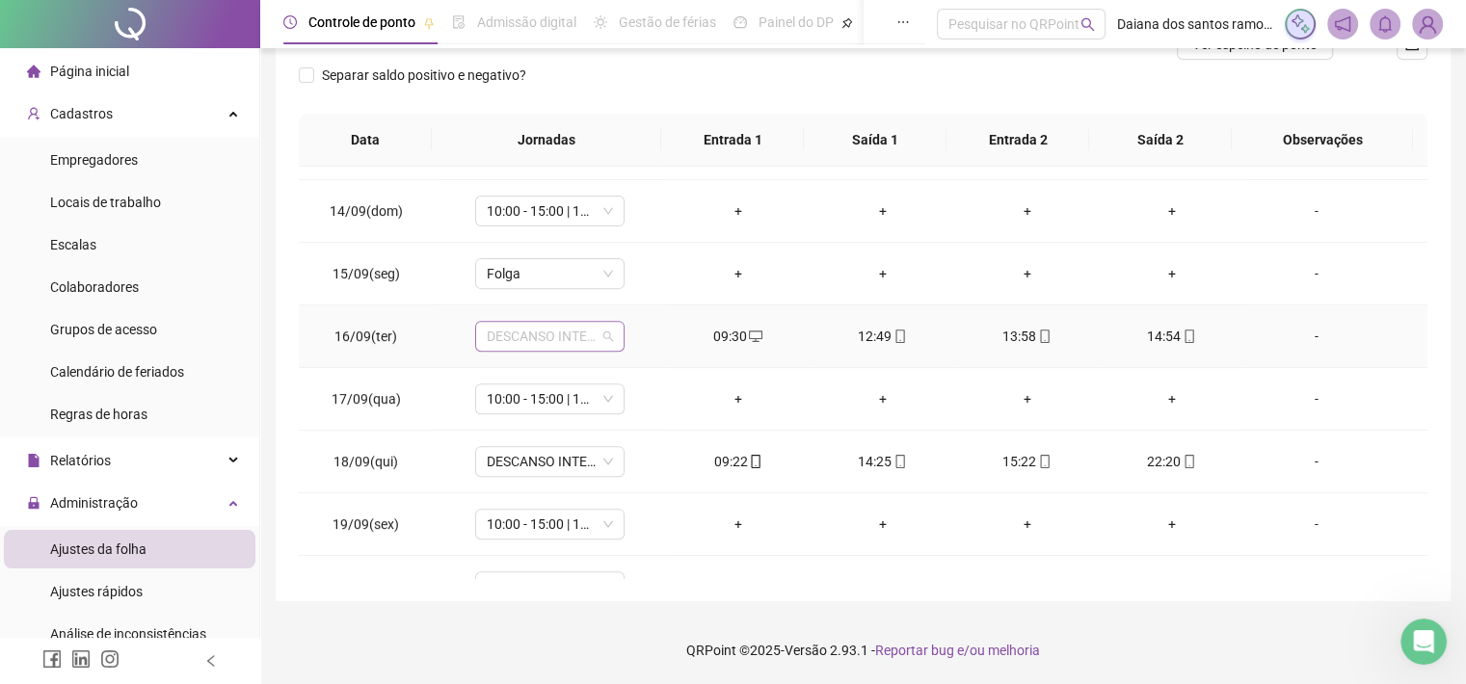
click at [600, 331] on span "DESCANSO INTER-JORNADA" at bounding box center [550, 336] width 126 height 29
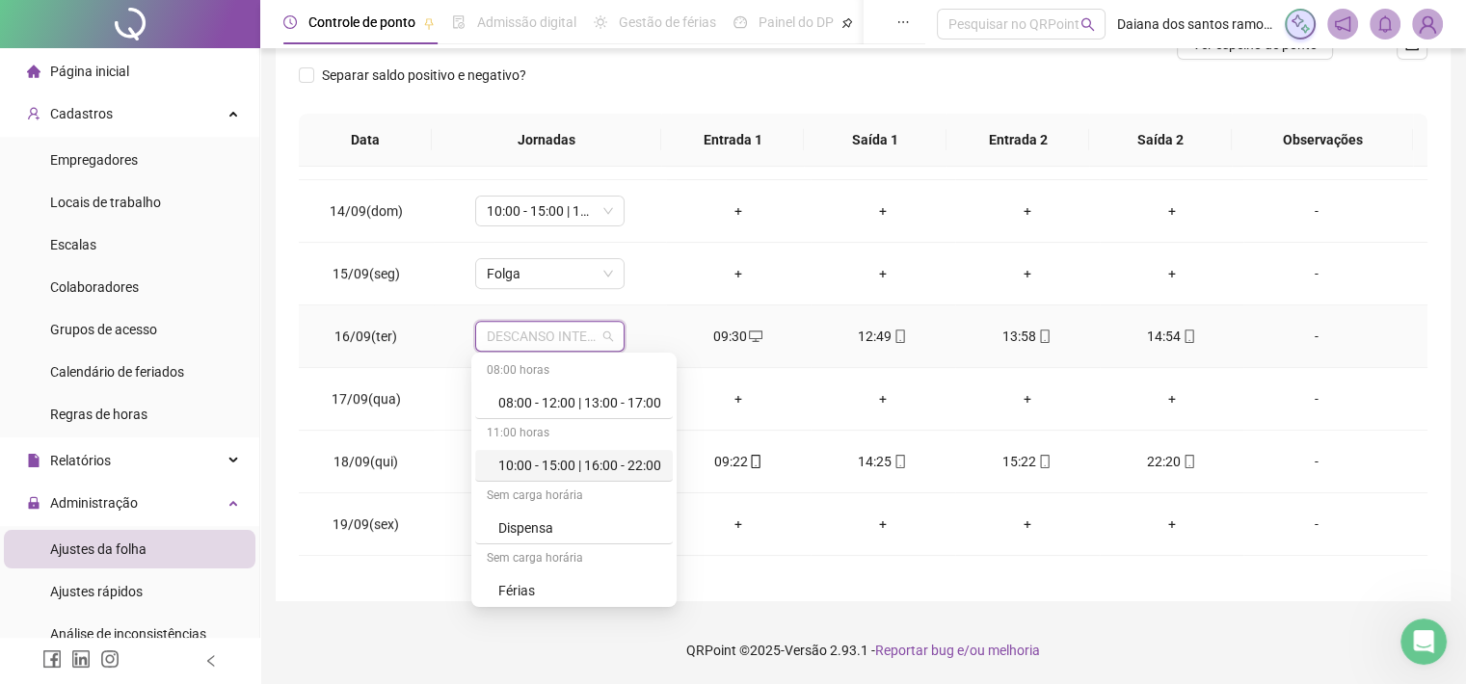
click at [571, 467] on div "10:00 - 15:00 | 16:00 - 22:00" at bounding box center [579, 465] width 163 height 21
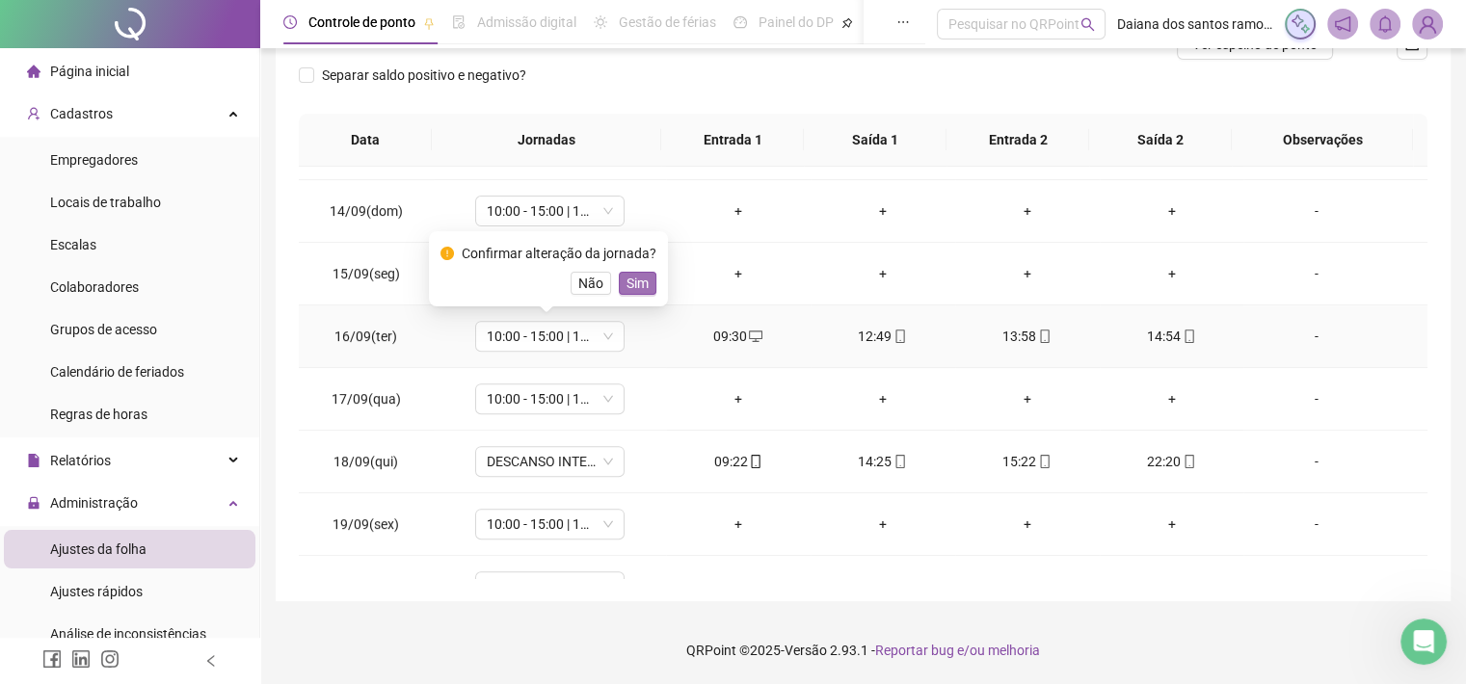
click at [640, 285] on span "Sim" at bounding box center [638, 283] width 22 height 21
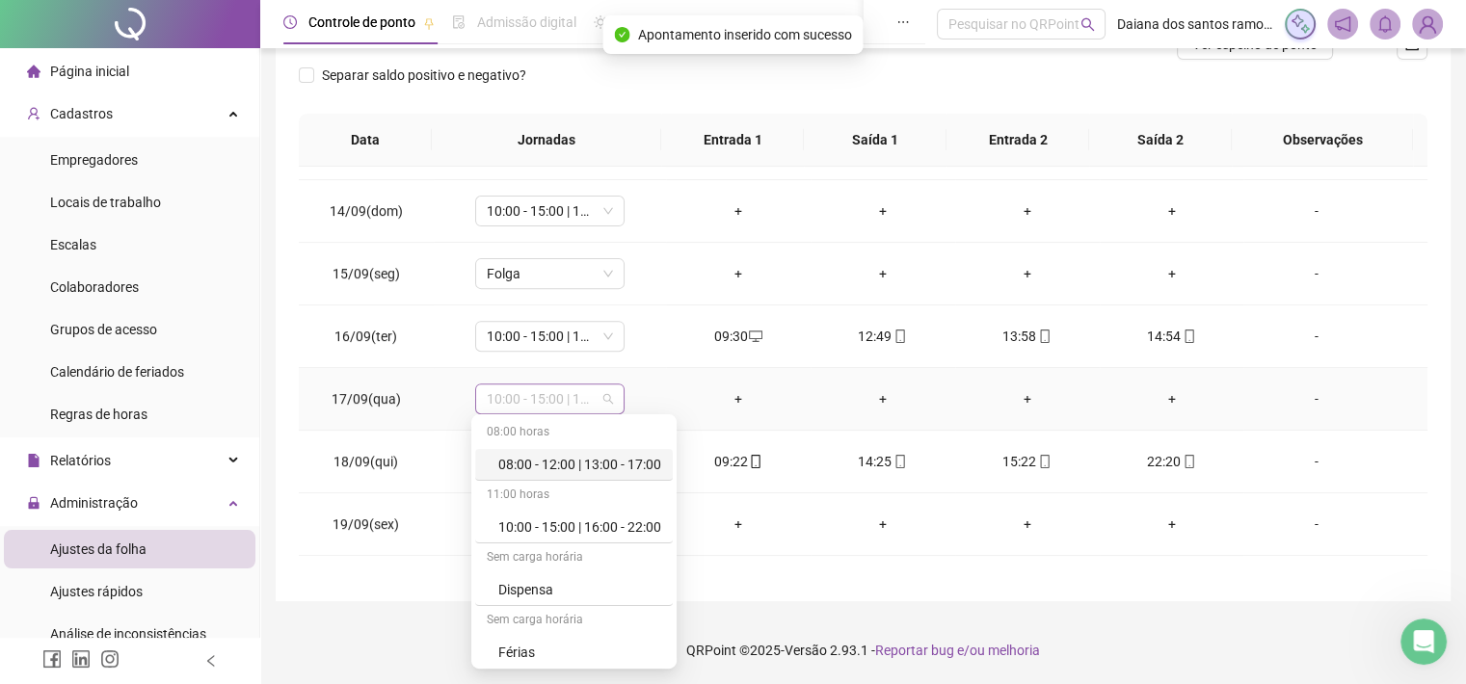
click at [588, 391] on span "10:00 - 15:00 | 16:00 - 22:00" at bounding box center [550, 399] width 126 height 29
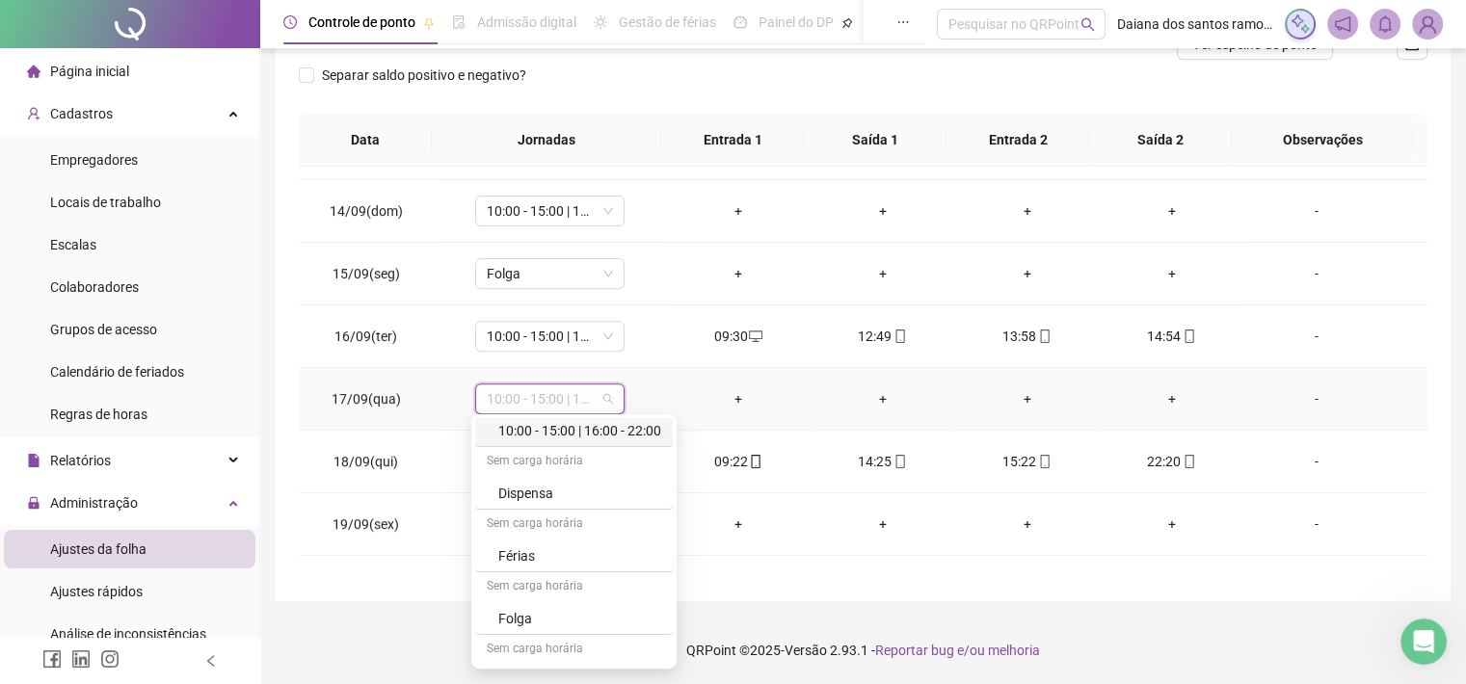
scroll to position [118, 0]
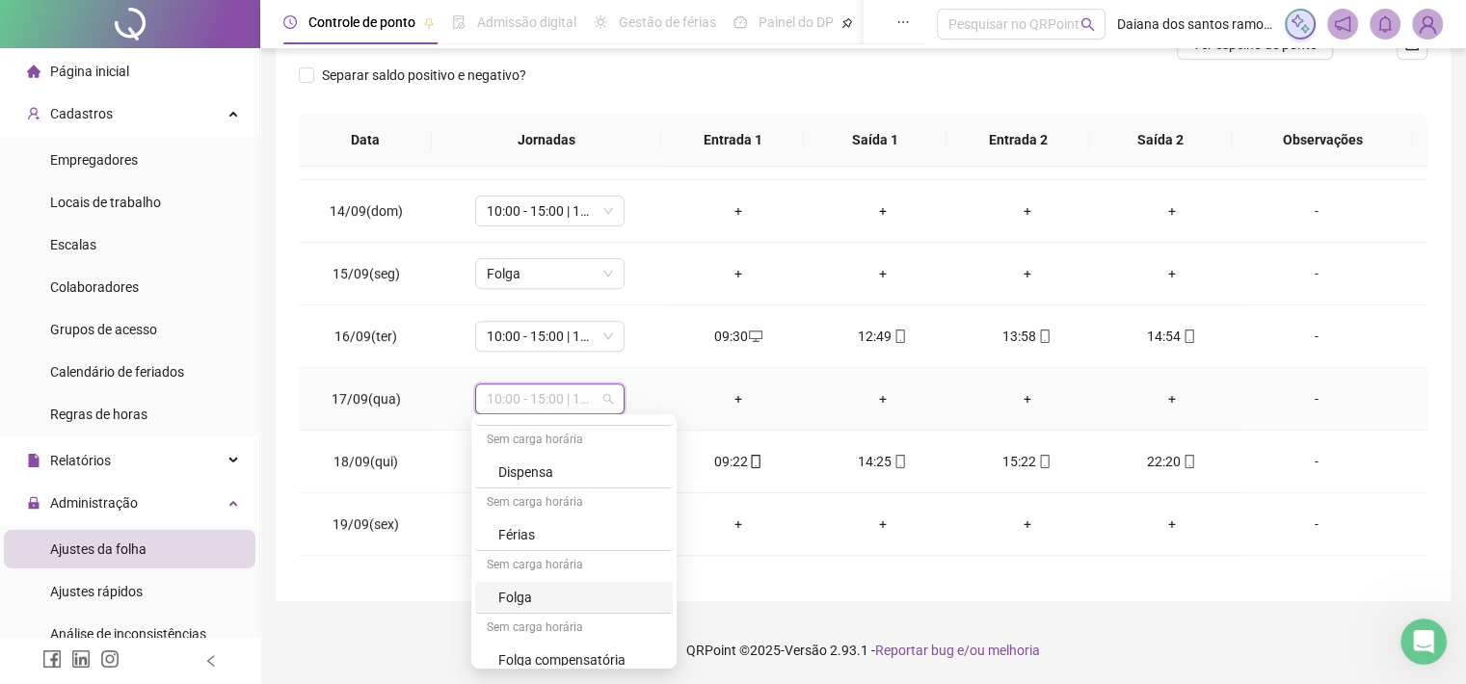
click at [520, 602] on div "Folga" at bounding box center [579, 597] width 163 height 21
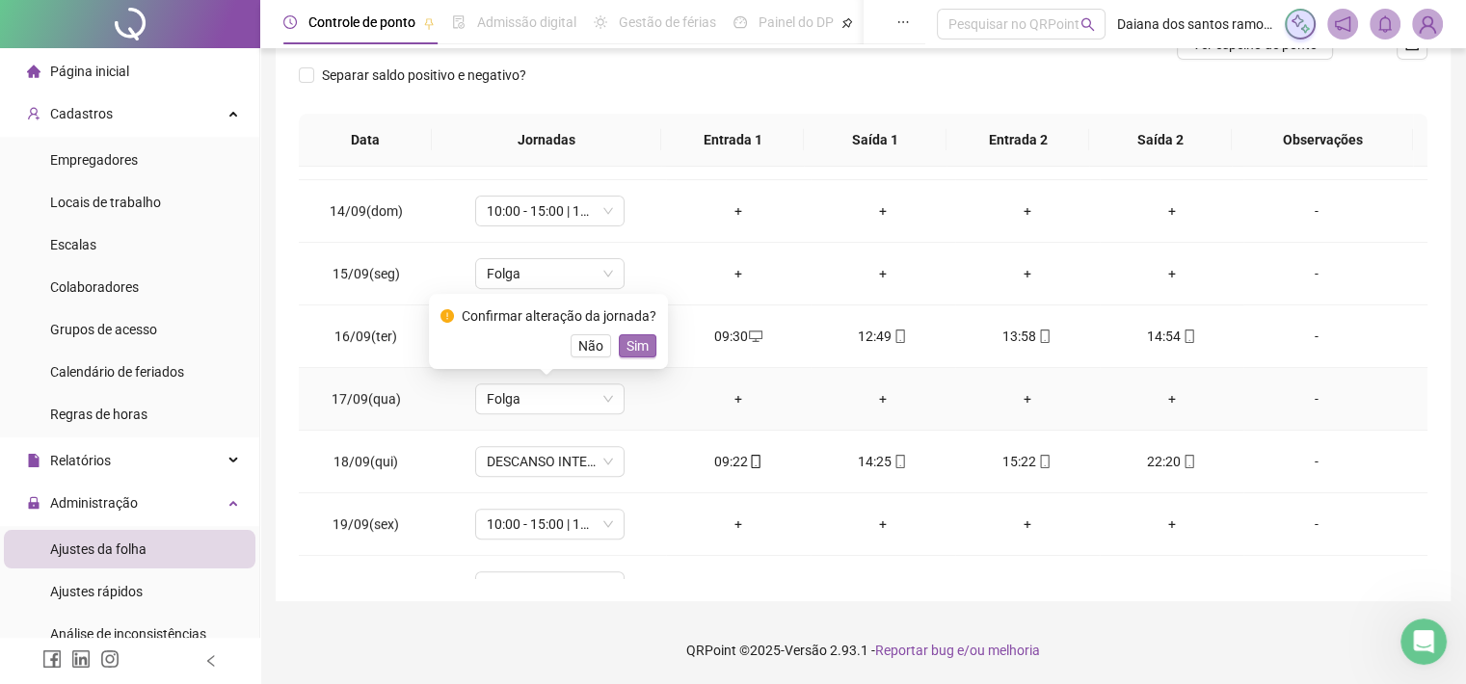
click at [633, 348] on span "Sim" at bounding box center [638, 345] width 22 height 21
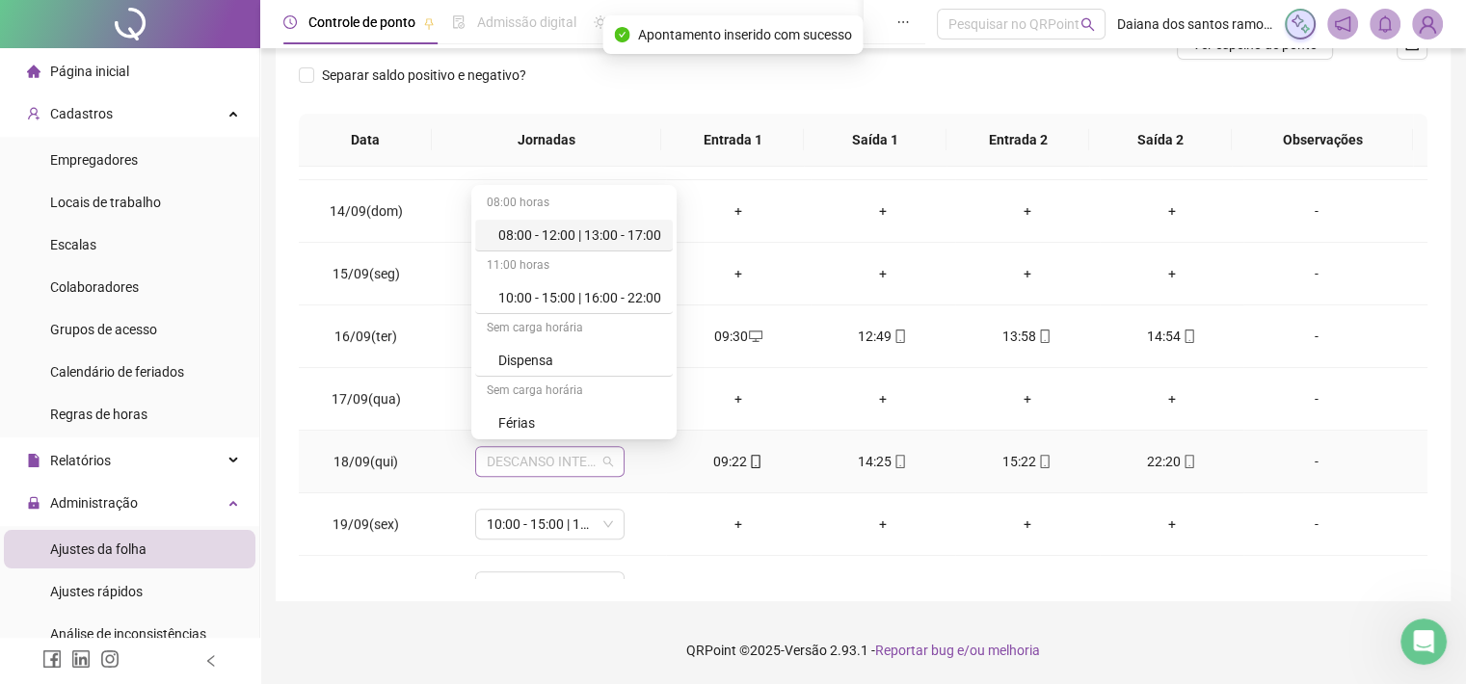
click at [591, 453] on span "DESCANSO INTER-JORNADA" at bounding box center [550, 461] width 126 height 29
click at [626, 298] on div "10:00 - 15:00 | 16:00 - 22:00" at bounding box center [579, 297] width 163 height 21
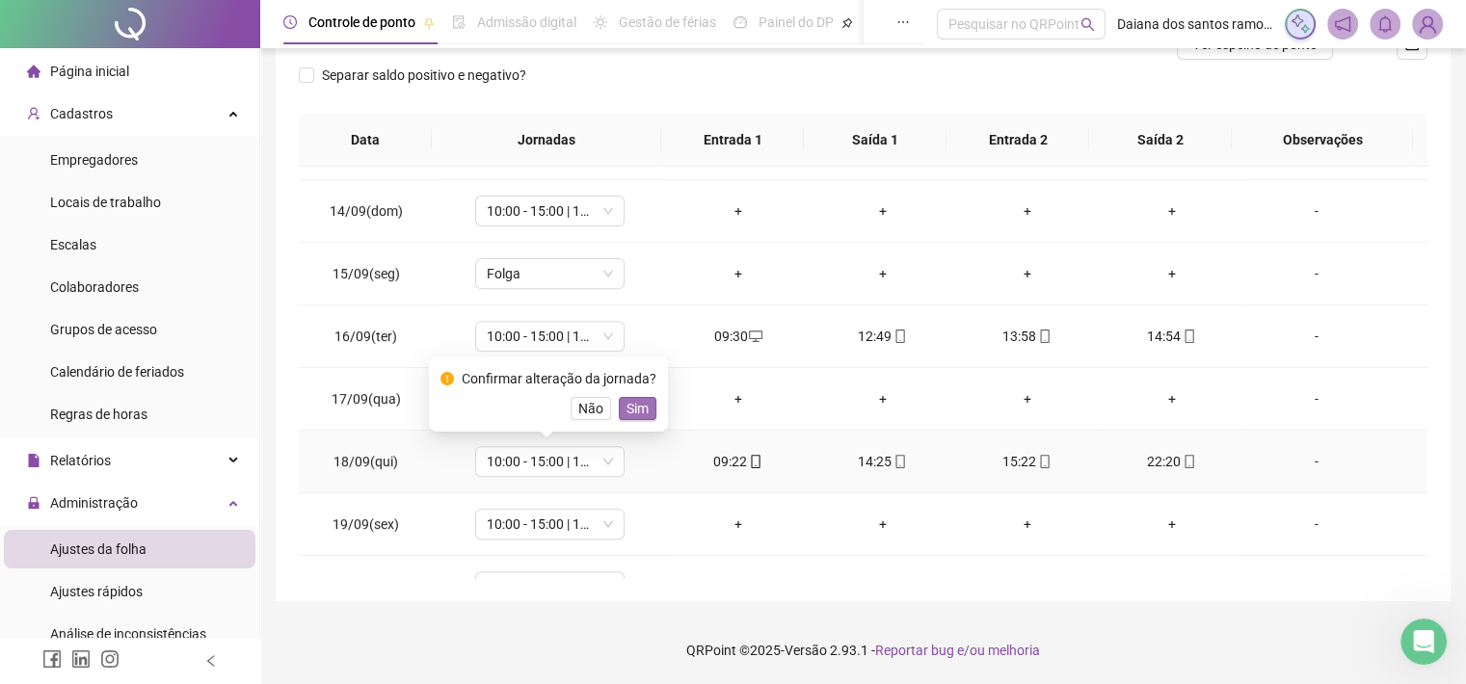
click at [628, 417] on span "Sim" at bounding box center [638, 408] width 22 height 21
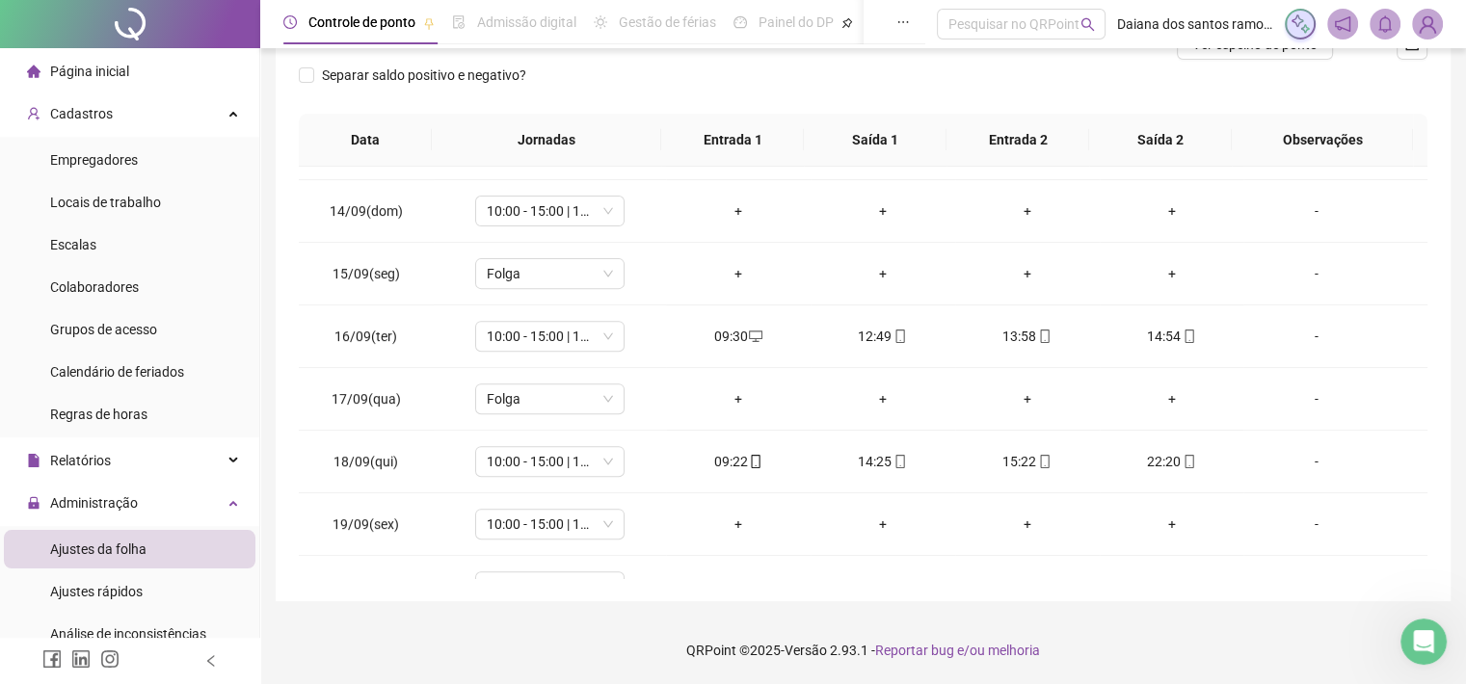
scroll to position [962, 0]
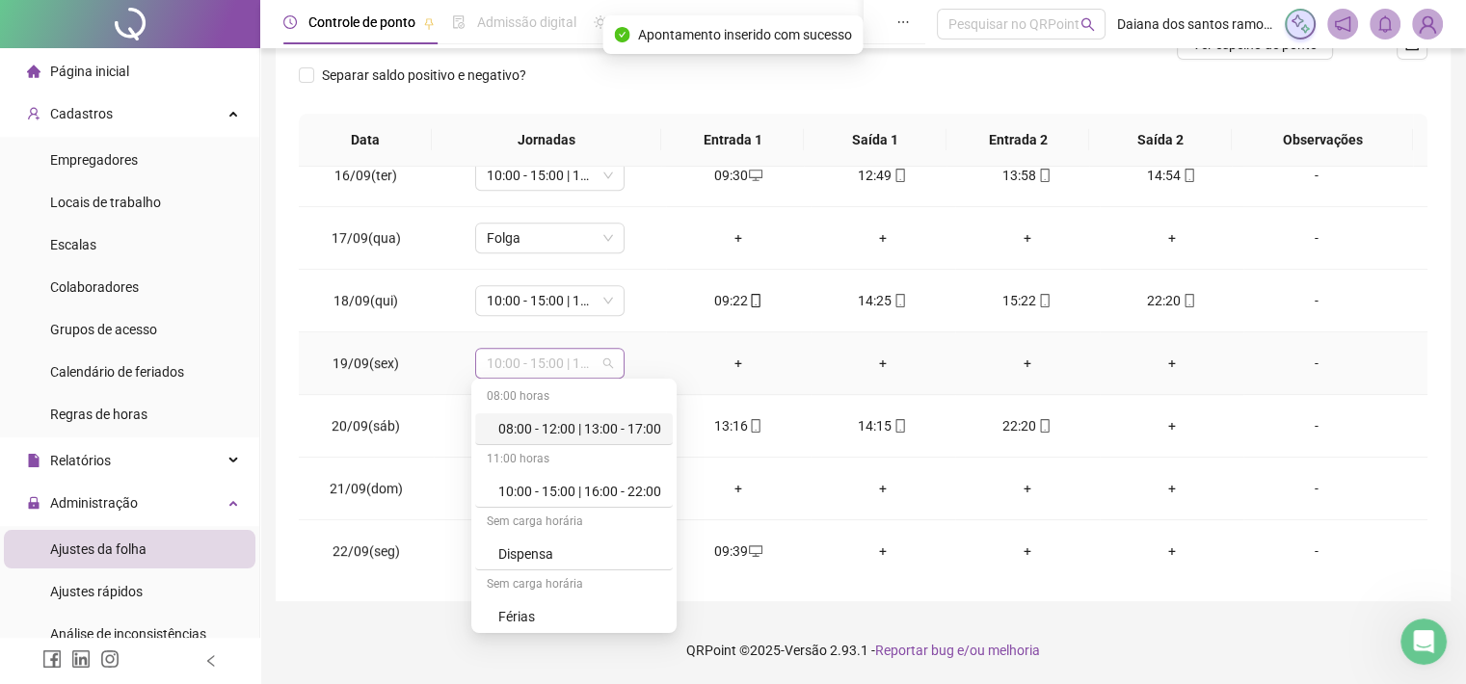
click at [590, 356] on span "10:00 - 15:00 | 16:00 - 22:00" at bounding box center [550, 363] width 126 height 29
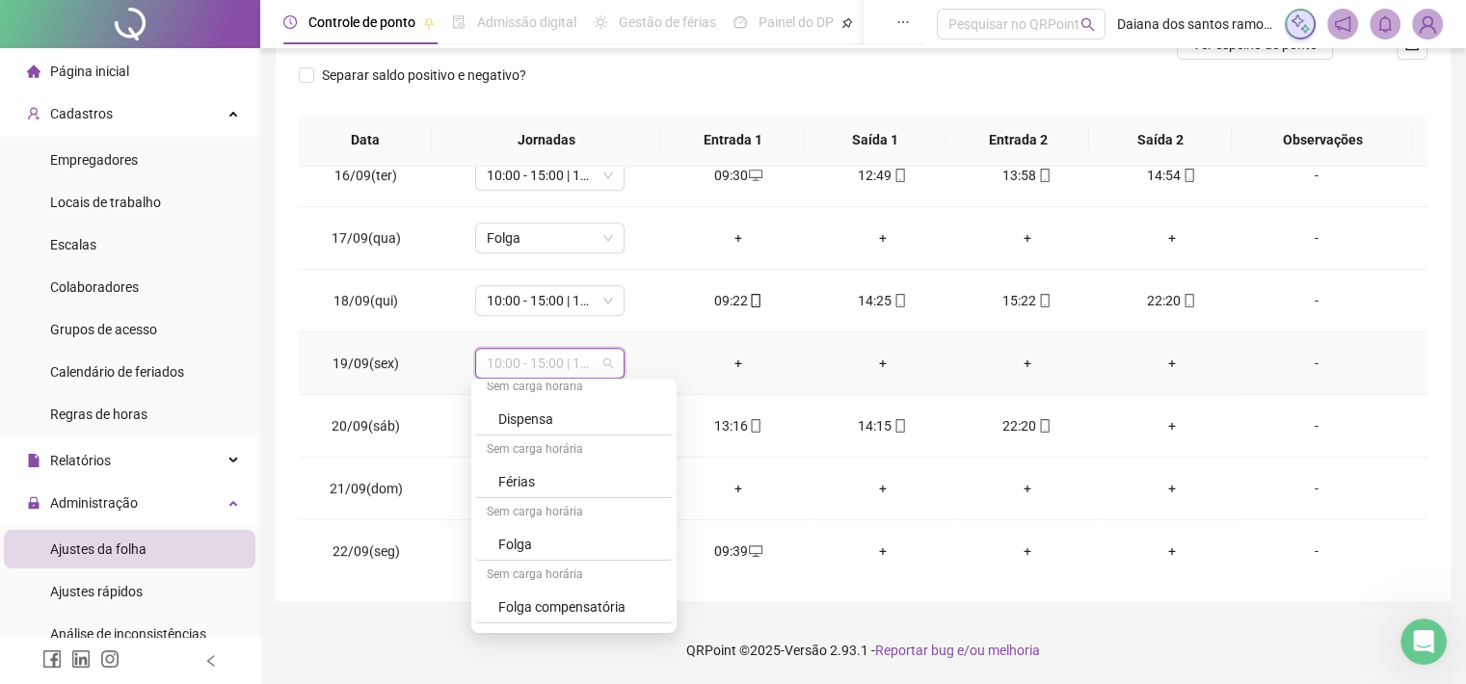
scroll to position [147, 0]
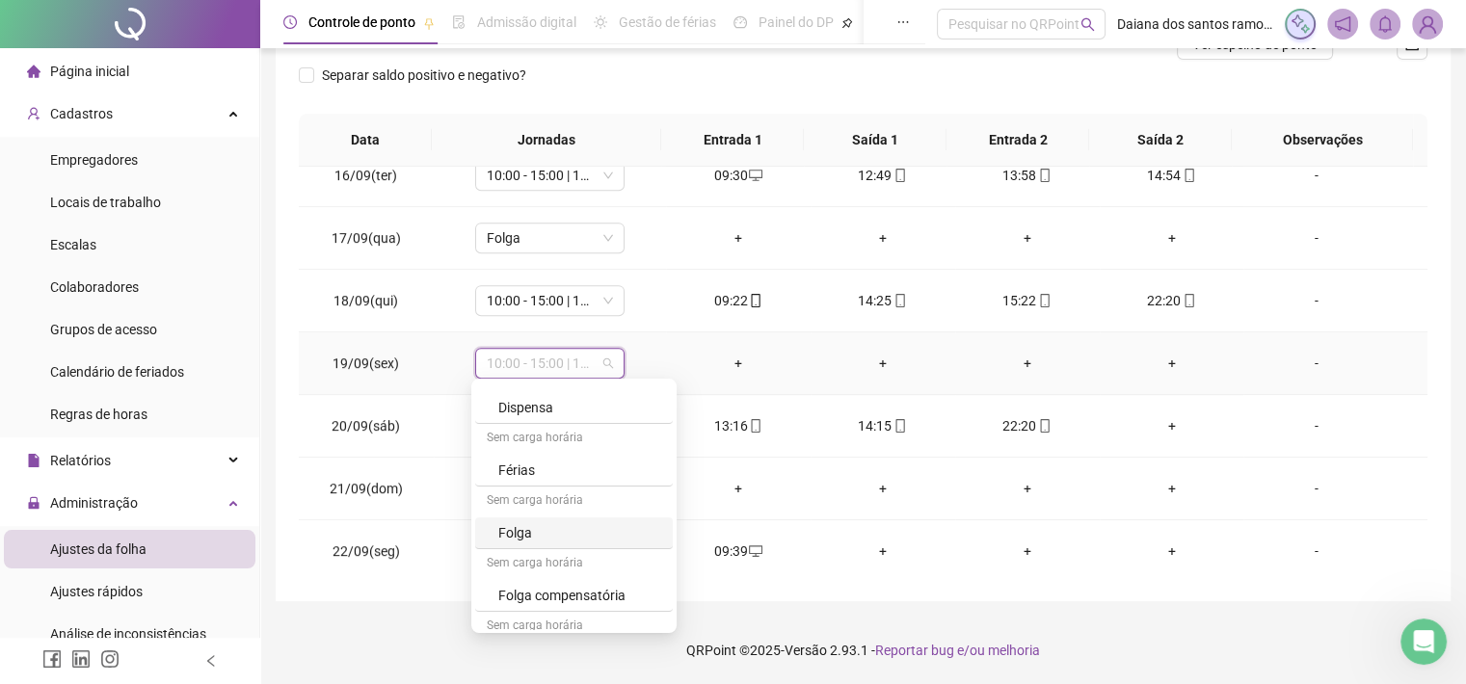
click at [547, 545] on div "Folga" at bounding box center [574, 534] width 198 height 32
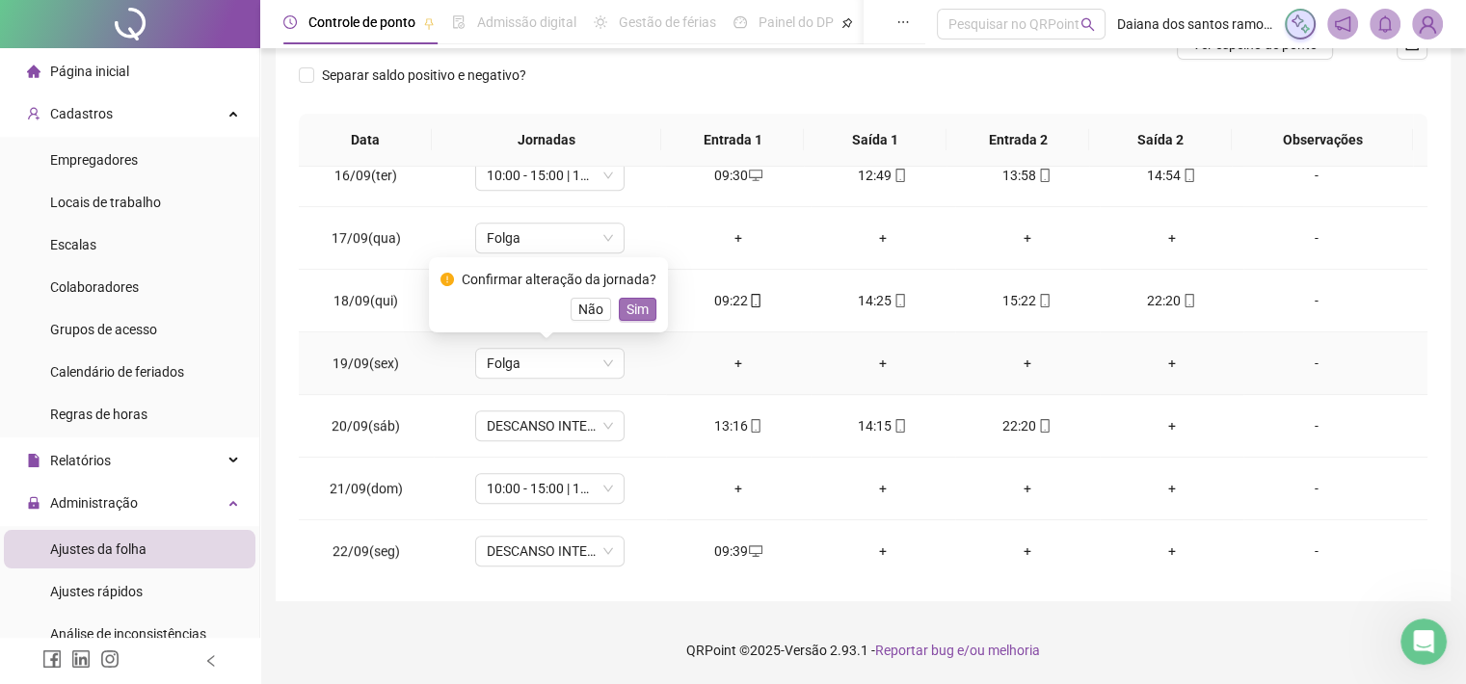
click at [636, 306] on span "Sim" at bounding box center [638, 309] width 22 height 21
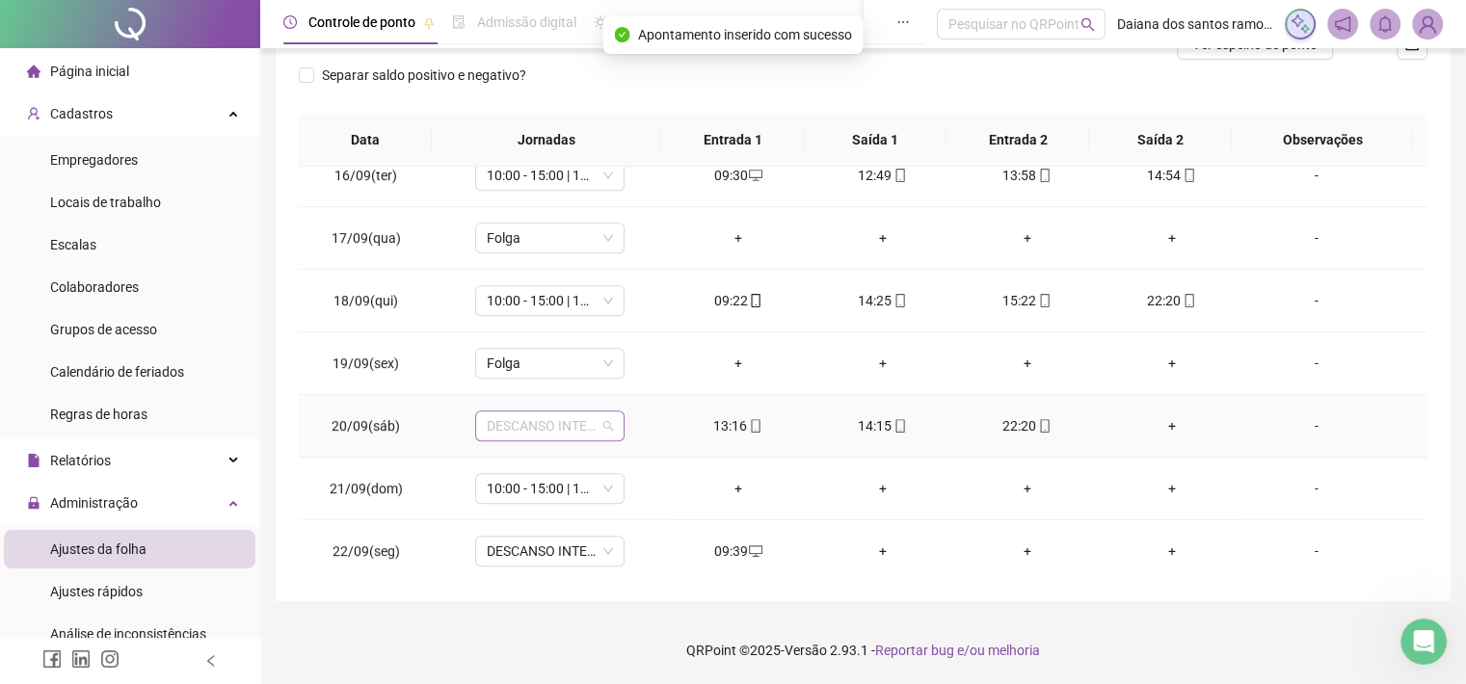
click at [582, 417] on span "DESCANSO INTER-JORNADA" at bounding box center [550, 426] width 126 height 29
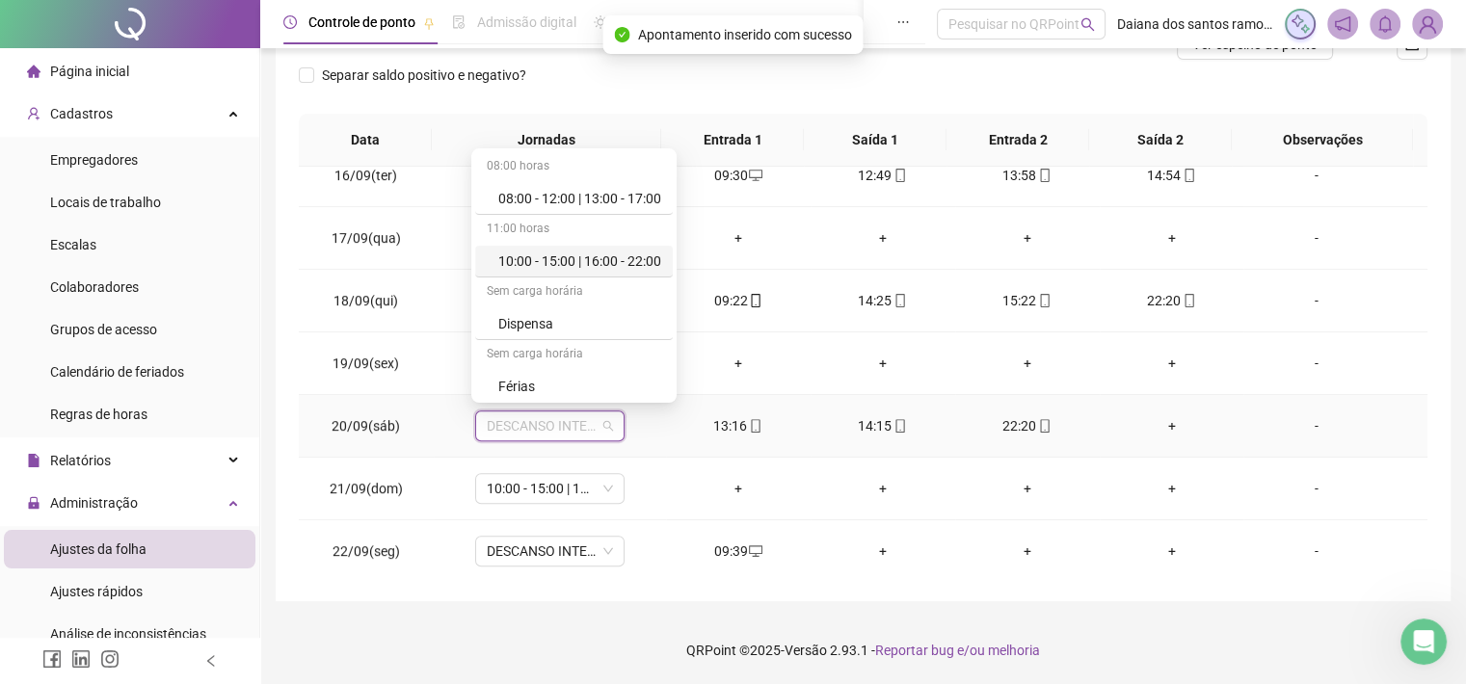
click at [594, 251] on div "10:00 - 15:00 | 16:00 - 22:00" at bounding box center [579, 261] width 163 height 21
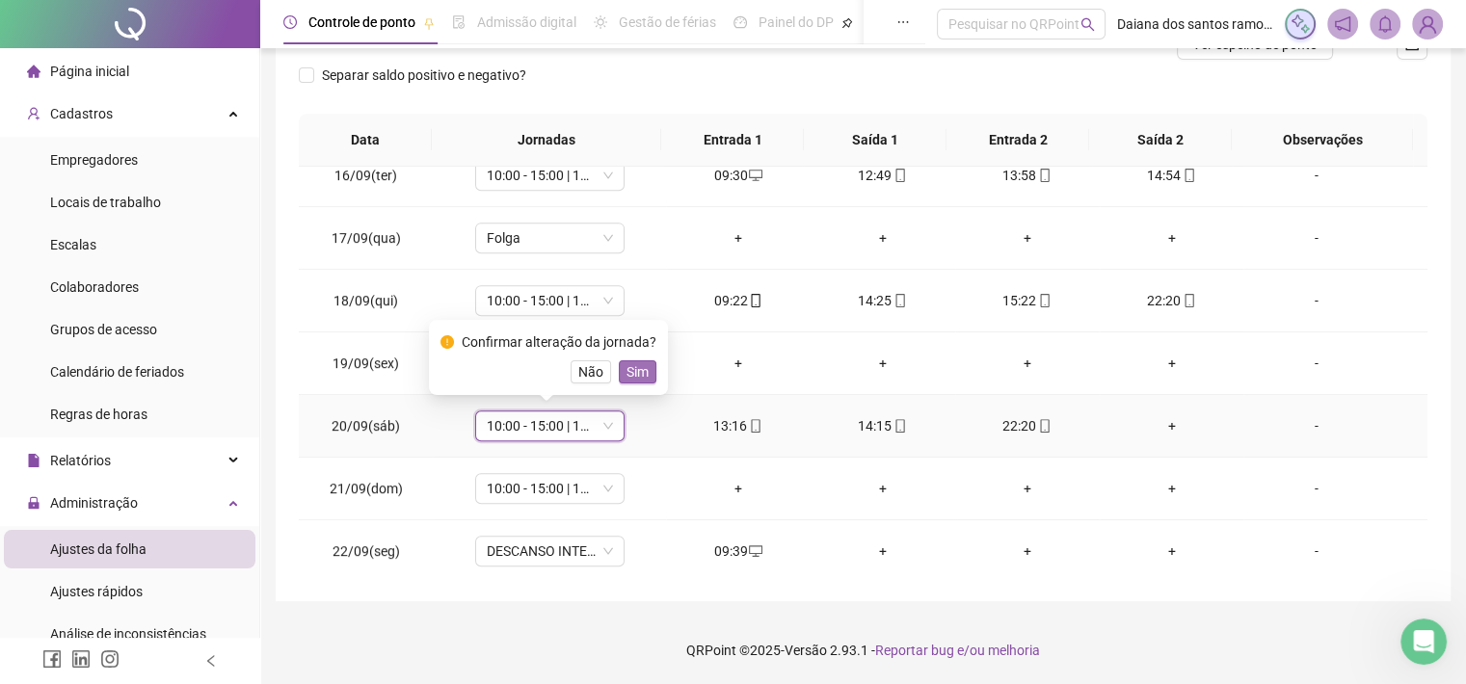
click at [641, 378] on span "Sim" at bounding box center [638, 371] width 22 height 21
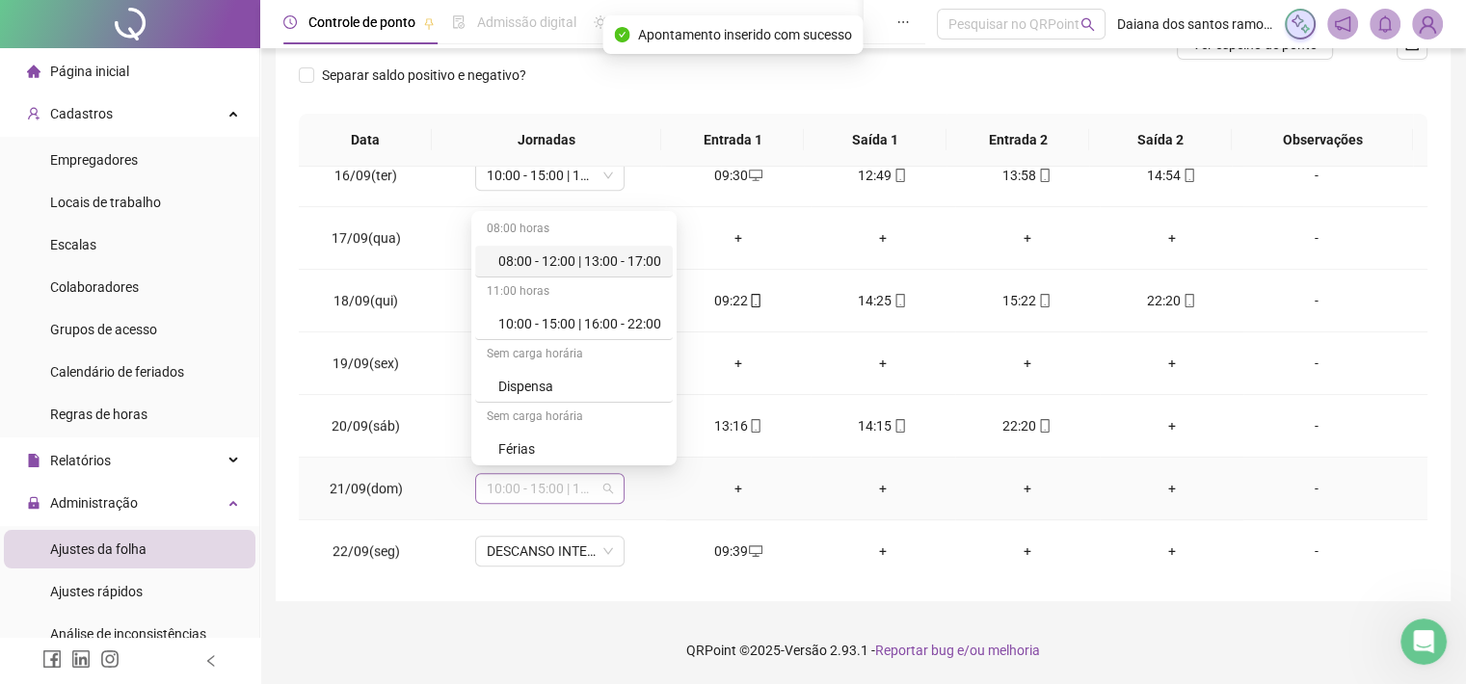
click at [586, 490] on span "10:00 - 15:00 | 16:00 - 22:00" at bounding box center [550, 488] width 126 height 29
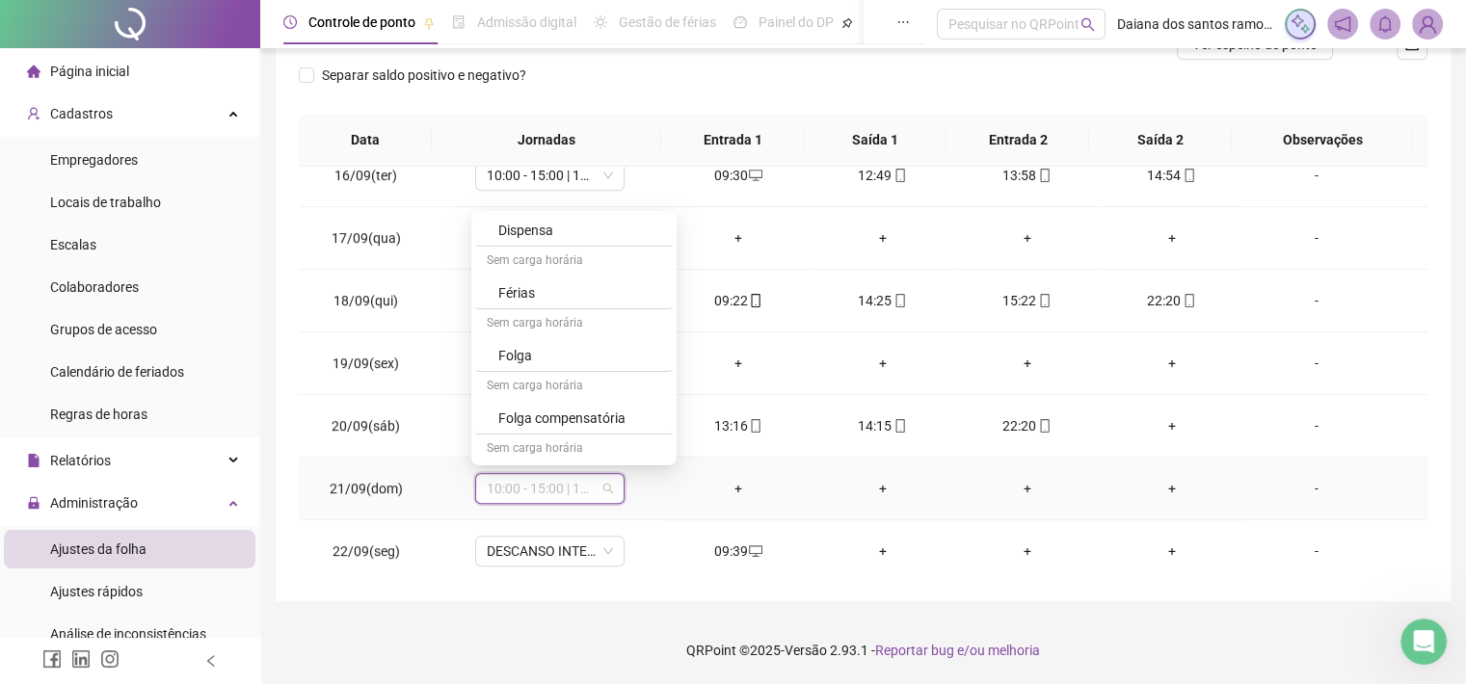
scroll to position [166, 0]
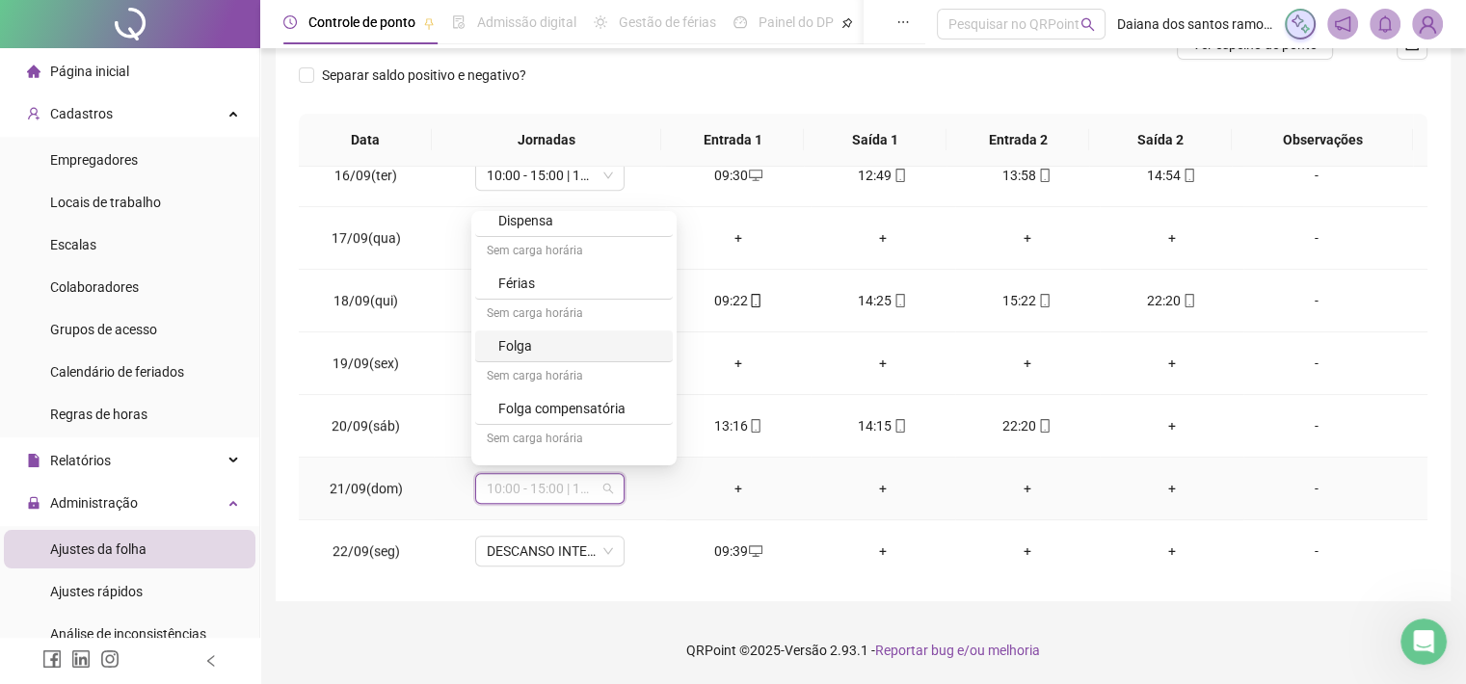
click at [539, 353] on div "Folga" at bounding box center [579, 345] width 163 height 21
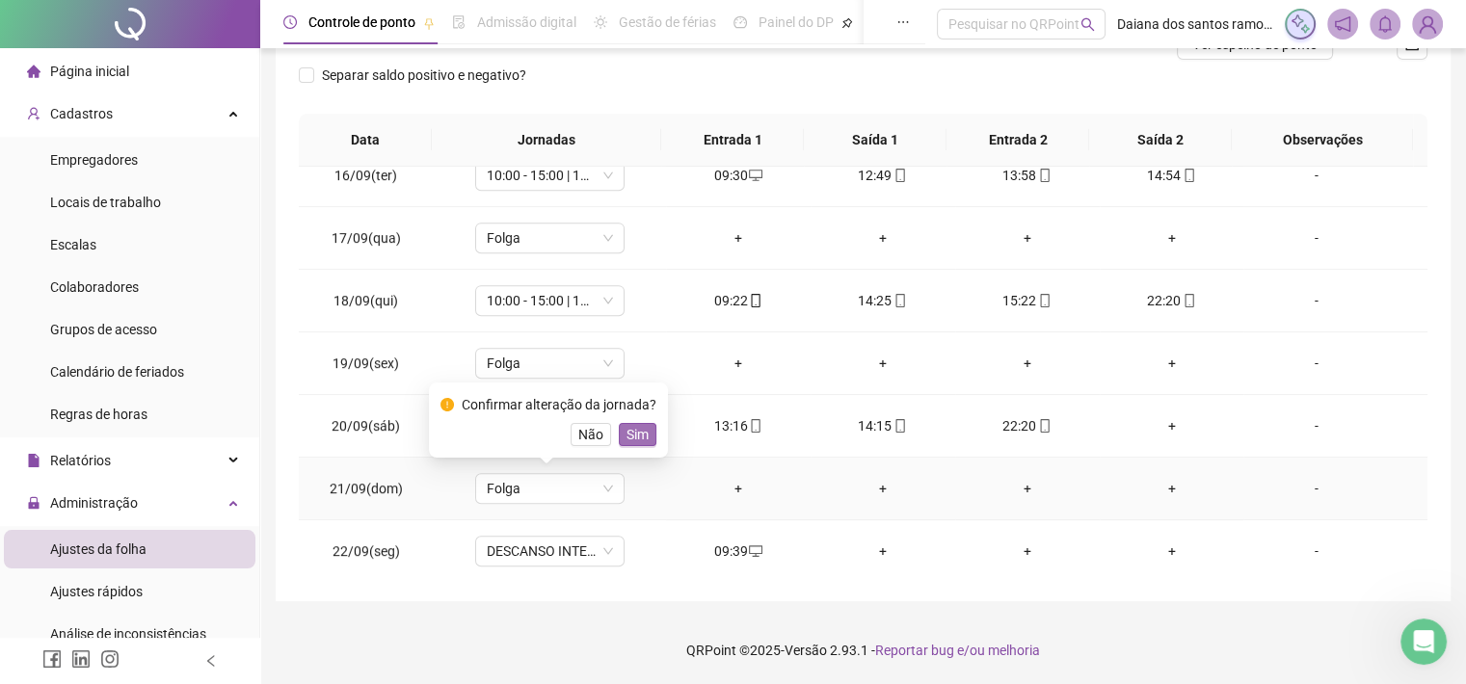
click at [639, 435] on span "Sim" at bounding box center [638, 434] width 22 height 21
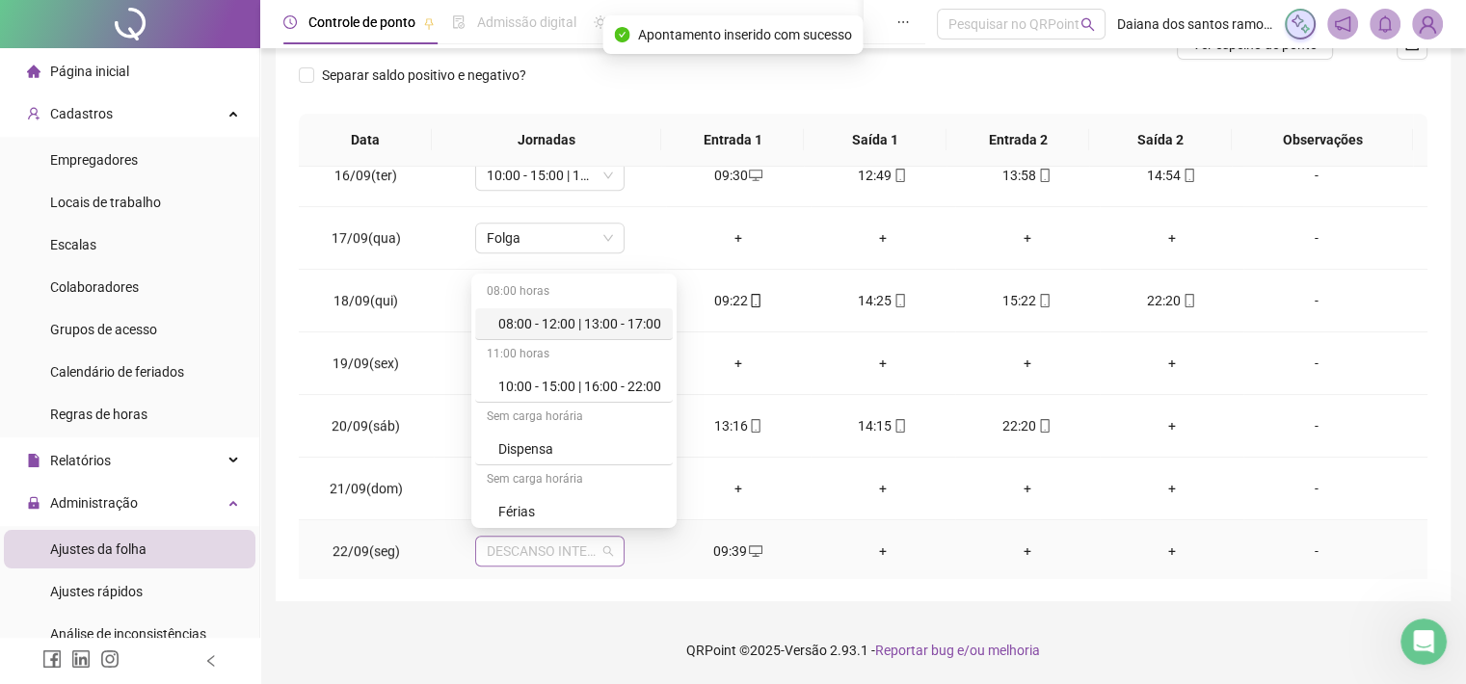
click at [587, 556] on span "DESCANSO INTER-JORNADA" at bounding box center [550, 551] width 126 height 29
click at [562, 386] on div "10:00 - 15:00 | 16:00 - 22:00" at bounding box center [579, 386] width 163 height 21
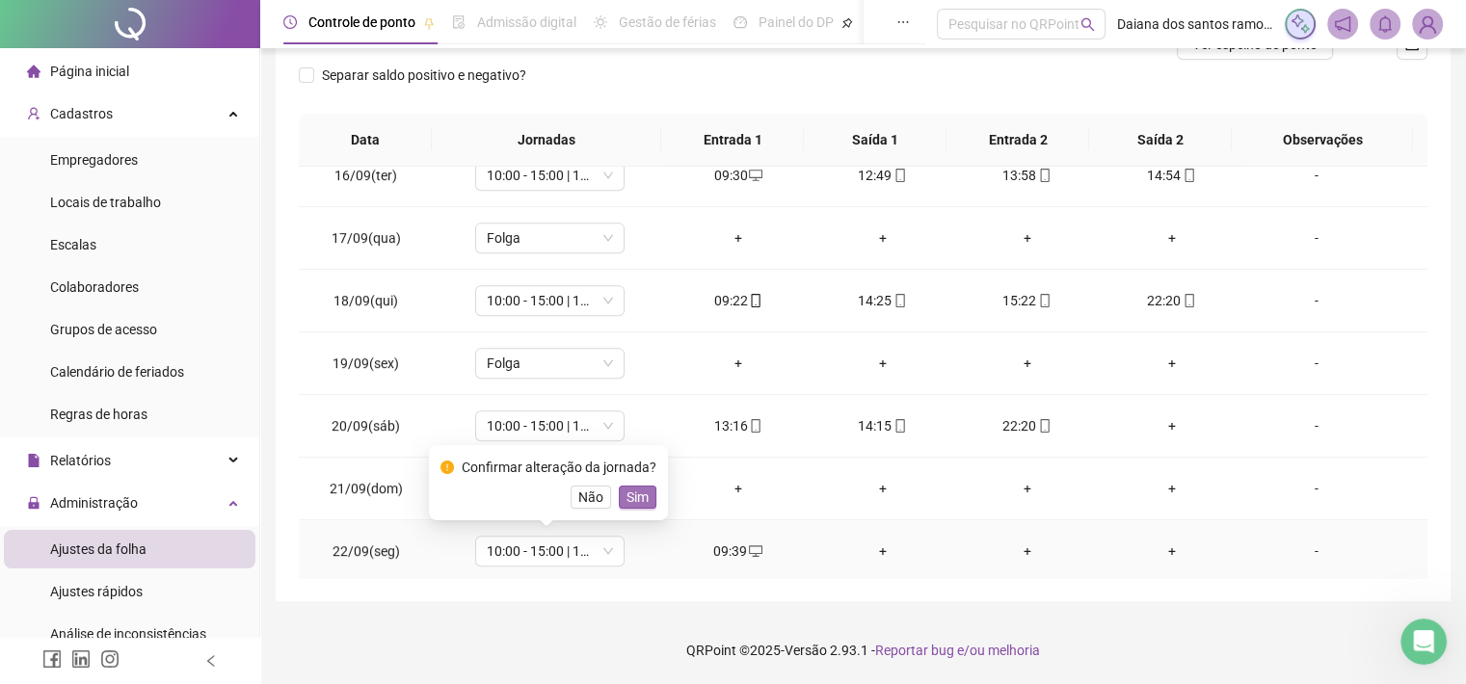
click at [632, 496] on span "Sim" at bounding box center [638, 497] width 22 height 21
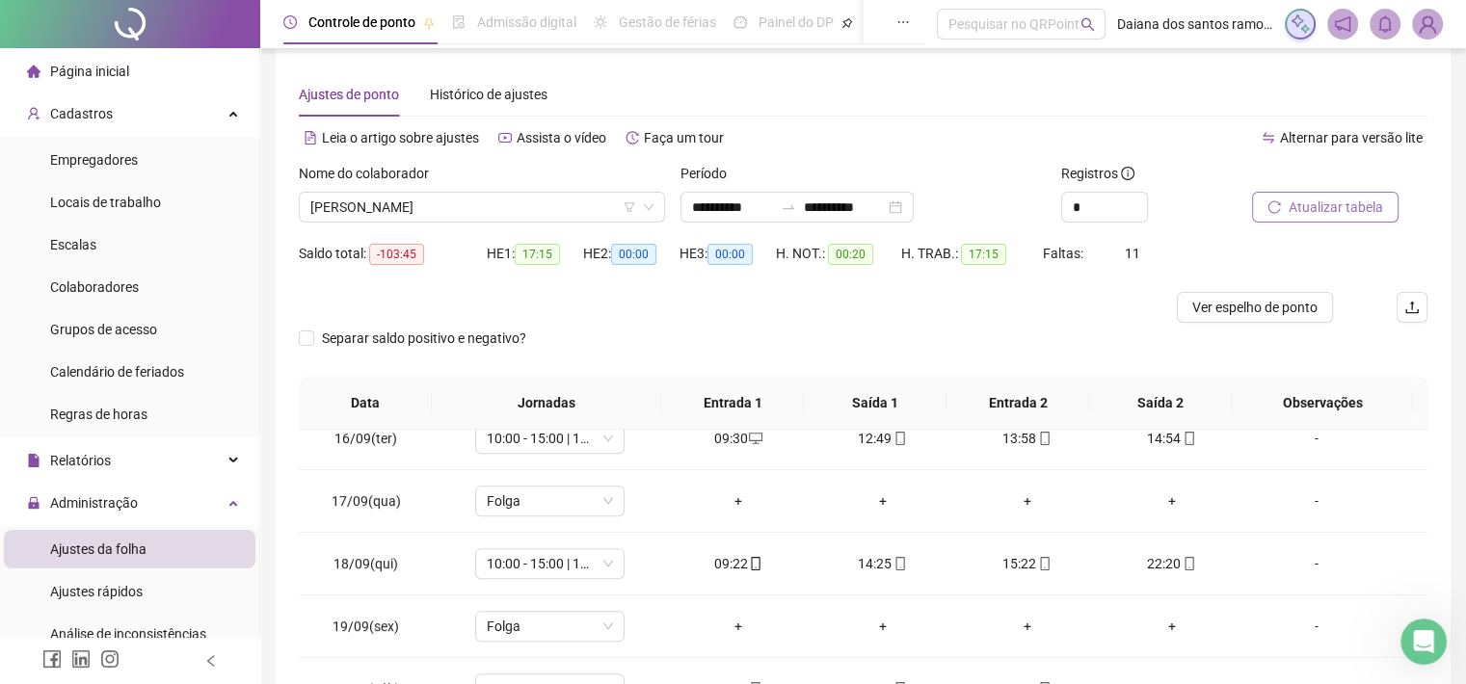
scroll to position [0, 0]
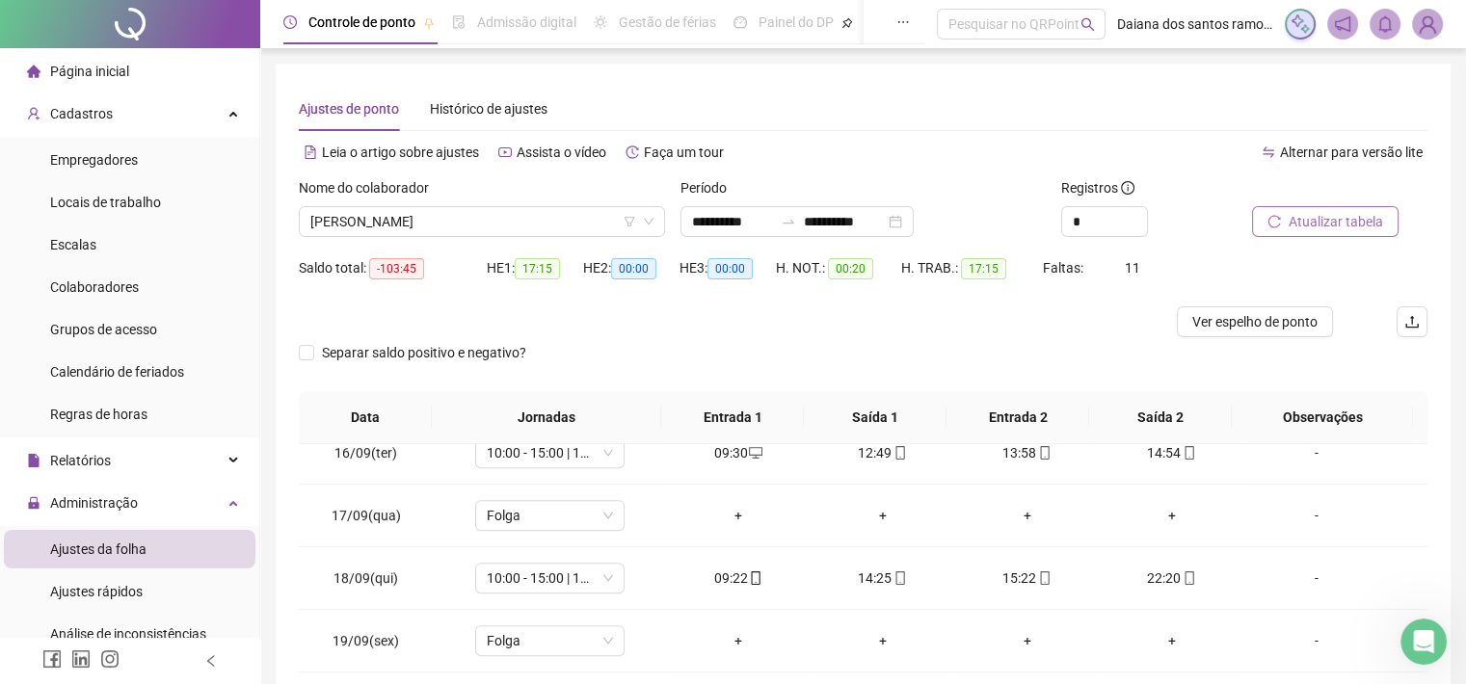
click at [891, 201] on div "Período" at bounding box center [863, 191] width 366 height 29
click at [885, 212] on input "**********" at bounding box center [844, 221] width 81 height 21
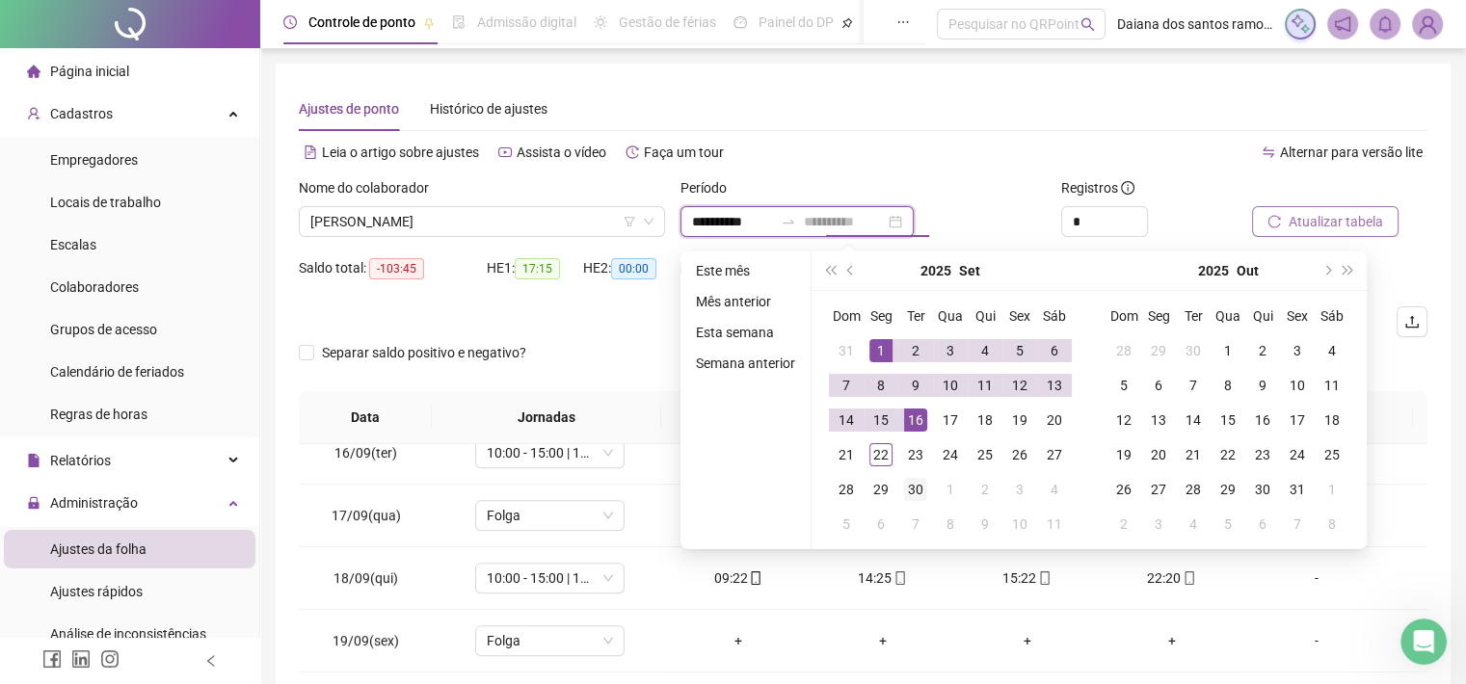
type input "**********"
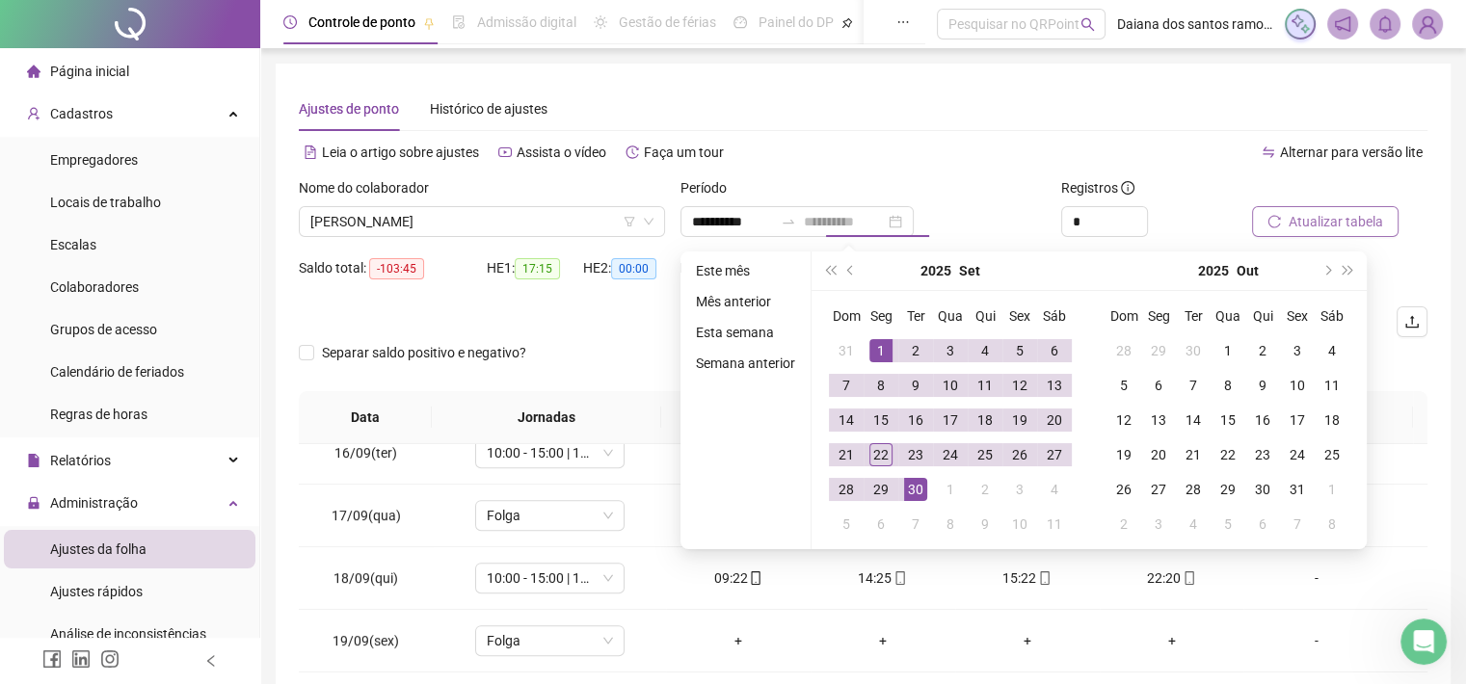
click at [914, 491] on div "30" at bounding box center [915, 489] width 23 height 23
type input "**********"
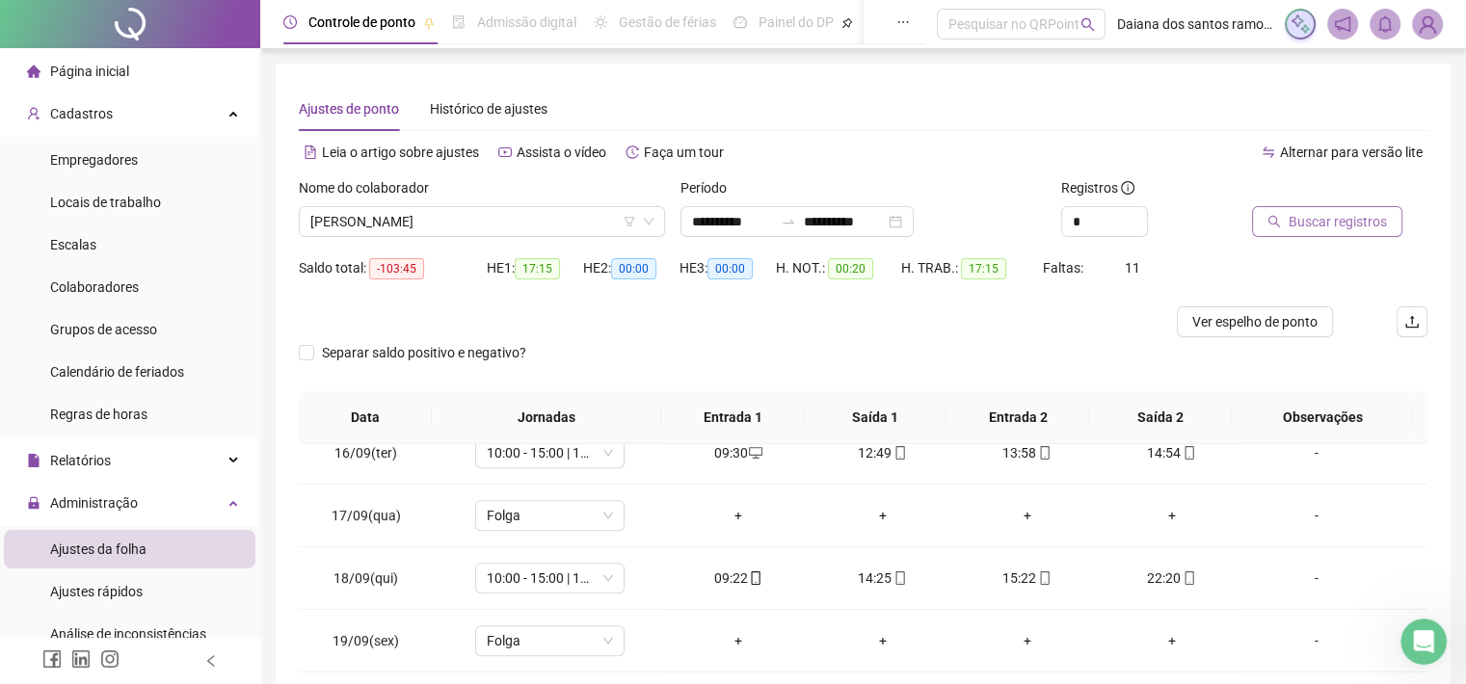
click at [748, 151] on div "Leia o artigo sobre ajustes Assista o vídeo Faça um tour" at bounding box center [581, 152] width 565 height 31
click at [1430, 17] on img at bounding box center [1427, 24] width 29 height 29
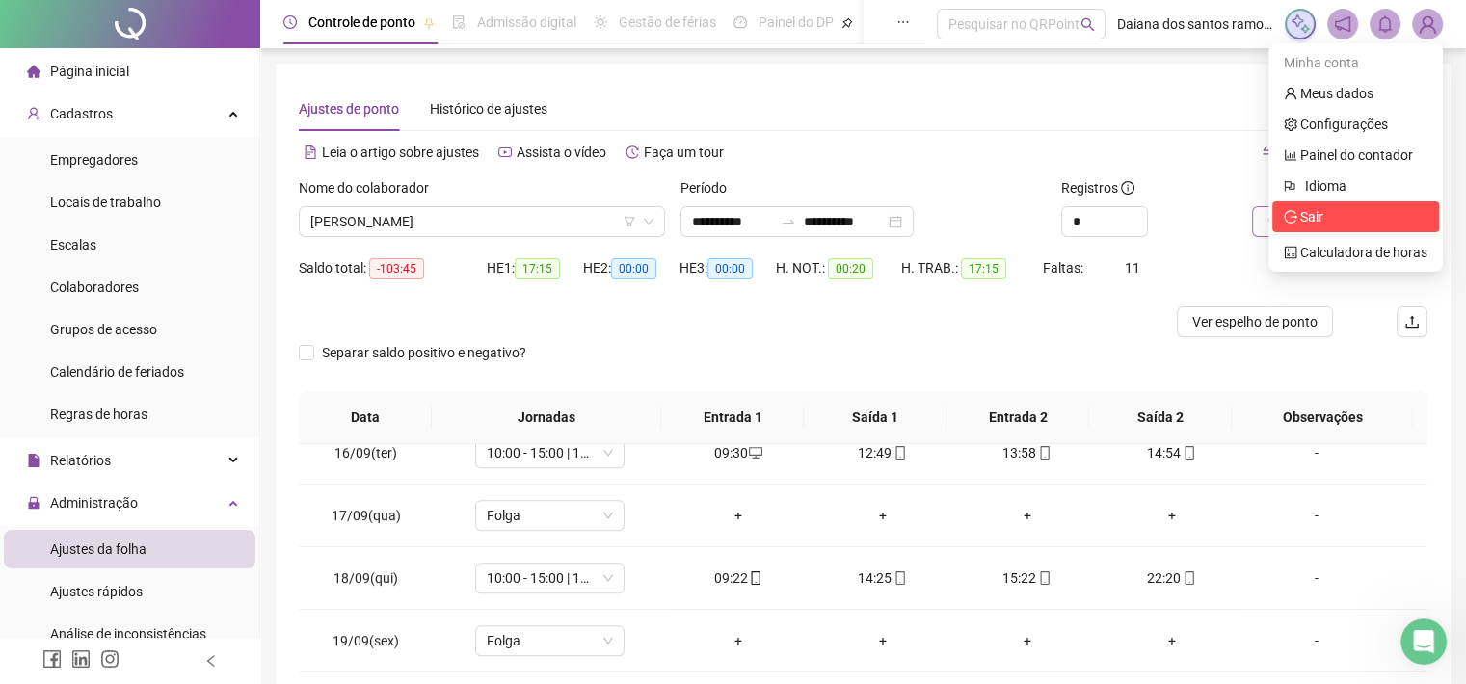
click at [1297, 217] on icon "logout" at bounding box center [1290, 216] width 13 height 13
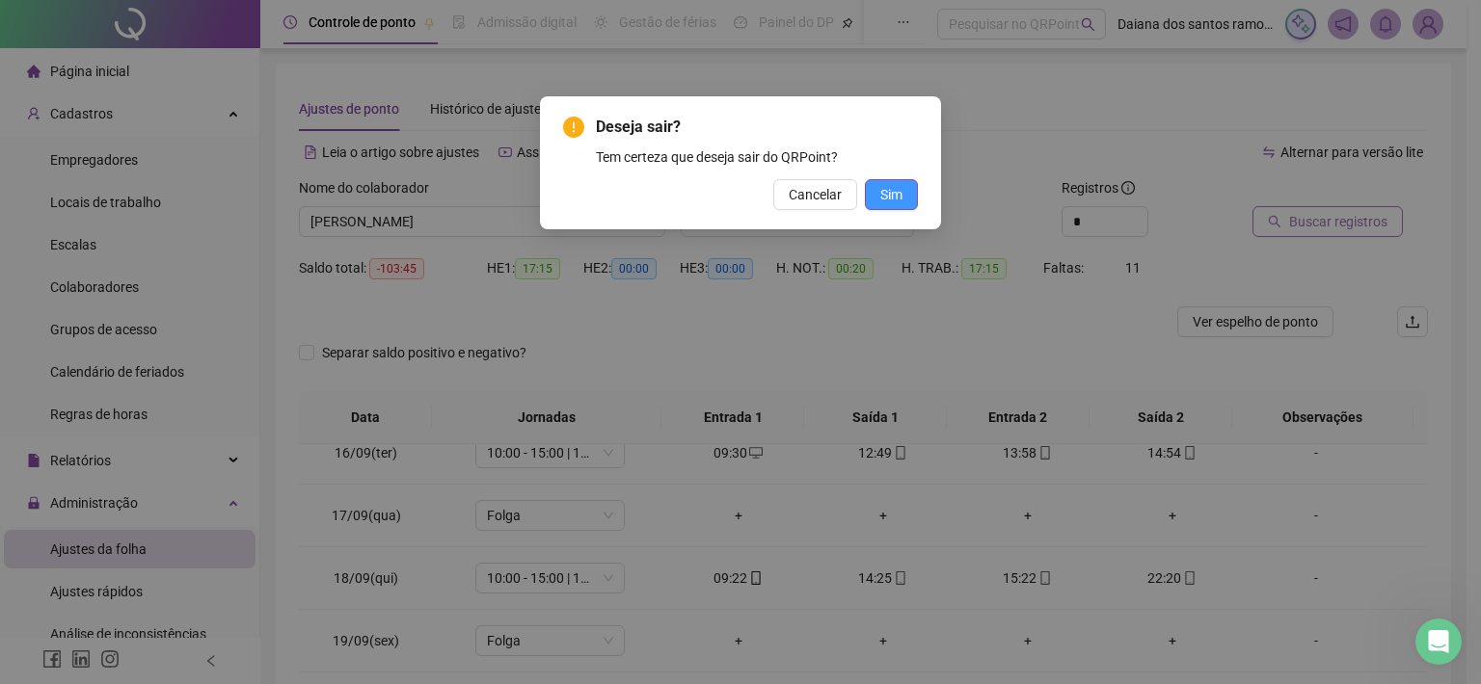
click at [891, 194] on span "Sim" at bounding box center [891, 194] width 22 height 21
